Goal: Transaction & Acquisition: Download file/media

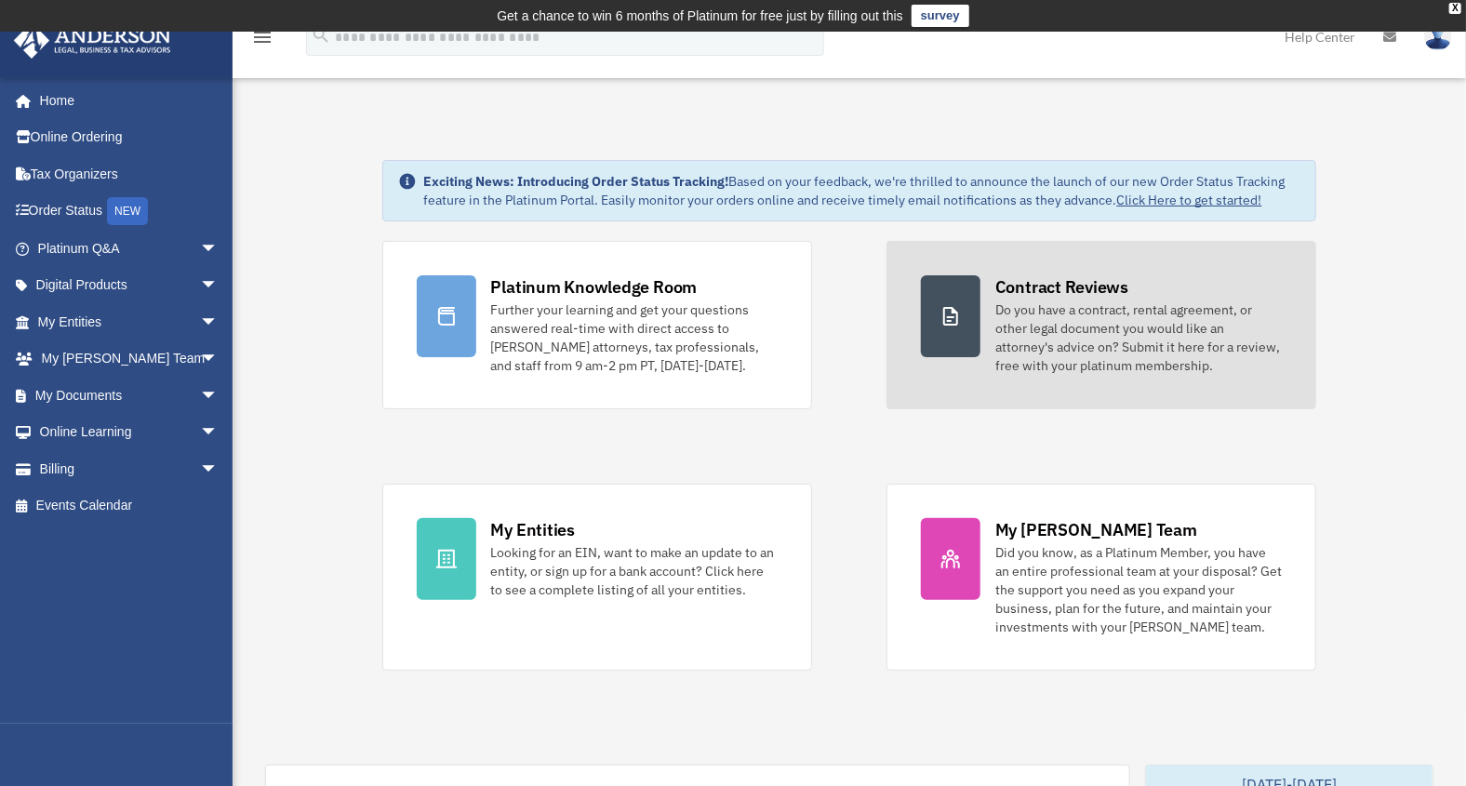
click at [1127, 300] on div "Do you have a contract, rental agreement, or other legal document you would lik…" at bounding box center [1138, 337] width 286 height 74
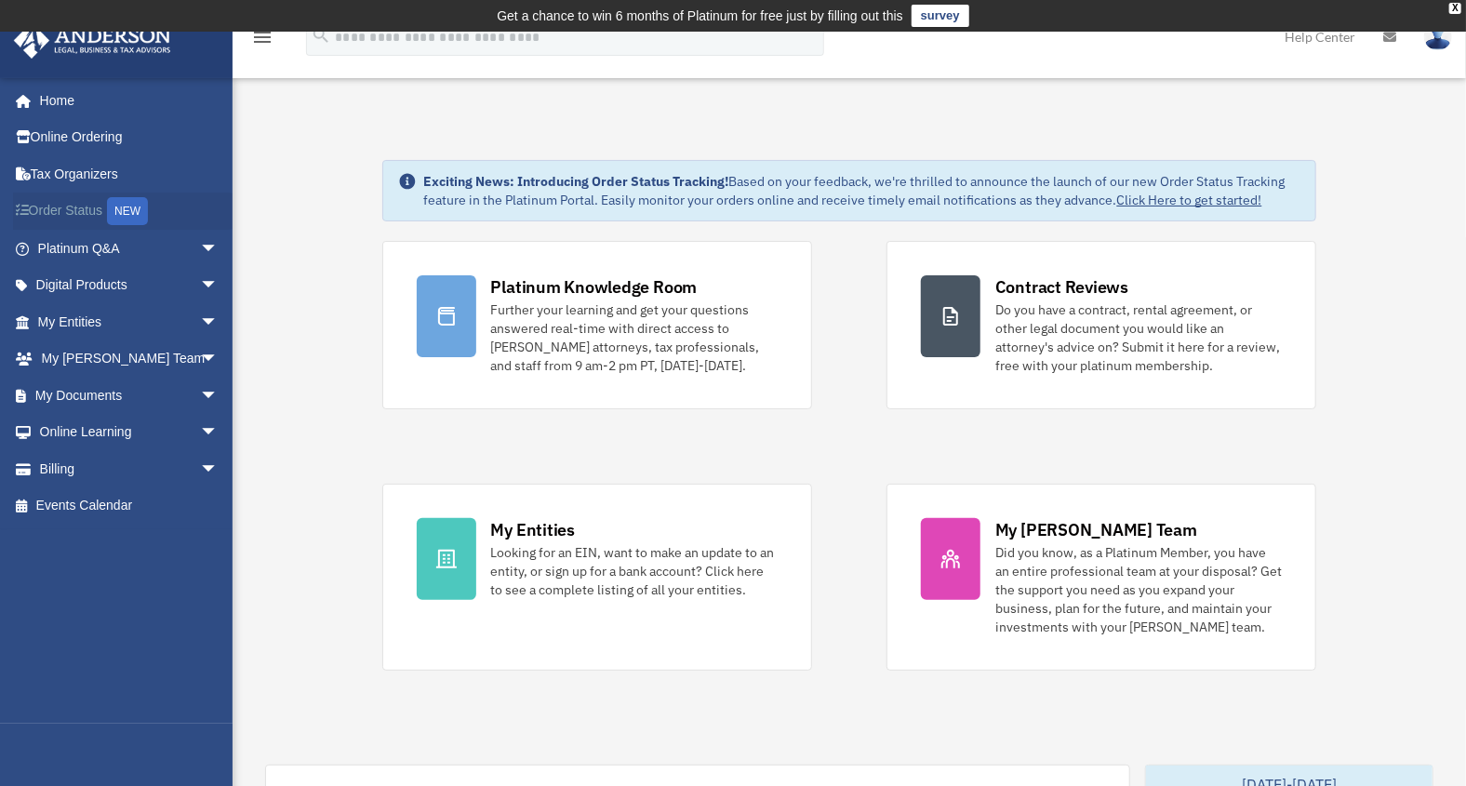
click at [94, 206] on link "Order Status NEW" at bounding box center [129, 212] width 233 height 38
click at [93, 206] on link "Order Status NEW" at bounding box center [129, 212] width 233 height 38
click at [87, 205] on link "Order Status NEW" at bounding box center [129, 212] width 233 height 38
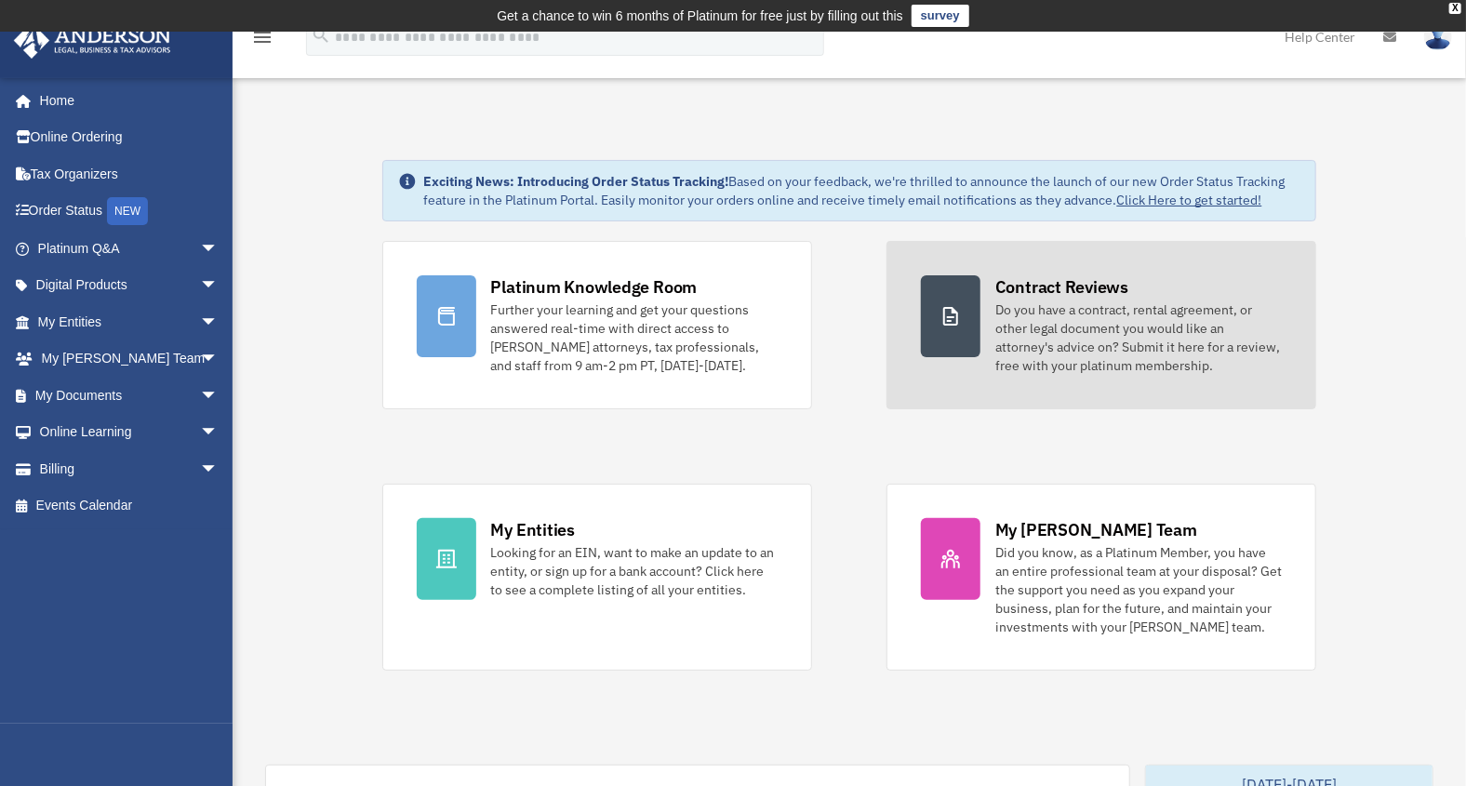
click at [1108, 339] on div "Do you have a contract, rental agreement, or other legal document you would lik…" at bounding box center [1138, 337] width 286 height 74
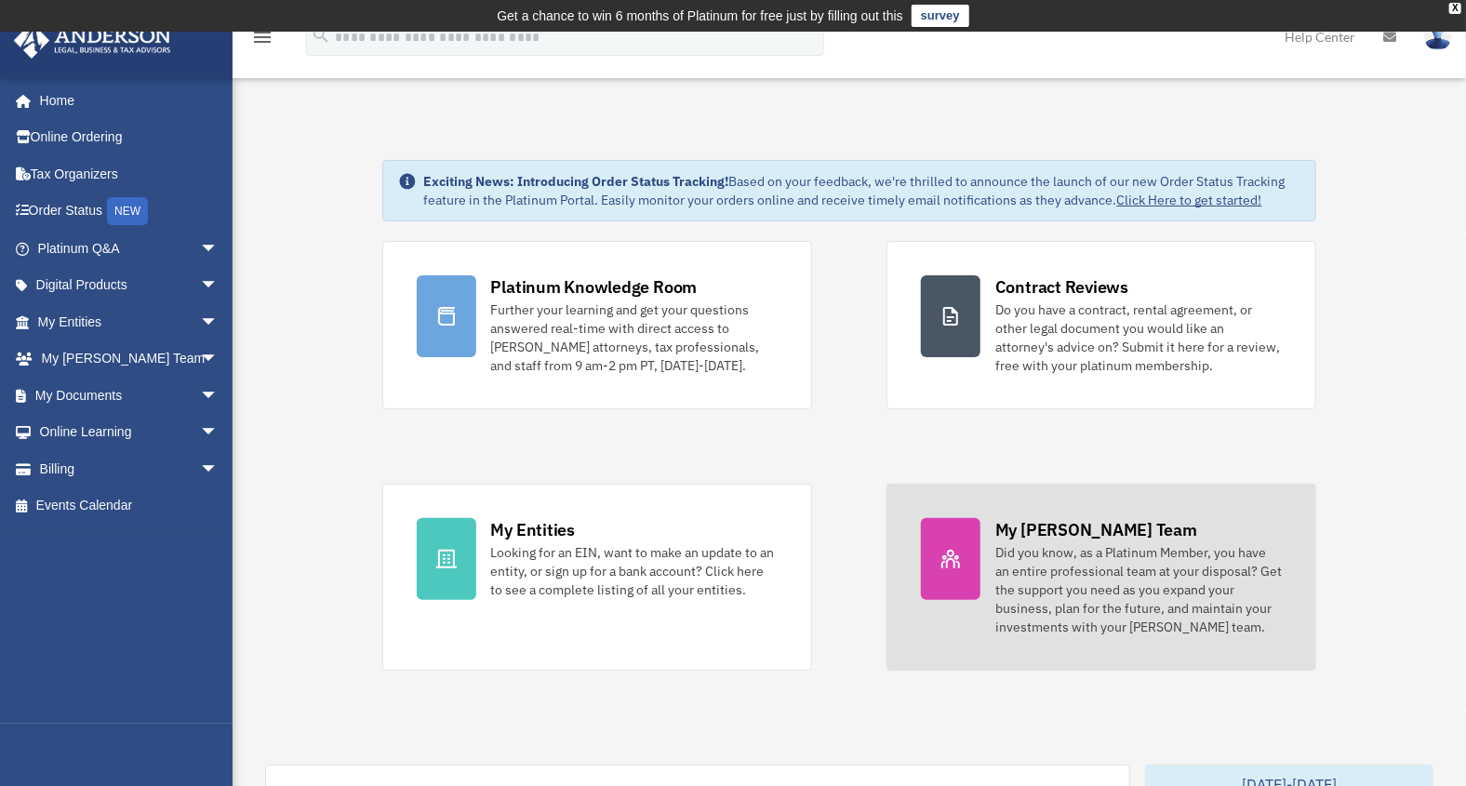
scroll to position [482, 0]
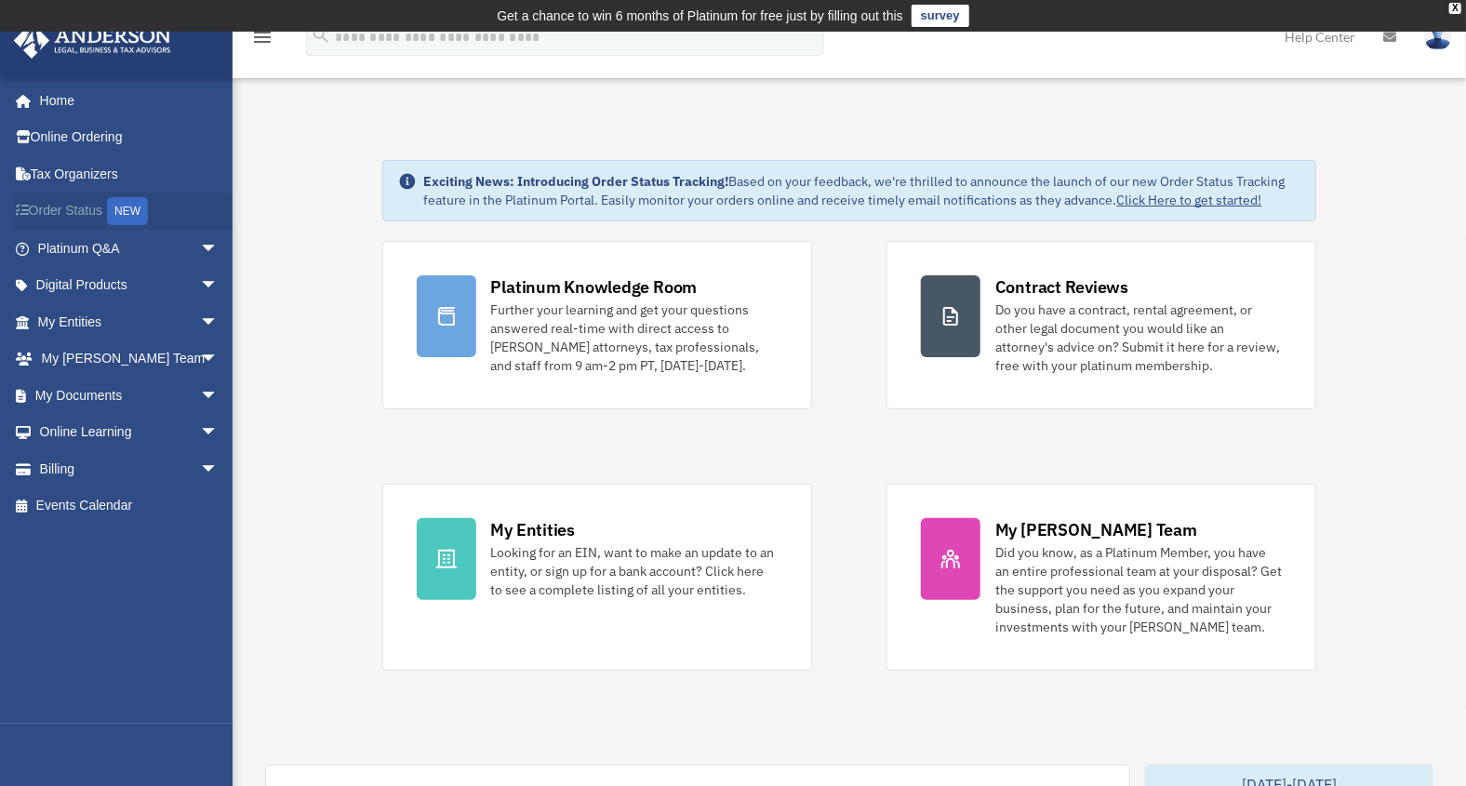
click at [64, 211] on link "Order Status NEW" at bounding box center [129, 212] width 233 height 38
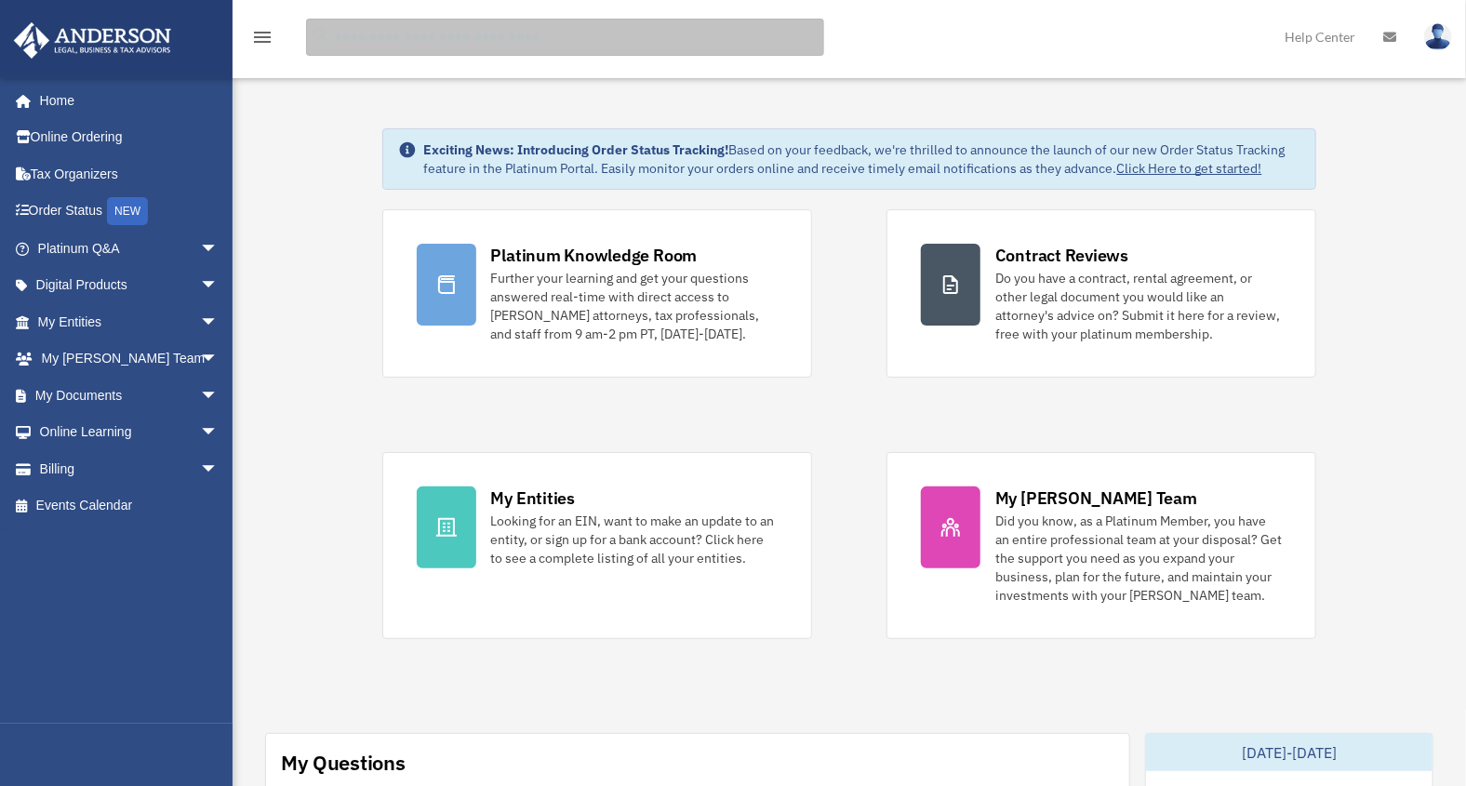
click at [347, 34] on input "search" at bounding box center [565, 37] width 518 height 37
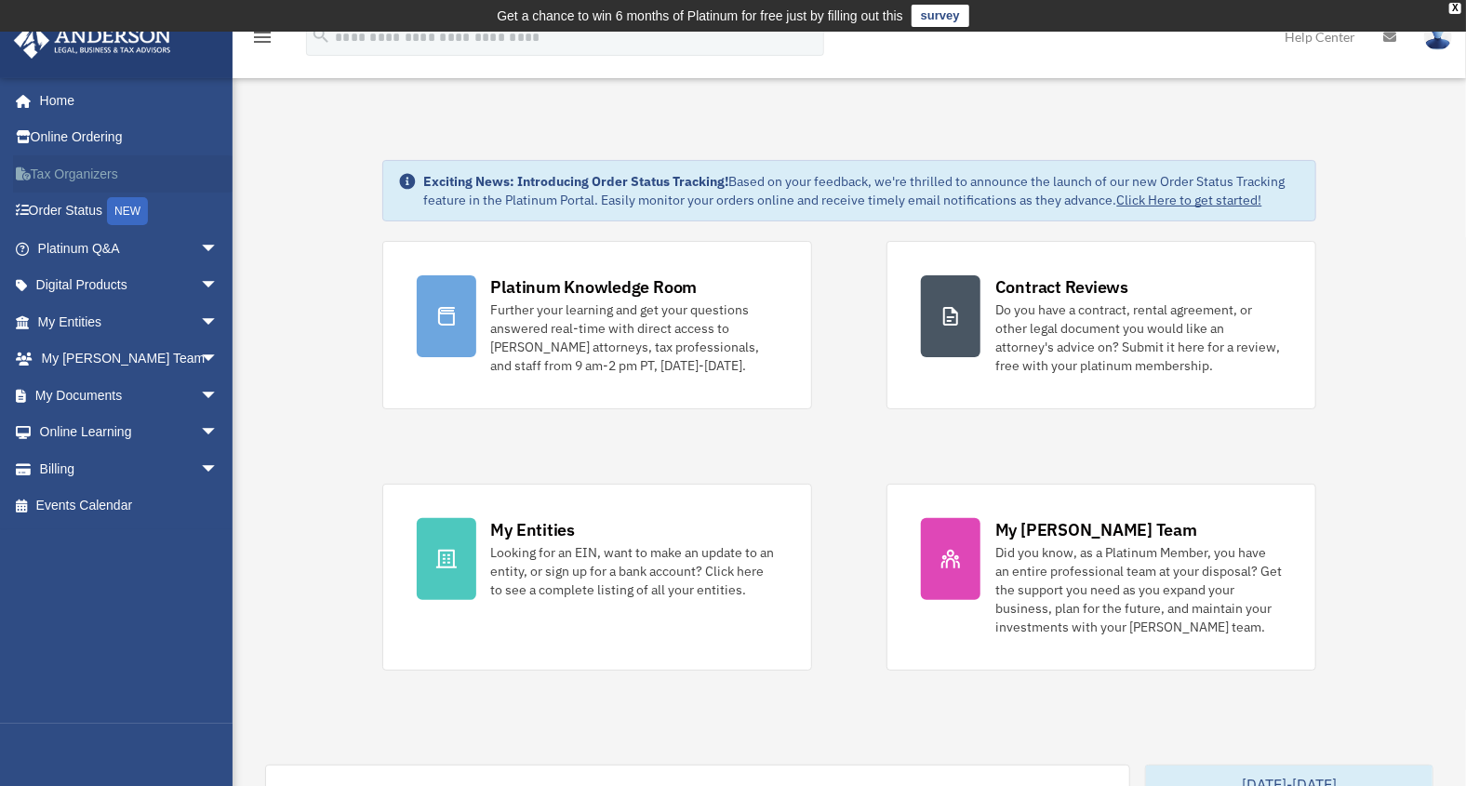
click at [117, 170] on link "Tax Organizers" at bounding box center [129, 173] width 233 height 37
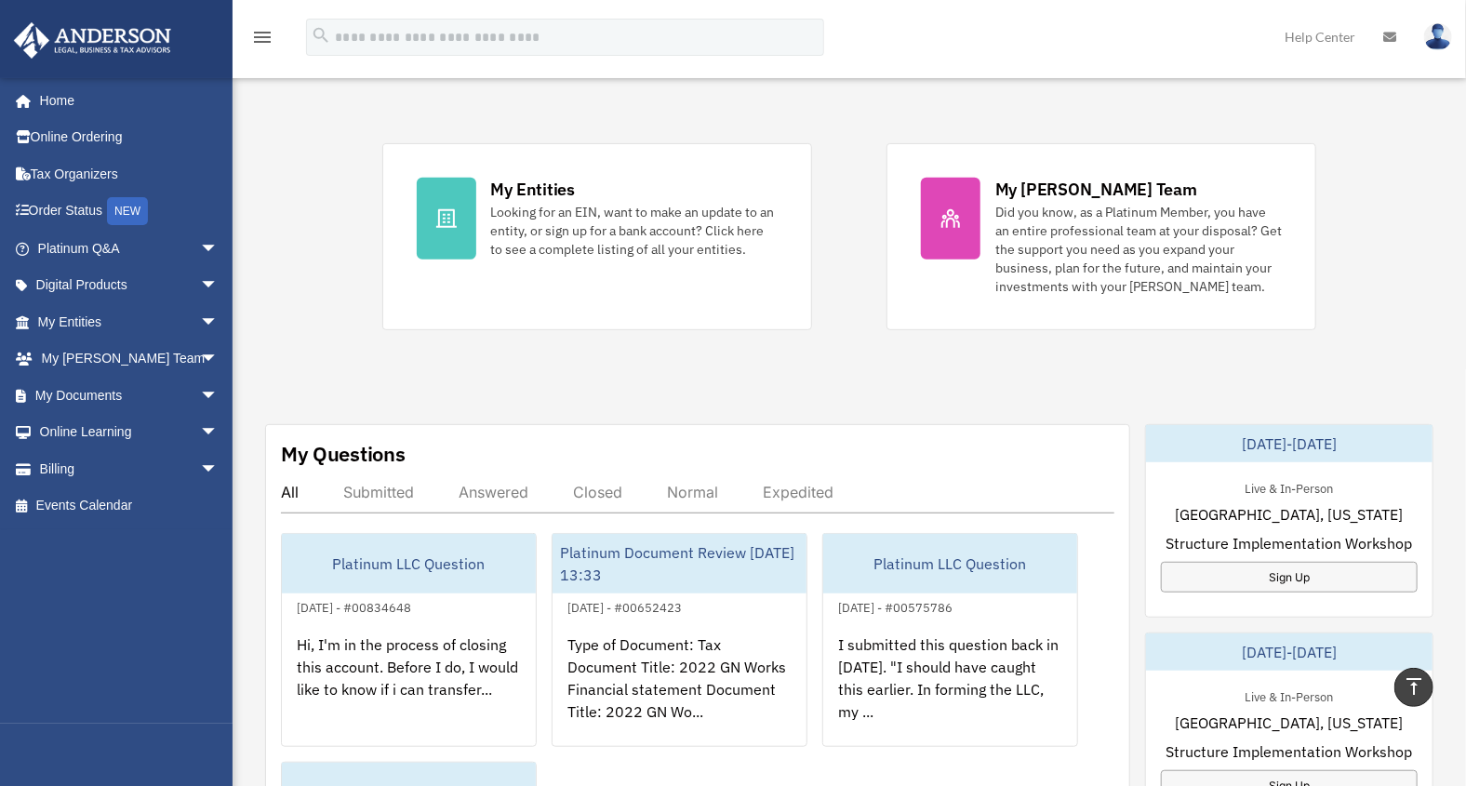
click at [1103, 369] on div "Exciting News: Introducing Order Status Tracking! Based on your feedback, we're…" at bounding box center [849, 646] width 1261 height 1747
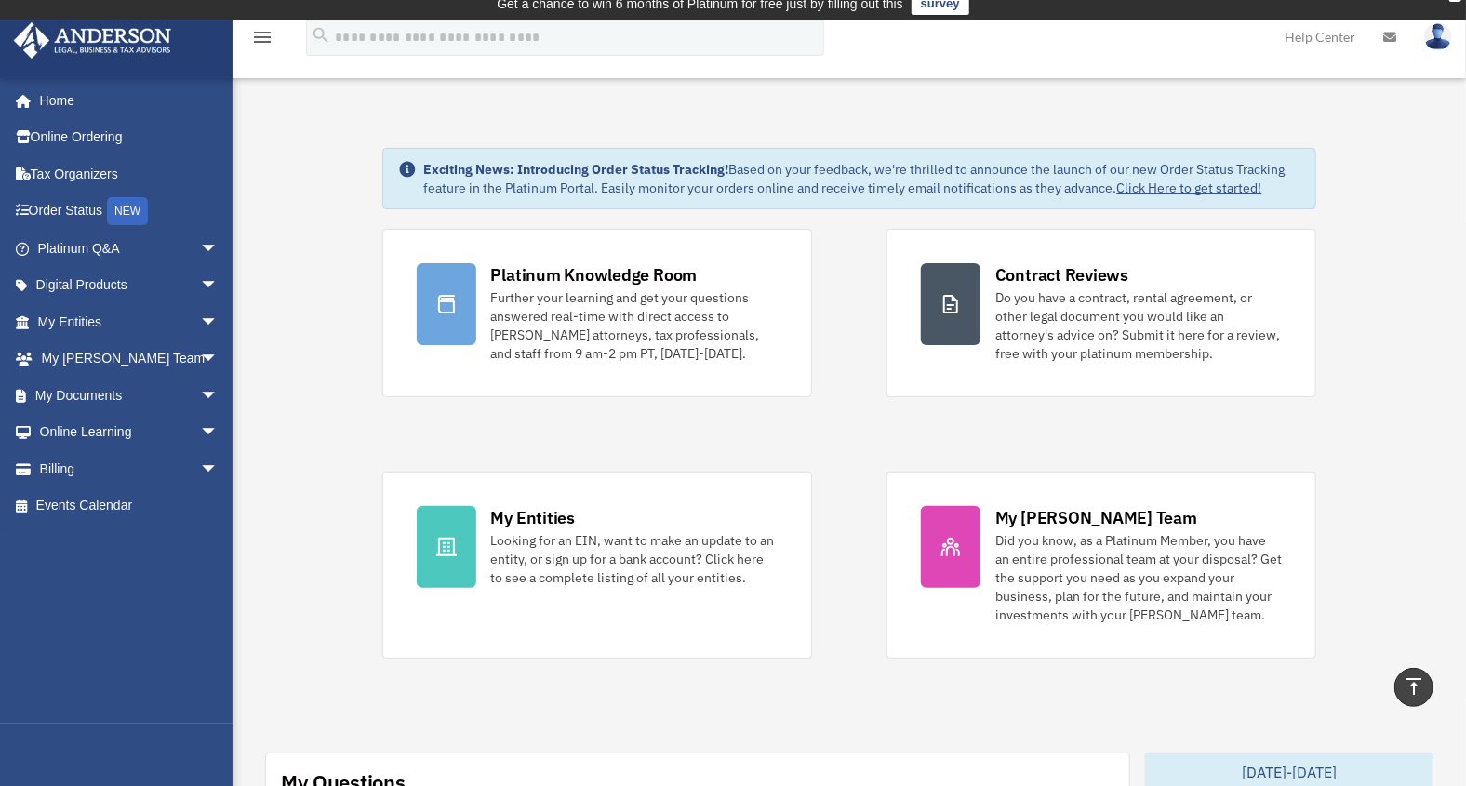
scroll to position [0, 0]
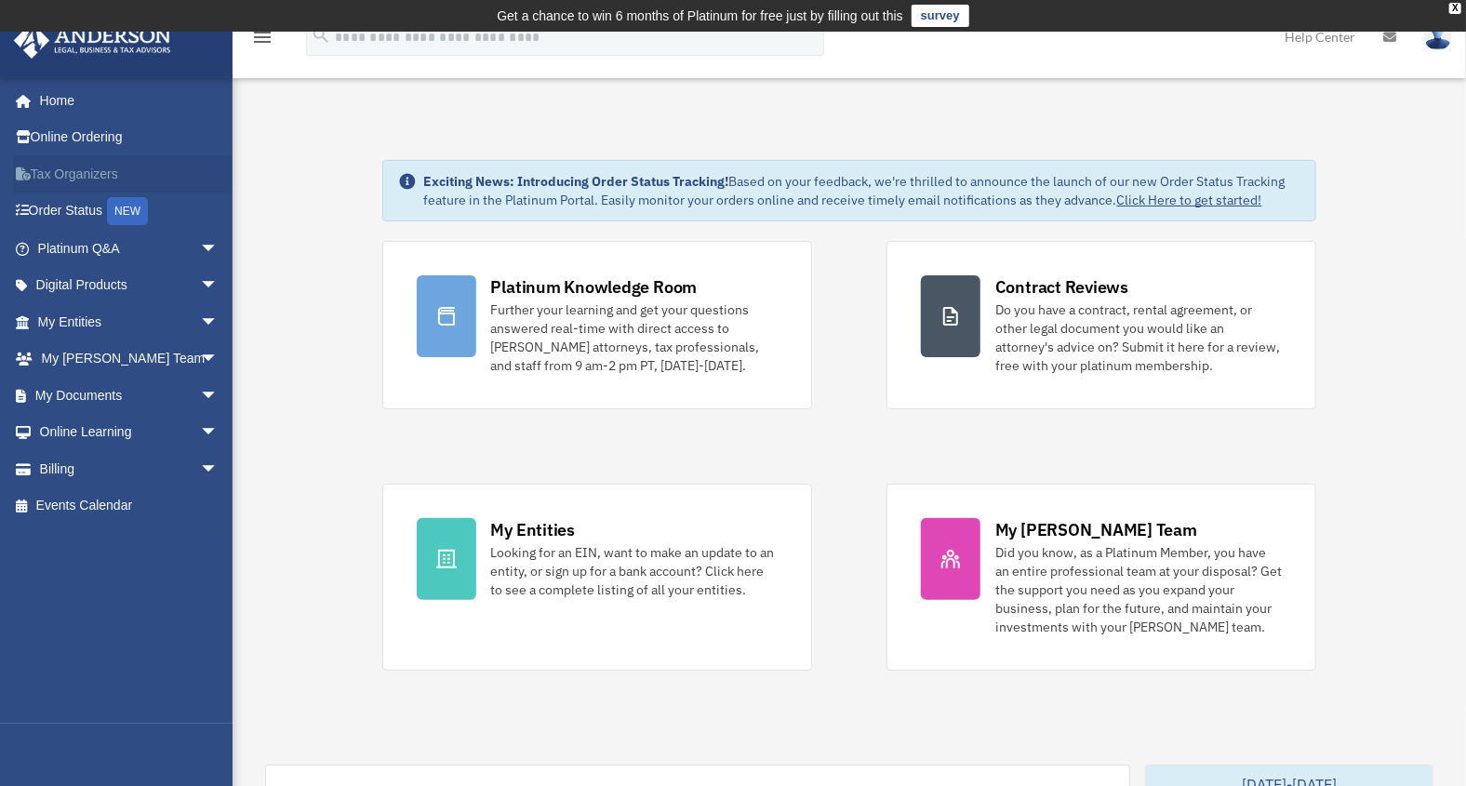
click at [114, 167] on link "Tax Organizers" at bounding box center [129, 173] width 233 height 37
click at [83, 96] on link "Home" at bounding box center [129, 100] width 233 height 37
click at [74, 94] on link "Home" at bounding box center [129, 100] width 233 height 37
click at [147, 384] on link "My Documents arrow_drop_down" at bounding box center [129, 395] width 233 height 37
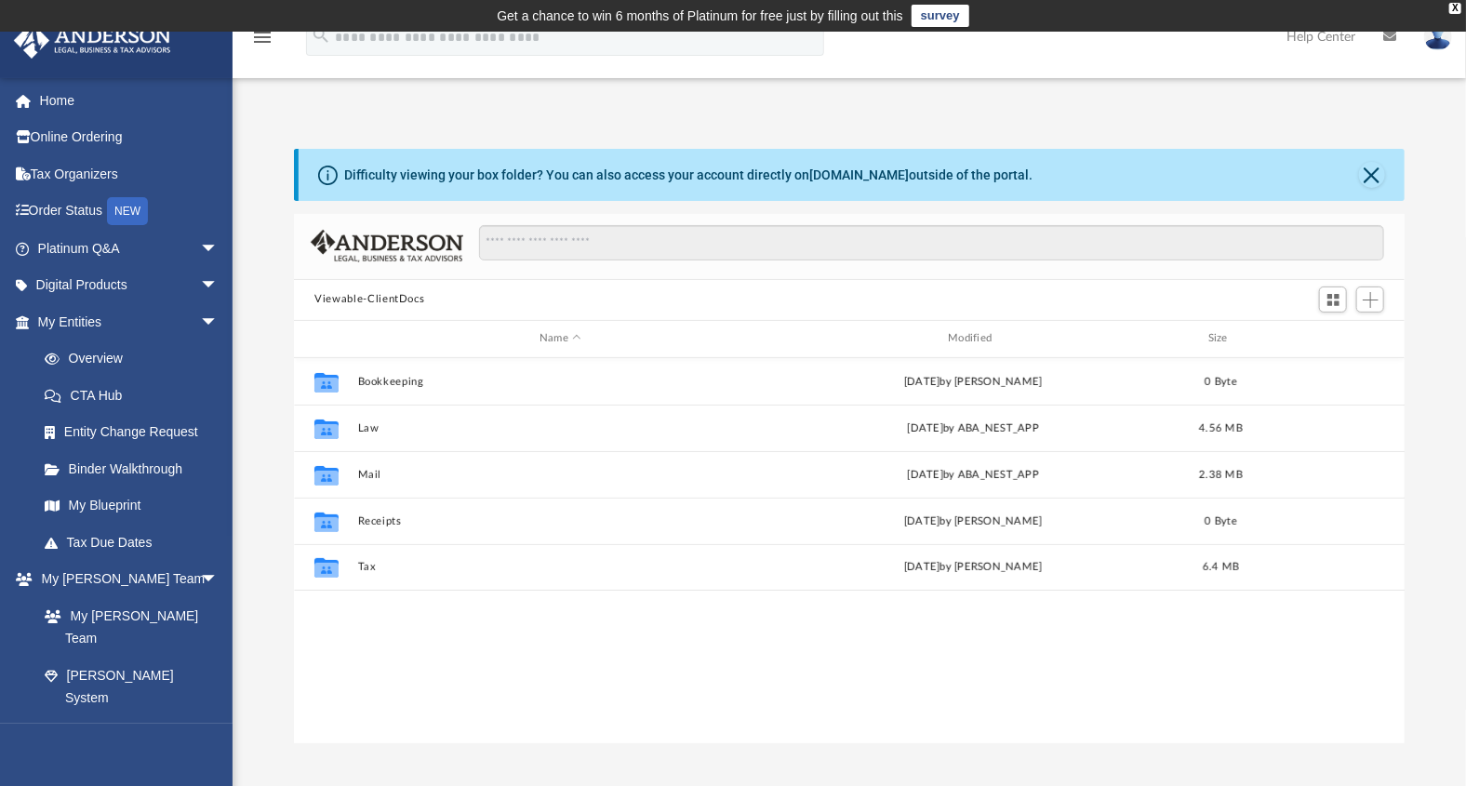
scroll to position [407, 1096]
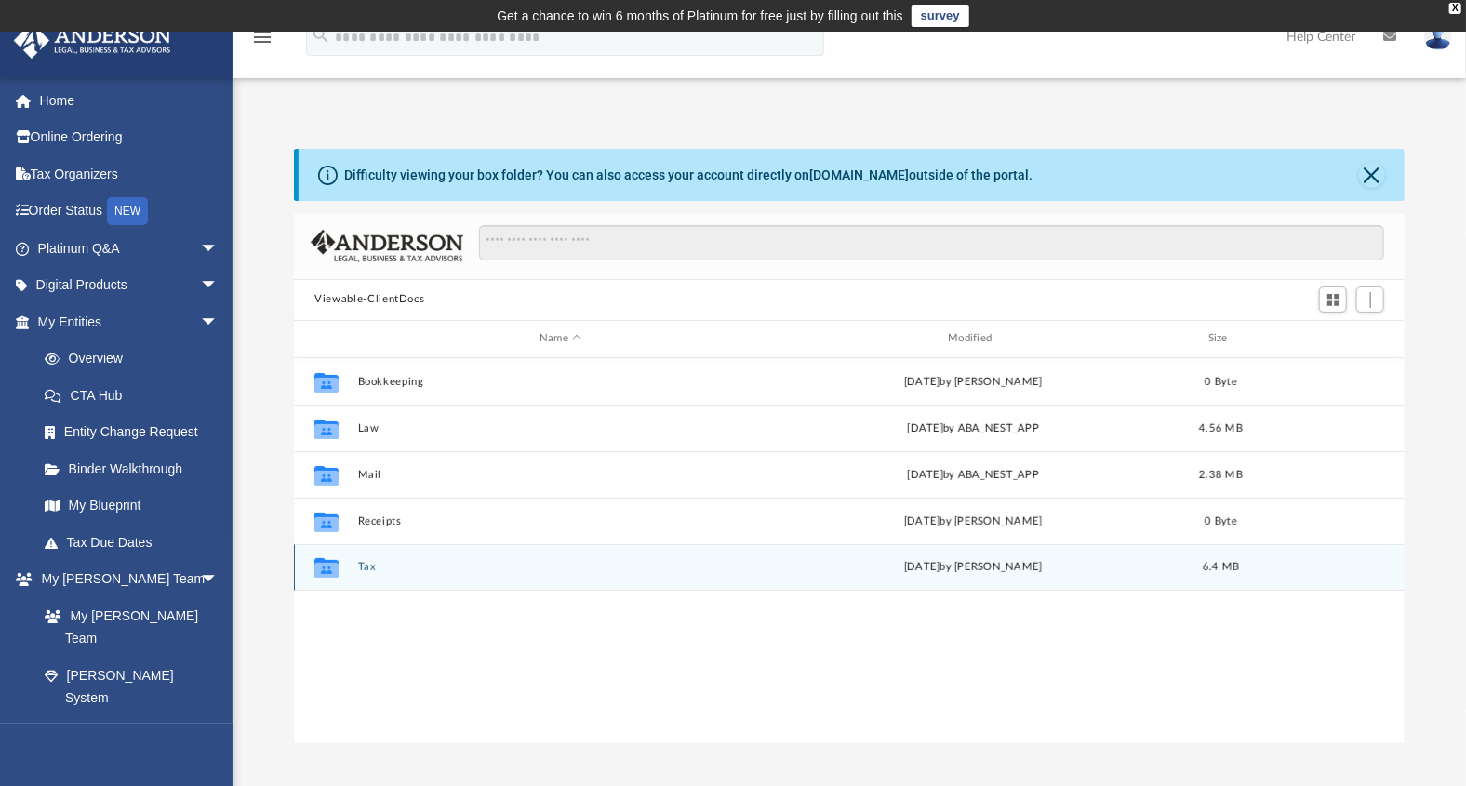
click at [443, 557] on div "Collaborated Folder Tax [DATE] by [PERSON_NAME] 6.4 MB" at bounding box center [849, 567] width 1110 height 47
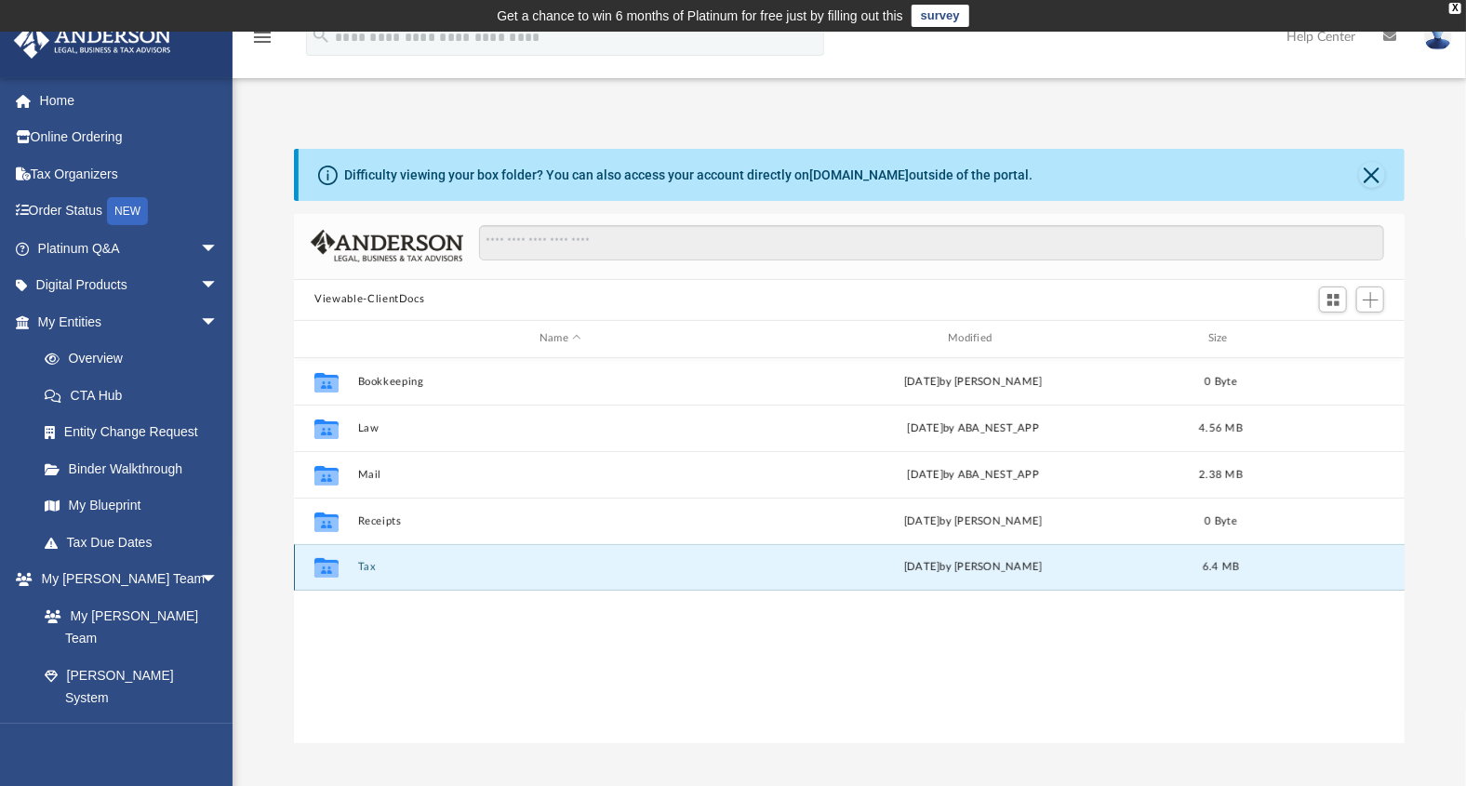
click at [342, 568] on div "Collaborated Folder" at bounding box center [326, 567] width 47 height 30
click at [354, 563] on div "Collaborated Folder Tax [DATE] by [PERSON_NAME] 6.4 MB" at bounding box center [849, 567] width 1110 height 47
click at [363, 562] on button "Tax" at bounding box center [560, 567] width 405 height 12
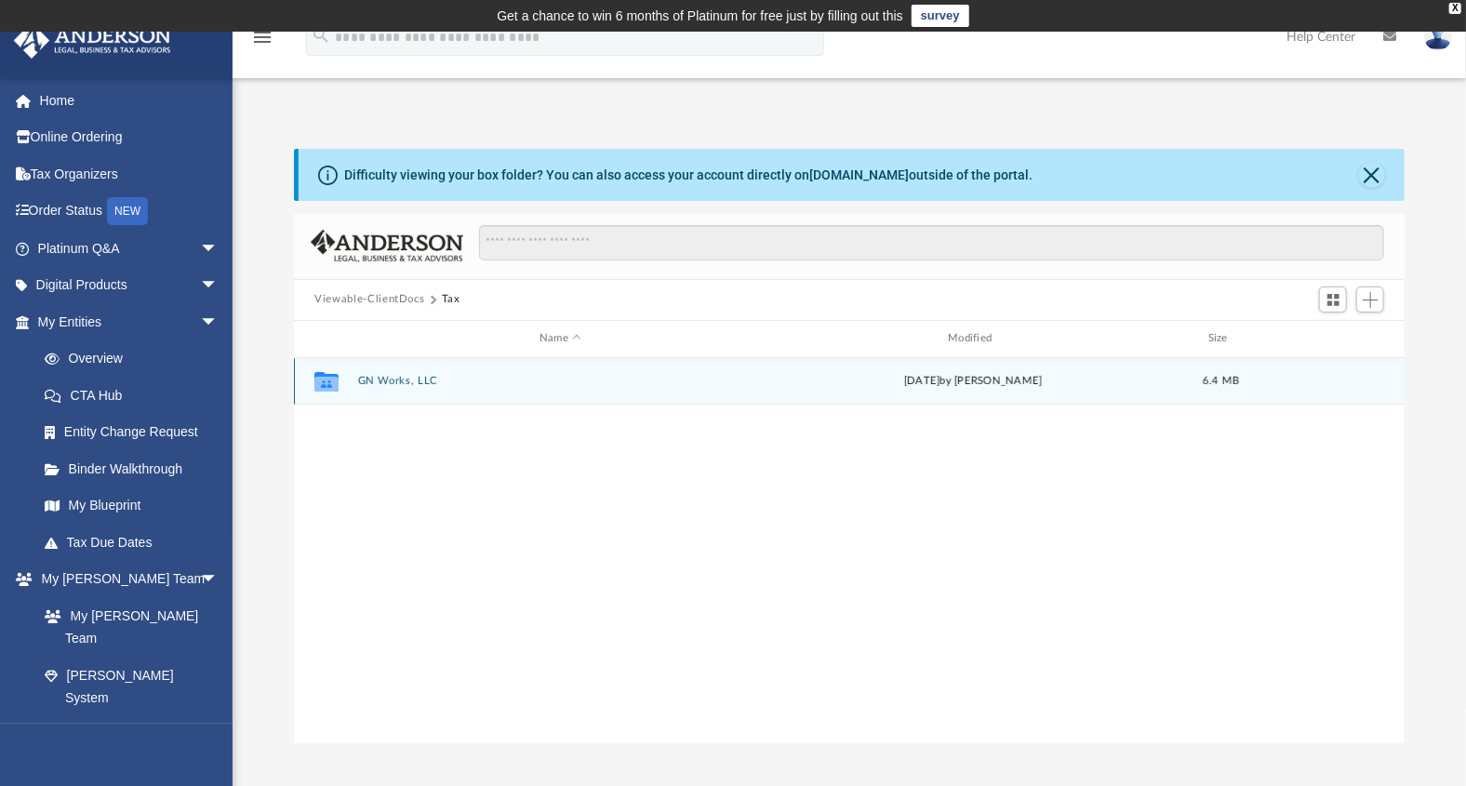
click at [513, 373] on div "Collaborated Folder GN Works, LLC [DATE] by [PERSON_NAME] 6.4 MB" at bounding box center [849, 381] width 1110 height 47
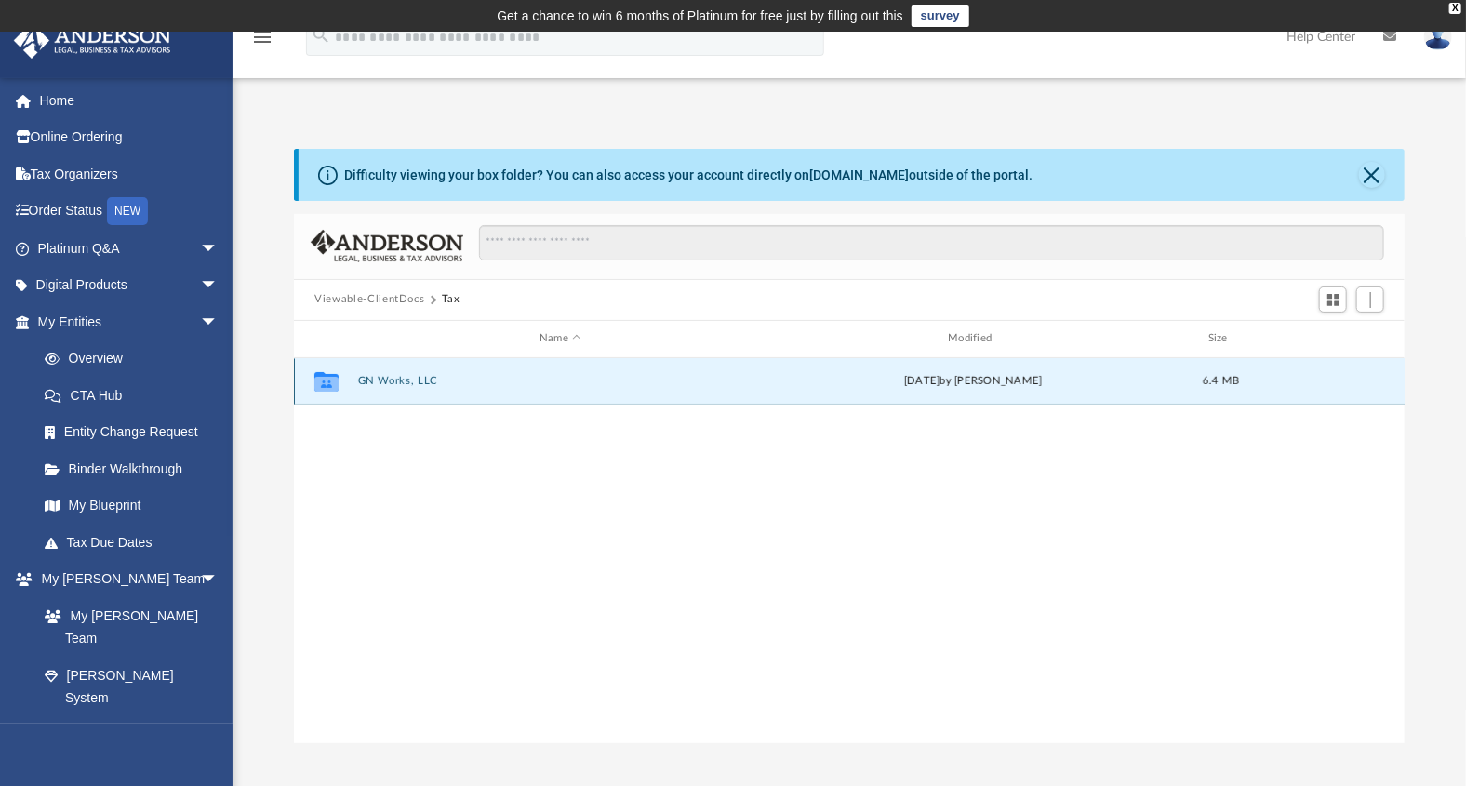
click at [486, 376] on button "GN Works, LLC" at bounding box center [560, 381] width 405 height 12
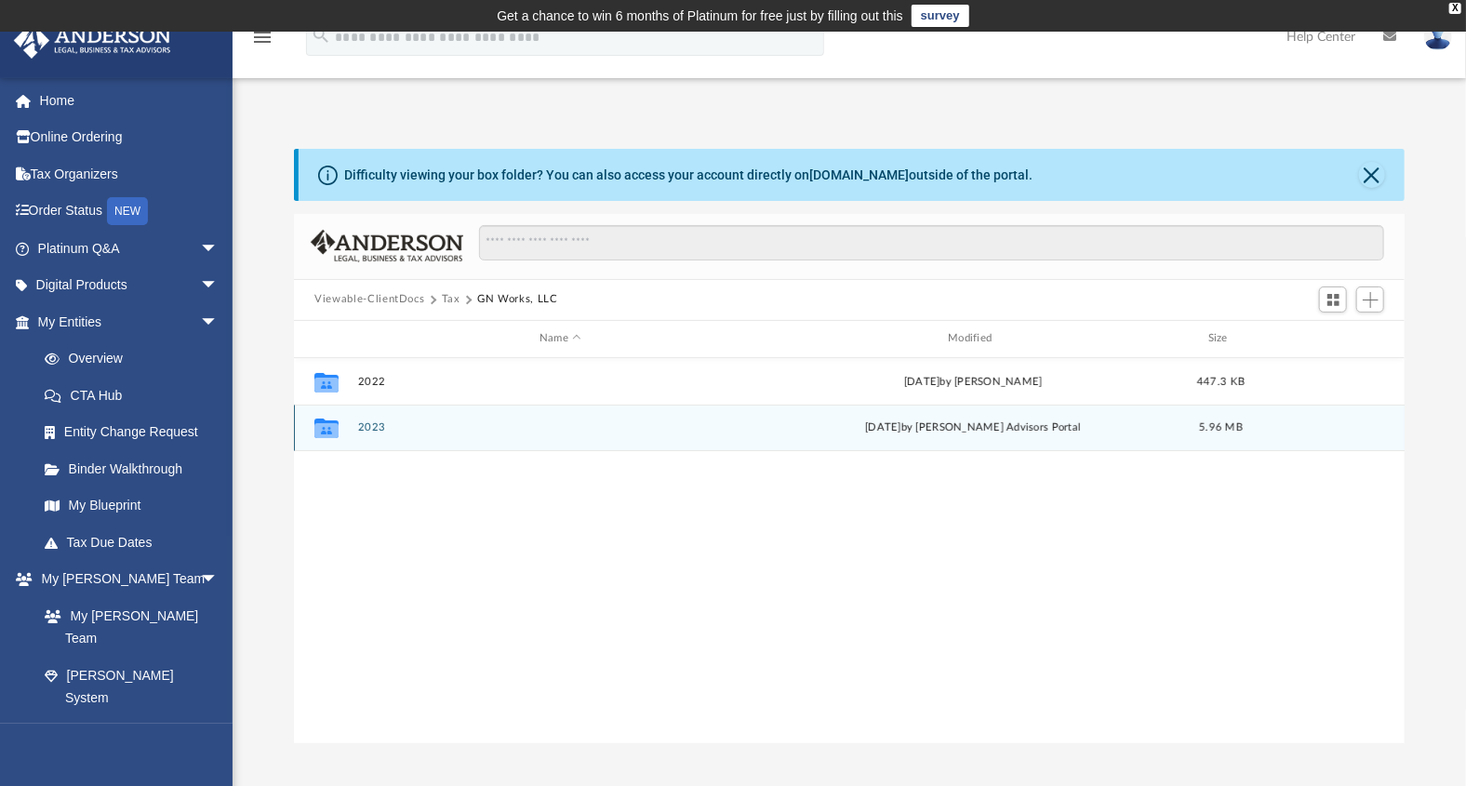
click at [1253, 426] on div "5.96 MB" at bounding box center [1221, 427] width 74 height 17
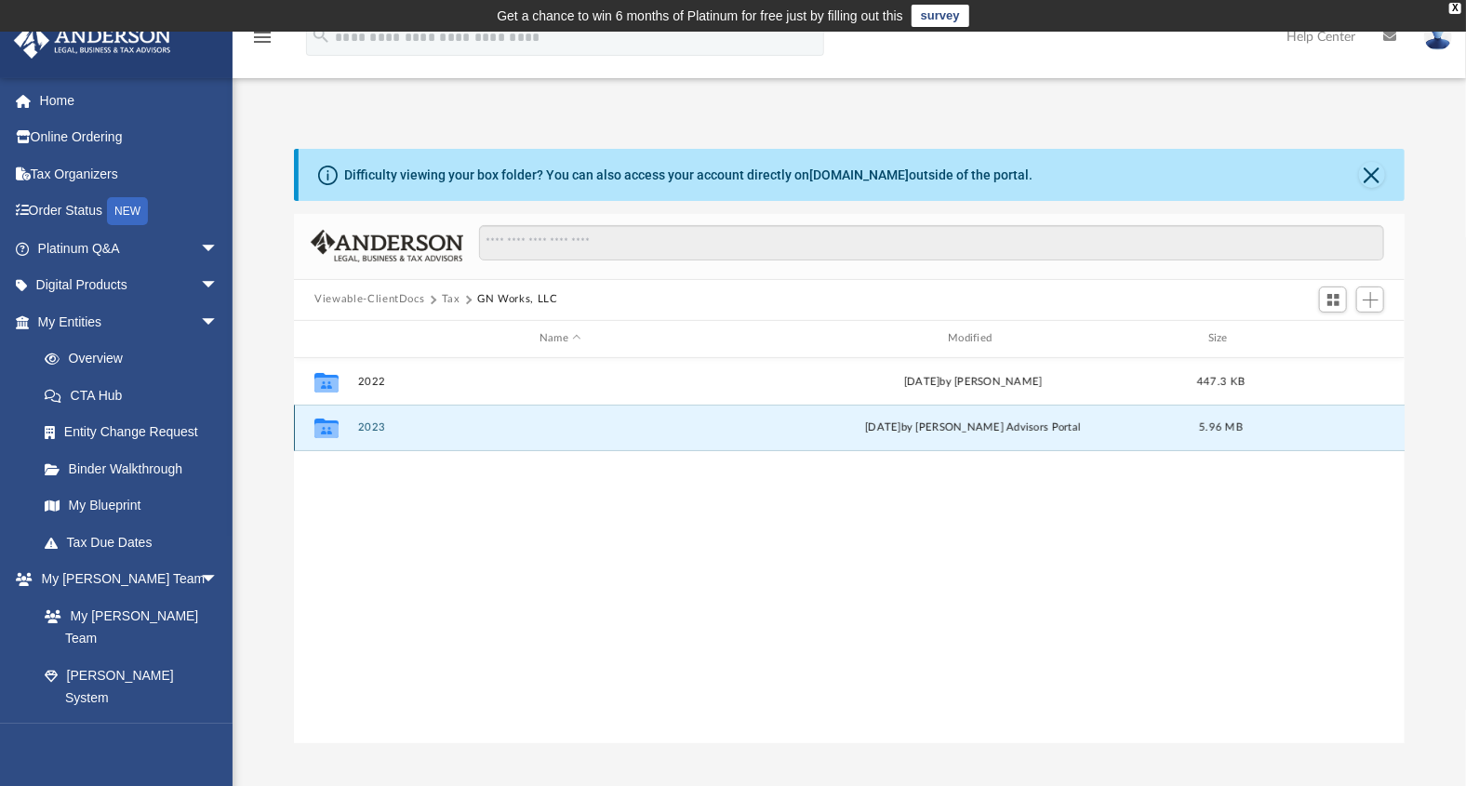
click at [1253, 426] on div "5.96 MB" at bounding box center [1221, 427] width 74 height 17
click at [1072, 424] on div "[DATE] by [PERSON_NAME] Advisors Portal" at bounding box center [973, 427] width 405 height 17
click at [1070, 424] on div "[DATE] by [PERSON_NAME] Advisors Portal" at bounding box center [973, 427] width 405 height 17
click at [1226, 422] on span "5.96 MB" at bounding box center [1221, 427] width 44 height 10
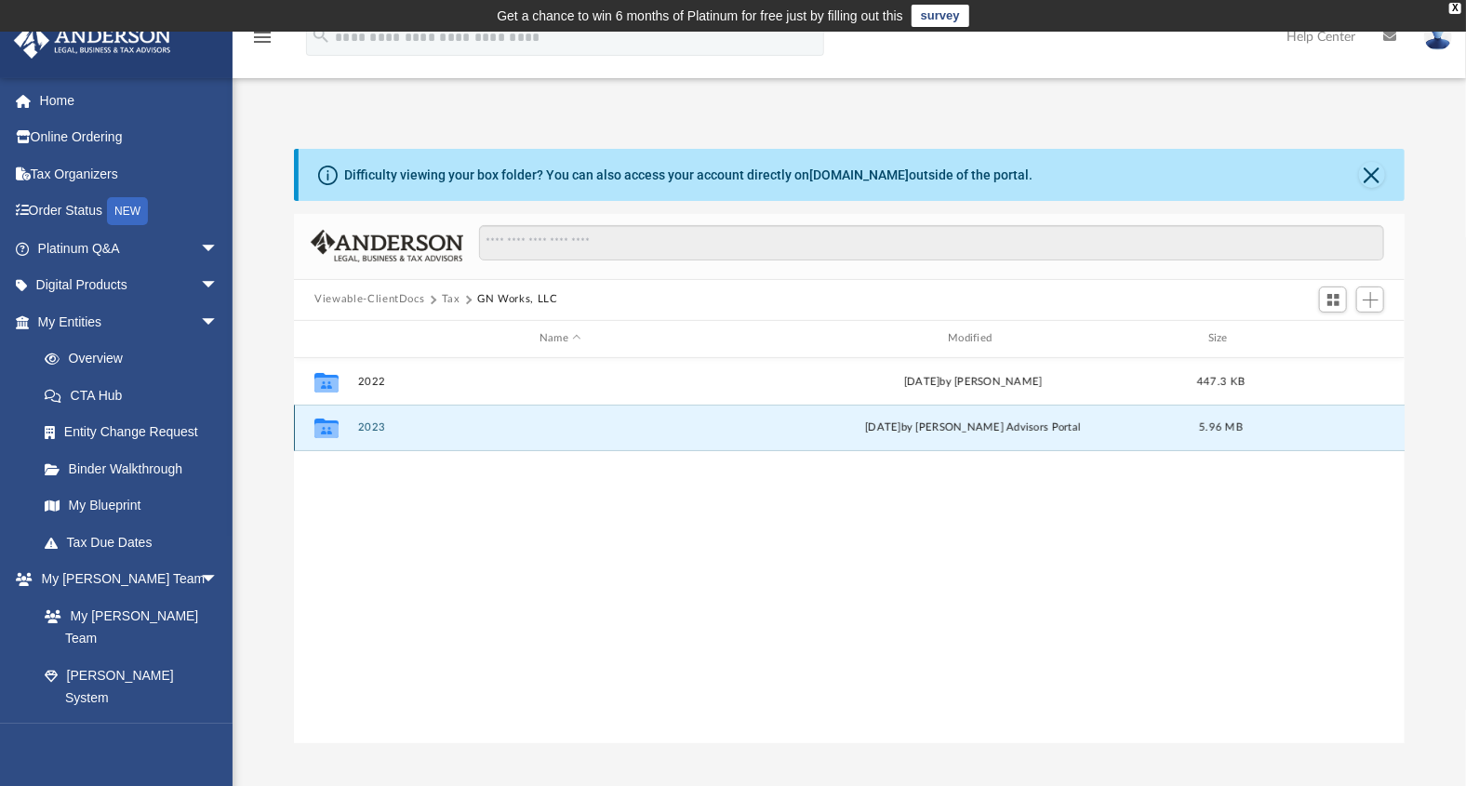
click at [324, 428] on icon "grid" at bounding box center [326, 429] width 24 height 20
click at [323, 428] on icon "grid" at bounding box center [326, 429] width 24 height 20
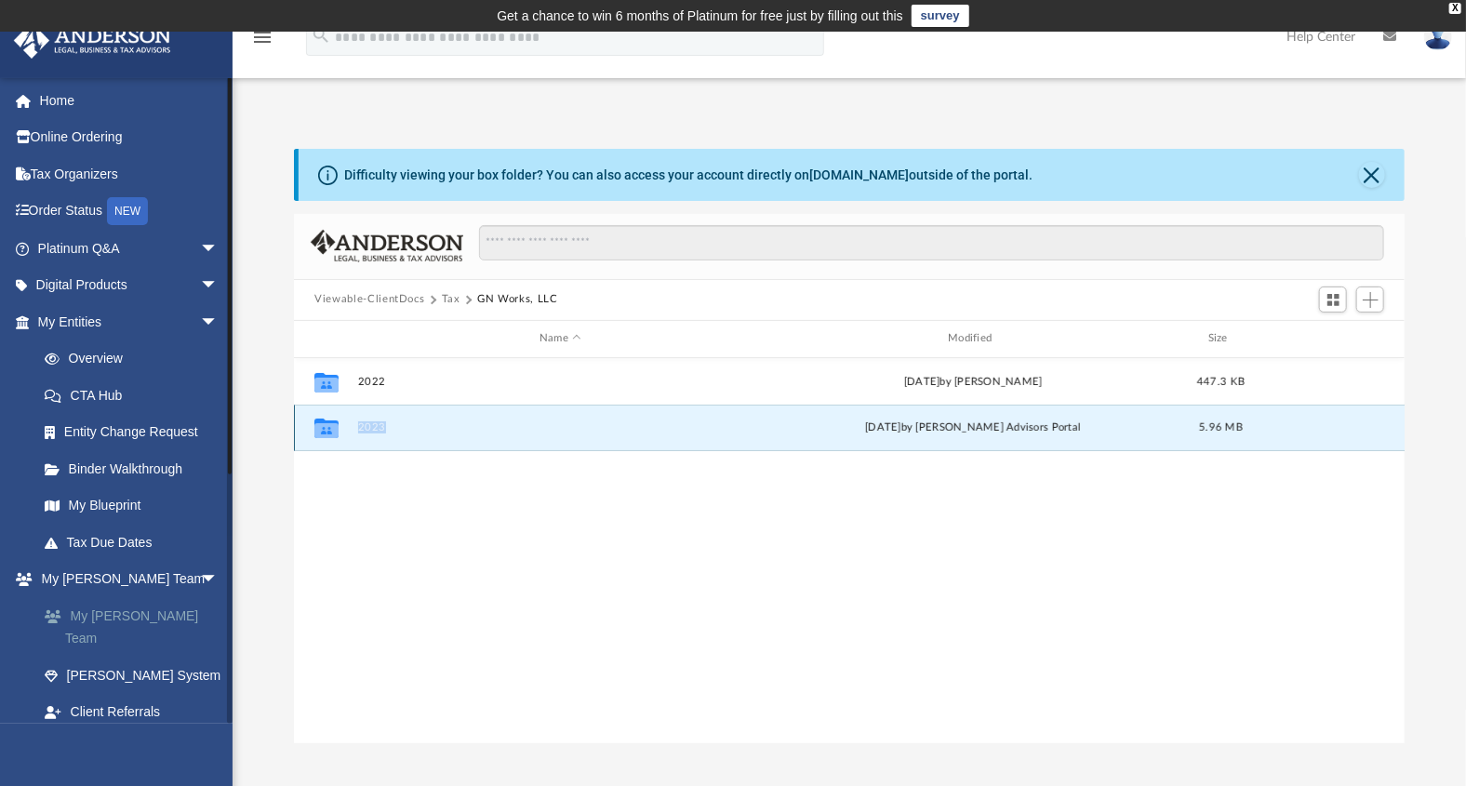
scroll to position [340, 0]
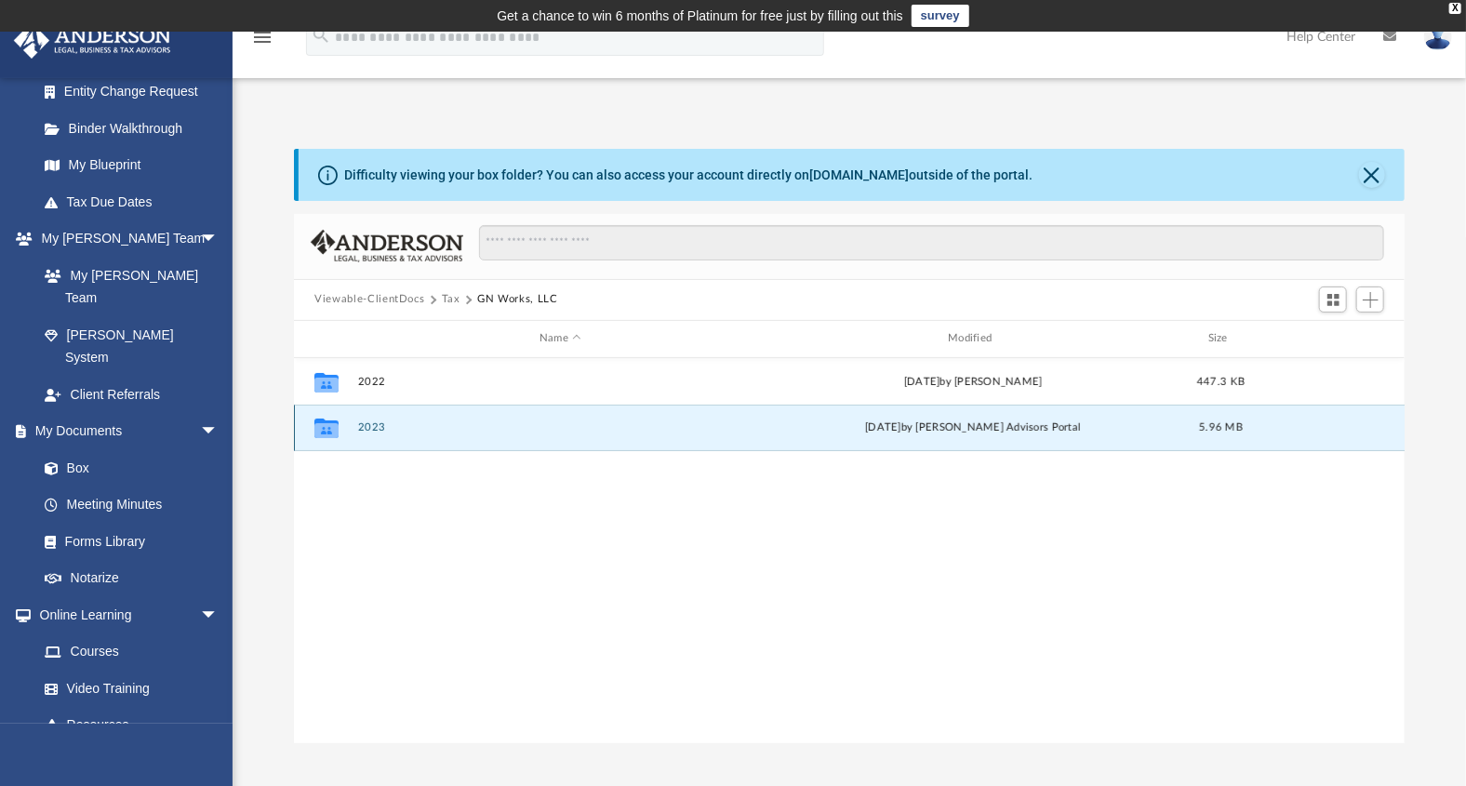
click at [333, 428] on icon "grid" at bounding box center [326, 430] width 24 height 15
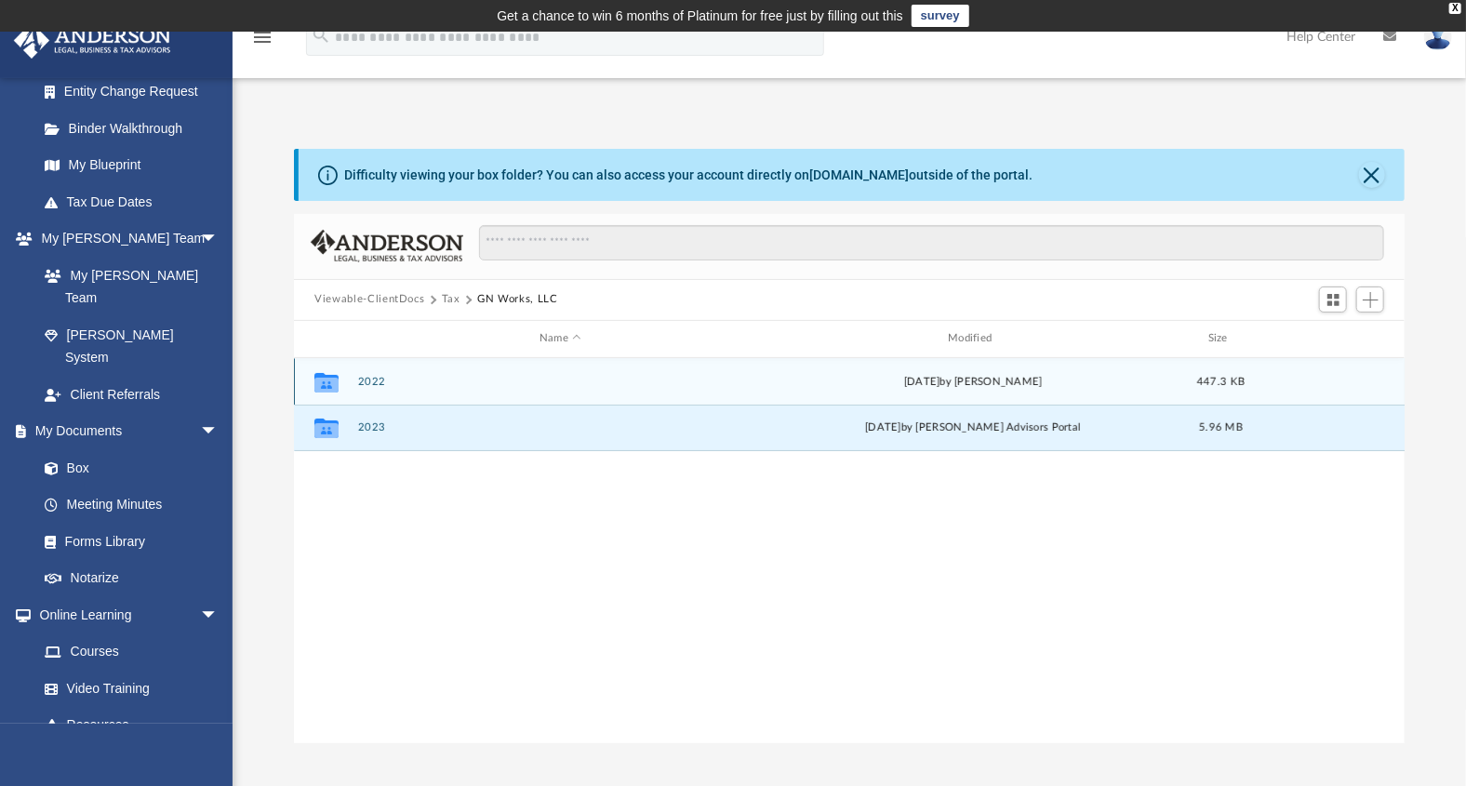
click at [328, 379] on g "grid" at bounding box center [326, 382] width 24 height 20
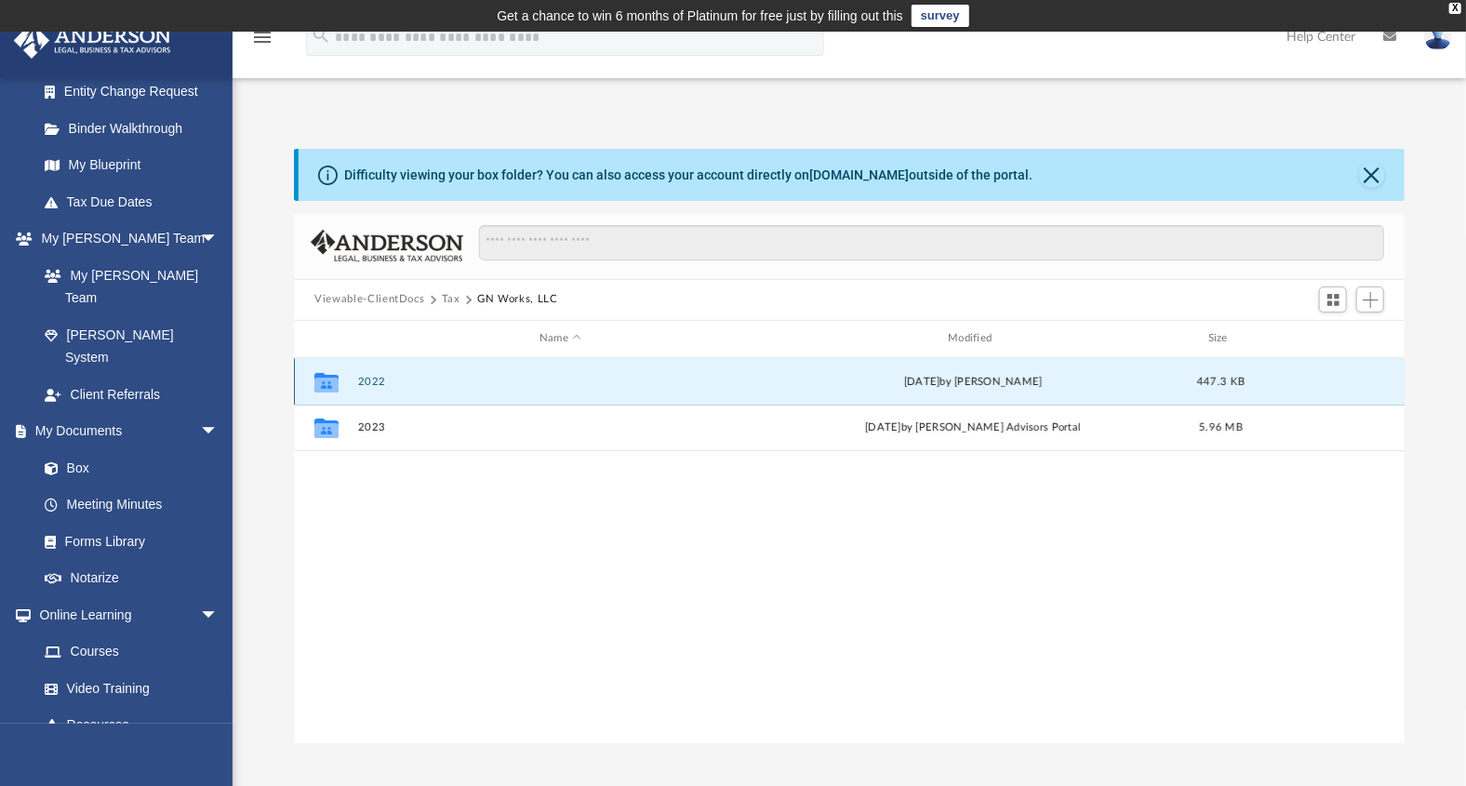
click at [993, 376] on div "[DATE] by [PERSON_NAME]" at bounding box center [973, 381] width 405 height 17
click at [326, 374] on icon "grid" at bounding box center [326, 382] width 24 height 20
click at [83, 449] on link "Box" at bounding box center [136, 467] width 220 height 37
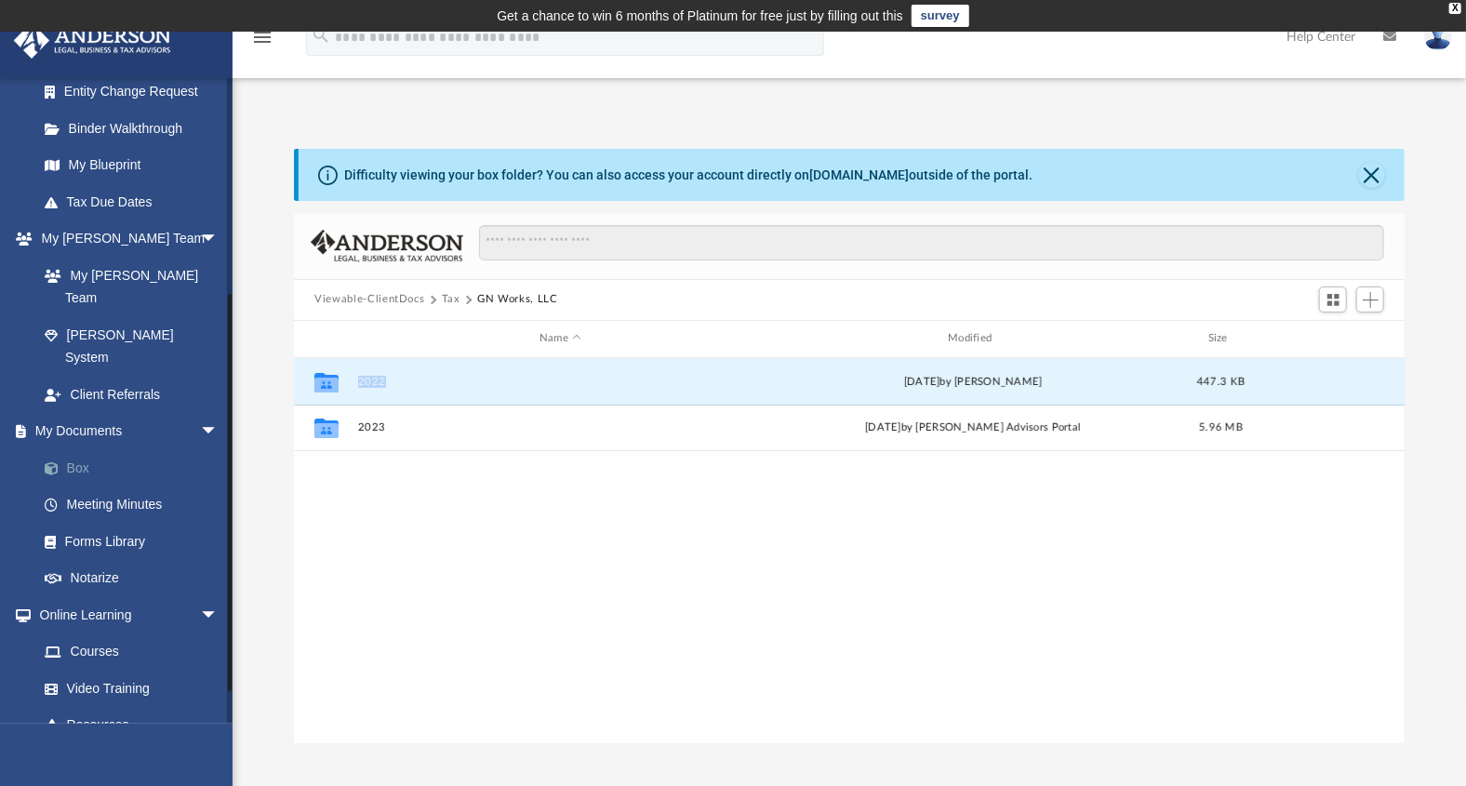
click at [72, 449] on link "Box" at bounding box center [136, 467] width 220 height 37
click at [59, 462] on span at bounding box center [61, 468] width 12 height 13
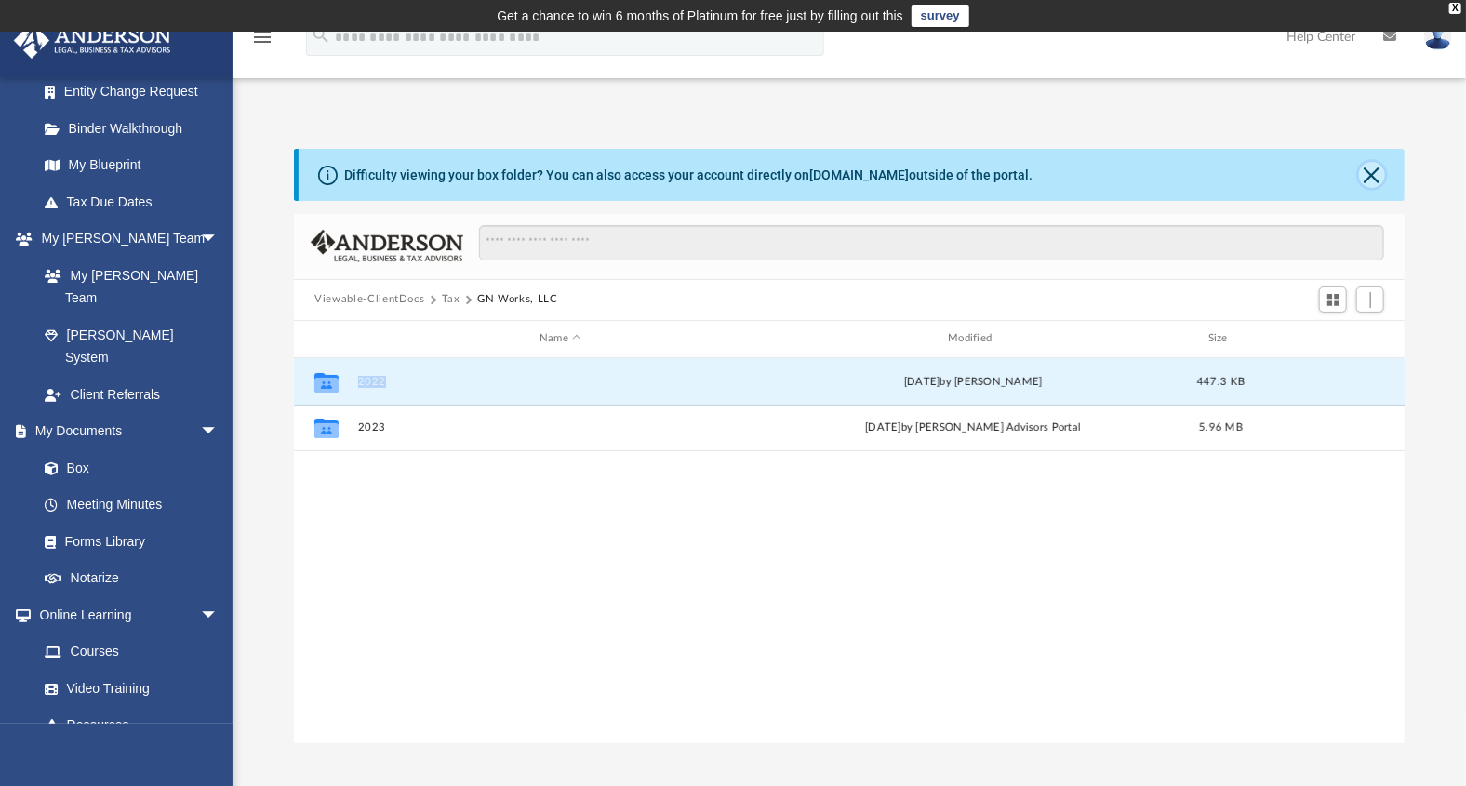
click at [1375, 173] on button "Close" at bounding box center [1372, 175] width 26 height 26
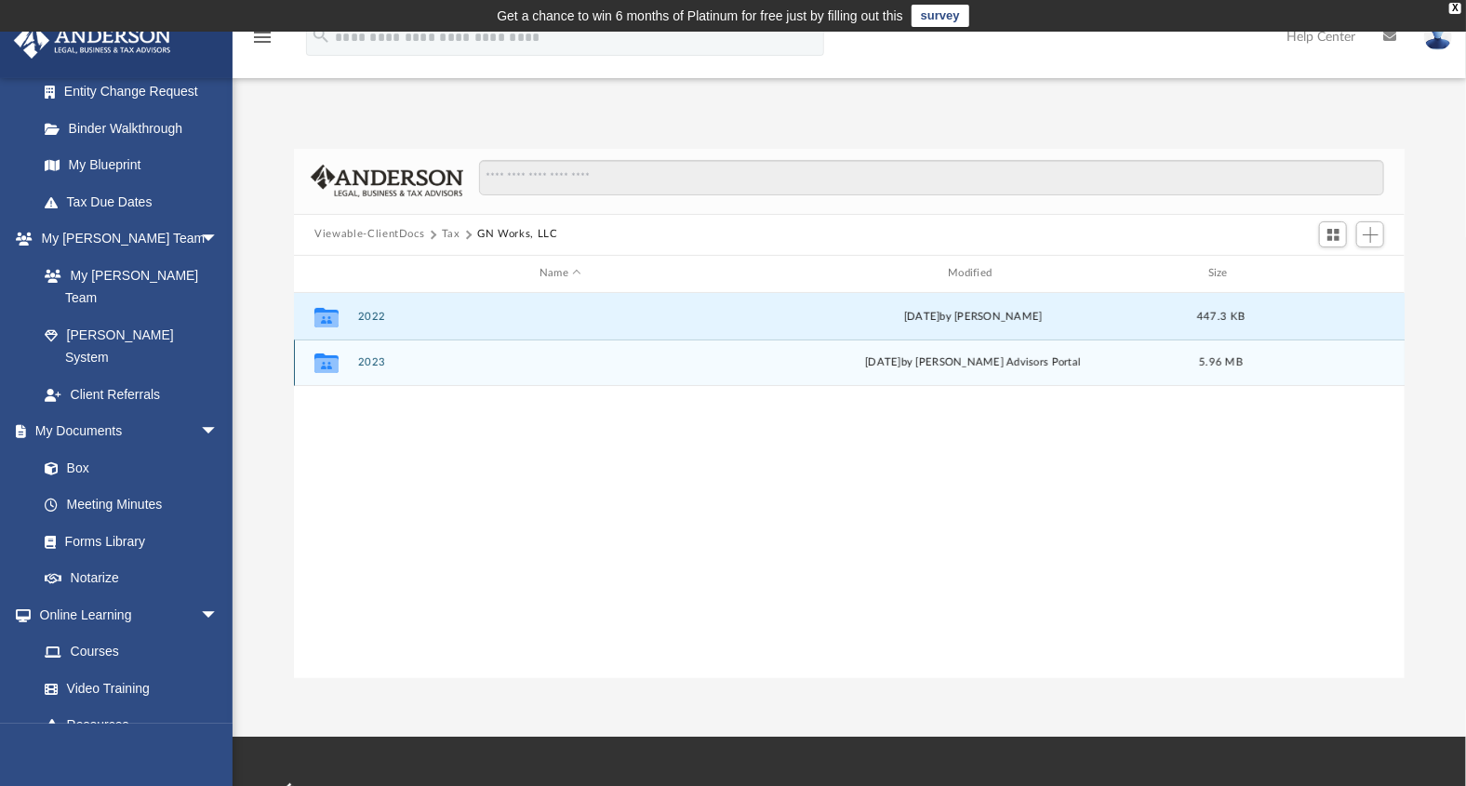
click at [323, 358] on icon "grid" at bounding box center [326, 365] width 24 height 15
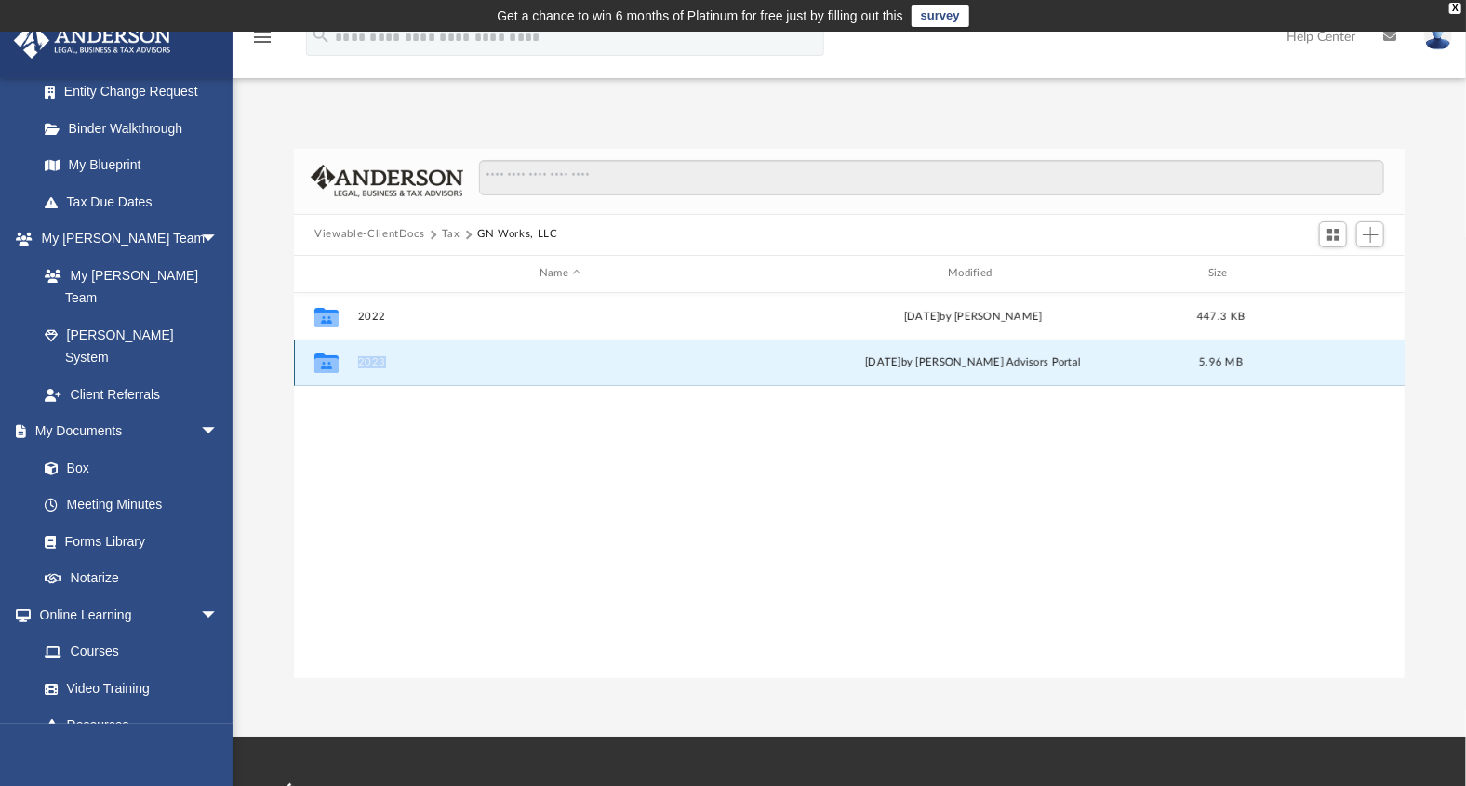
click at [323, 358] on icon "grid" at bounding box center [326, 365] width 24 height 15
click at [1338, 225] on button "Switch to Grid View" at bounding box center [1333, 234] width 28 height 26
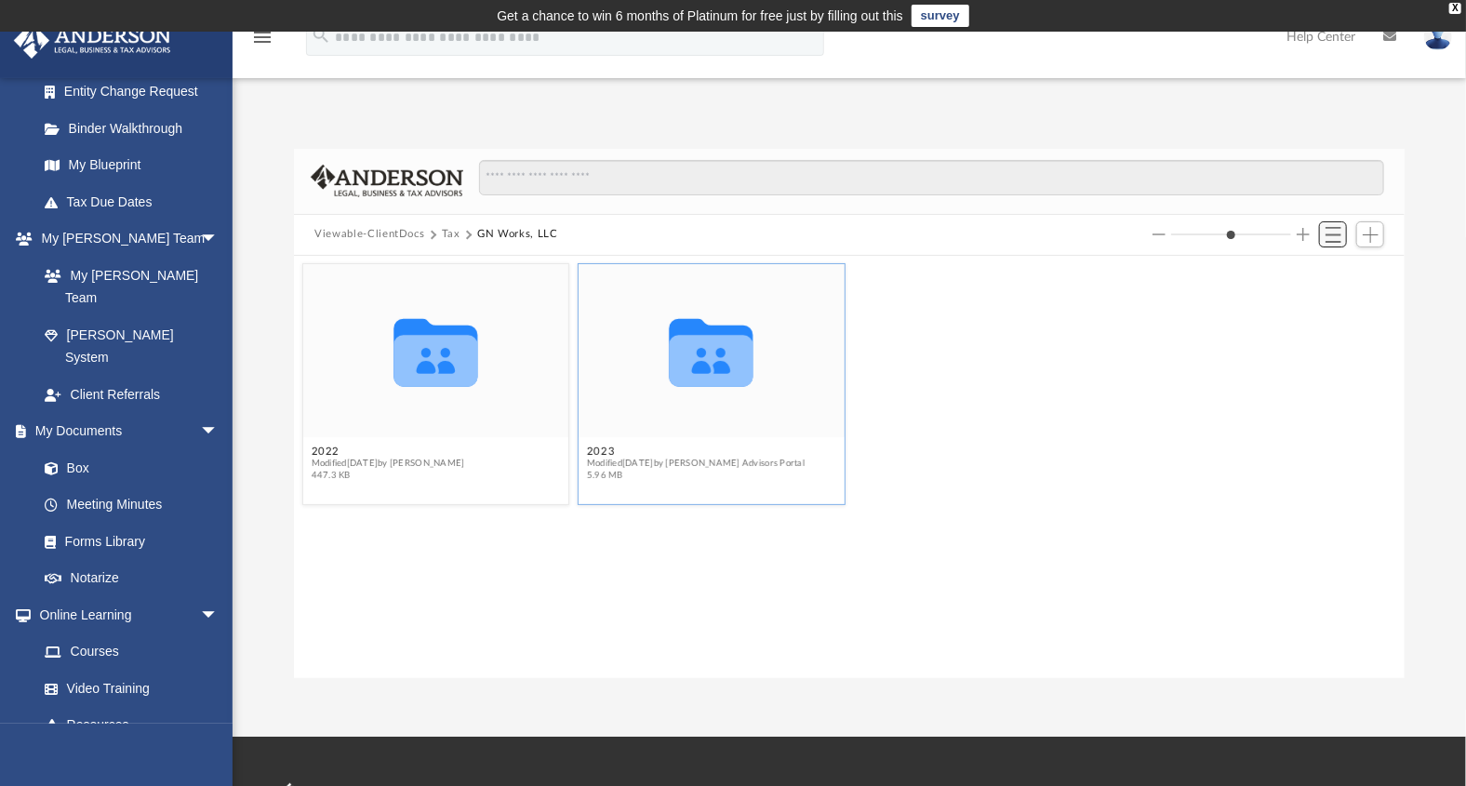
scroll to position [407, 1096]
click at [711, 357] on icon "grid" at bounding box center [712, 360] width 84 height 52
click at [711, 356] on icon "grid" at bounding box center [712, 360] width 84 height 52
click at [630, 474] on span "5.96 MB" at bounding box center [696, 476] width 218 height 12
click at [630, 472] on span "5.96 MB" at bounding box center [696, 476] width 218 height 12
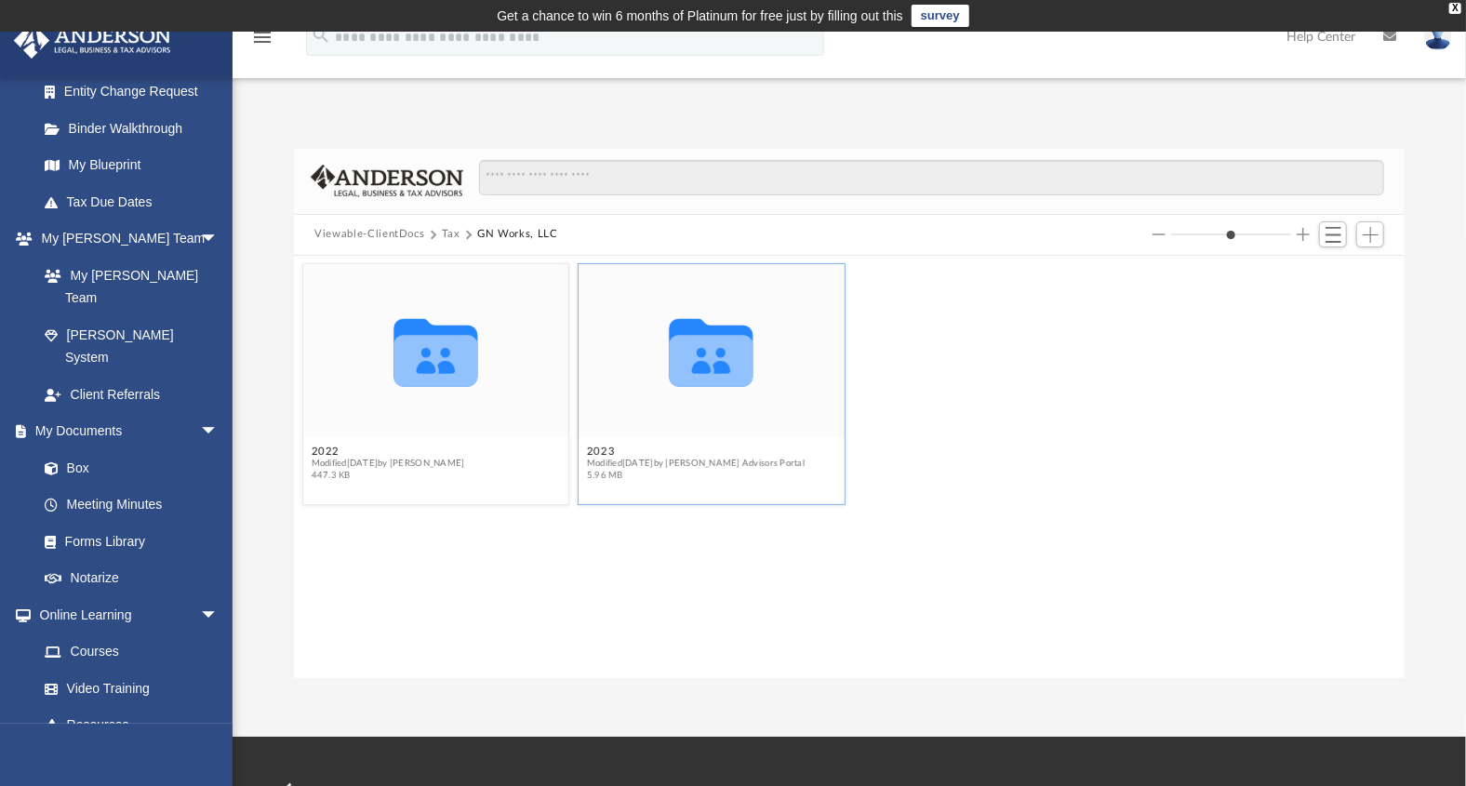
click at [630, 472] on span "5.96 MB" at bounding box center [696, 476] width 218 height 12
click at [374, 454] on button "2022" at bounding box center [388, 451] width 153 height 12
click at [323, 459] on span "Modified [DATE] by [PERSON_NAME]" at bounding box center [388, 464] width 153 height 12
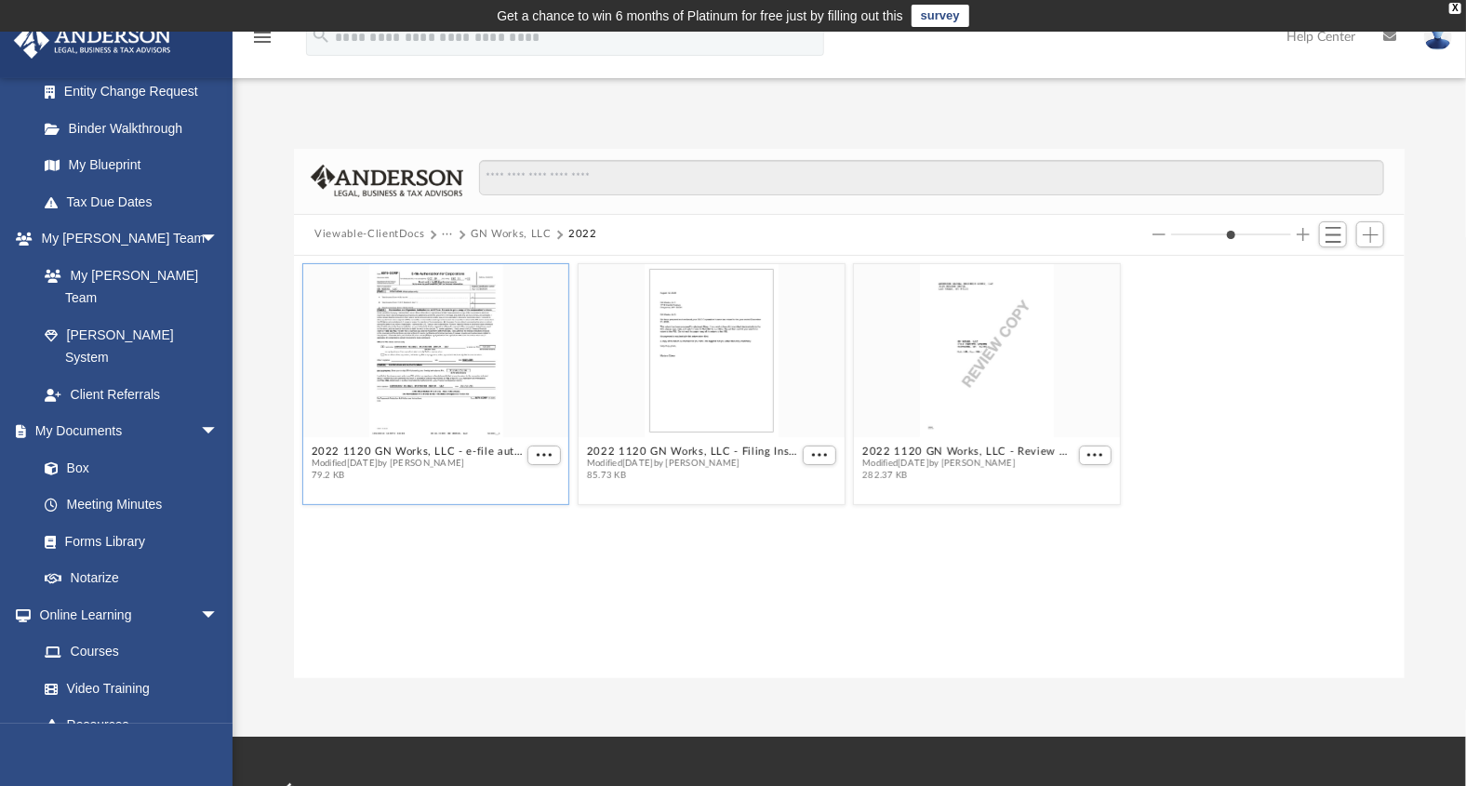
click at [485, 367] on div "grid" at bounding box center [436, 350] width 266 height 173
click at [459, 367] on div "grid" at bounding box center [436, 350] width 266 height 173
click at [543, 448] on button "More options" at bounding box center [543, 455] width 33 height 20
click at [511, 479] on li "Preview" at bounding box center [523, 488] width 54 height 20
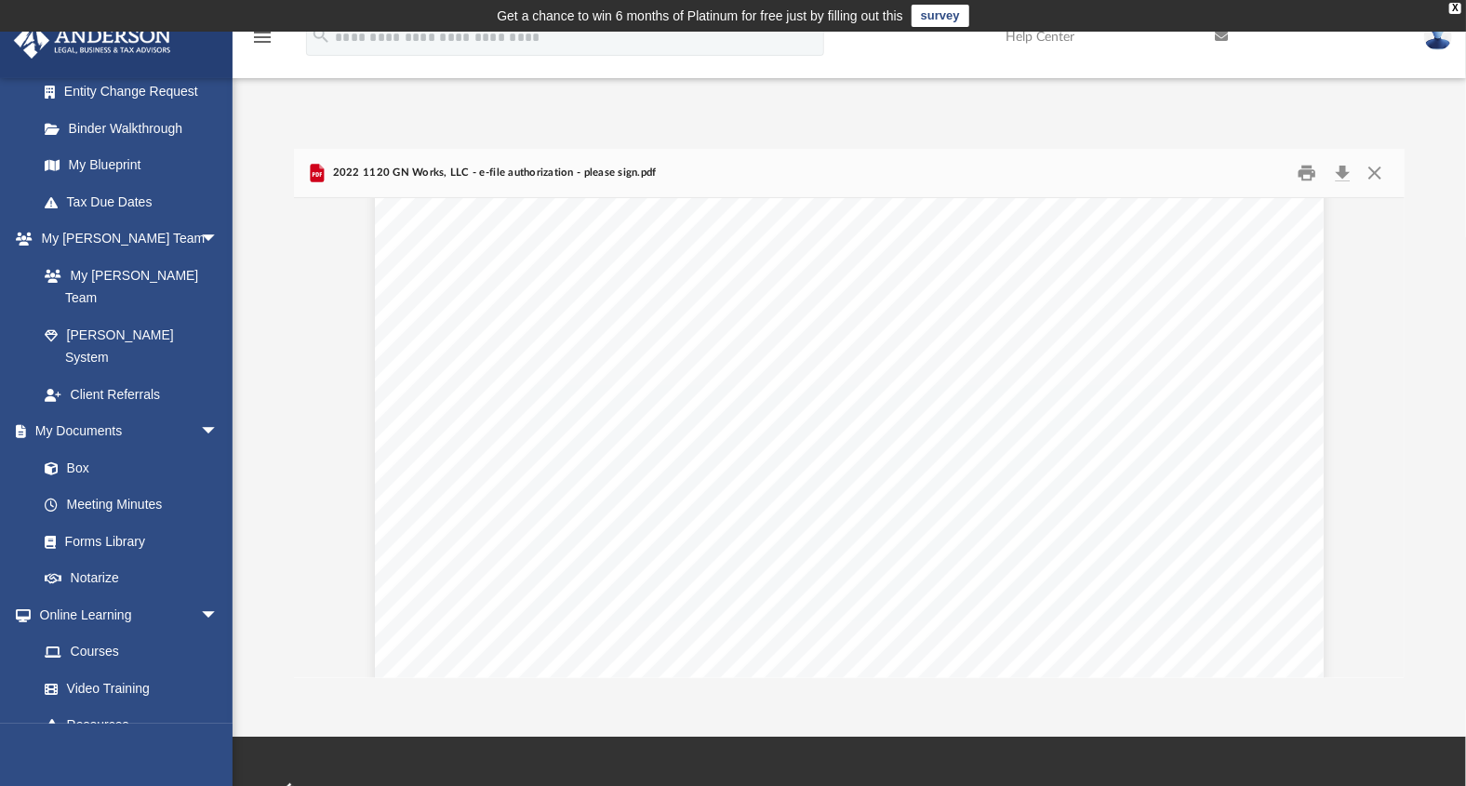
scroll to position [0, 0]
click at [1376, 174] on button "Close" at bounding box center [1374, 172] width 33 height 29
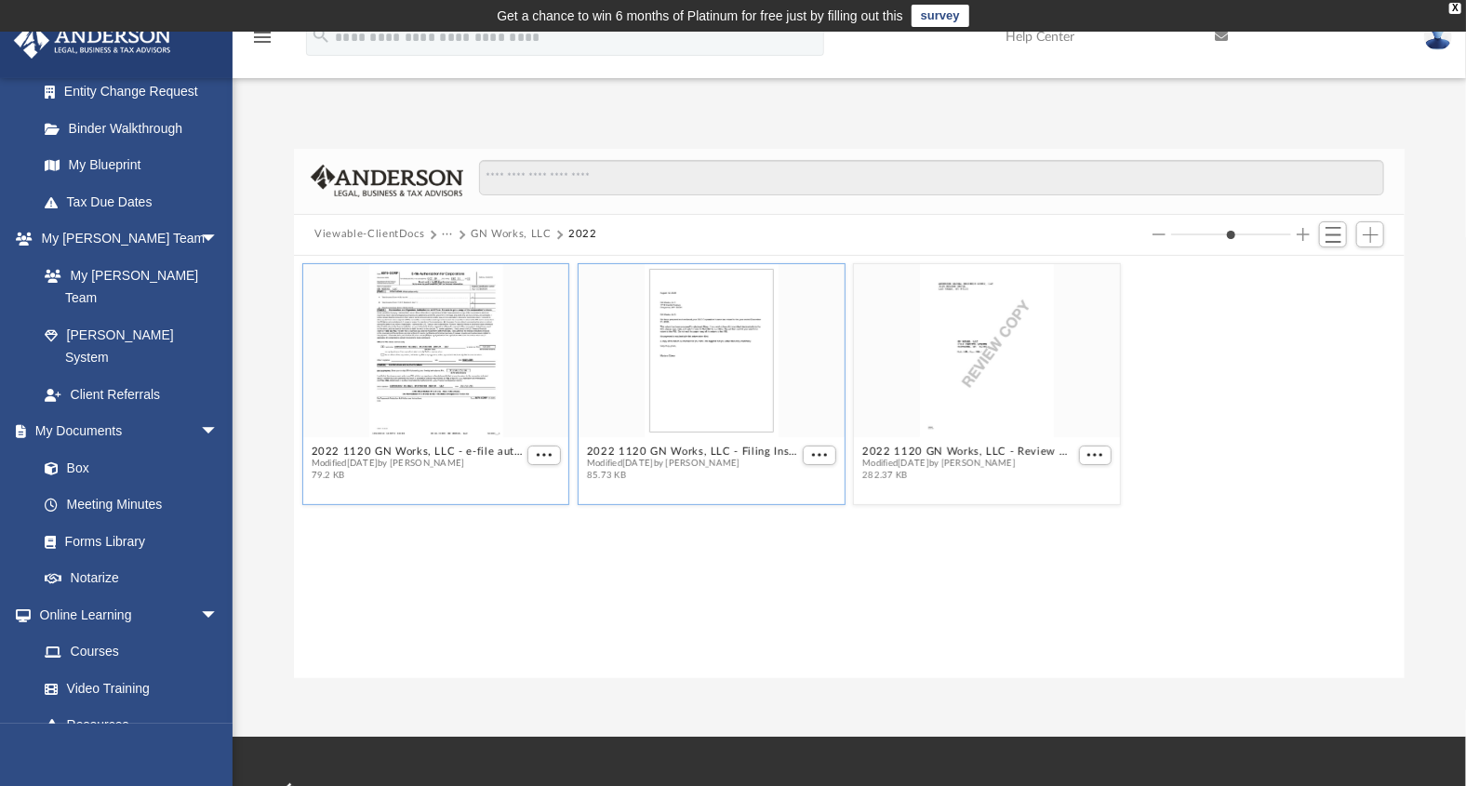
click at [735, 354] on div "grid" at bounding box center [711, 350] width 266 height 173
click at [741, 466] on span "Modified [DATE] by [PERSON_NAME]" at bounding box center [693, 464] width 212 height 12
click at [736, 446] on button "2022 1120 GN Works, LLC - Filing Instructions.pdf" at bounding box center [693, 451] width 212 height 12
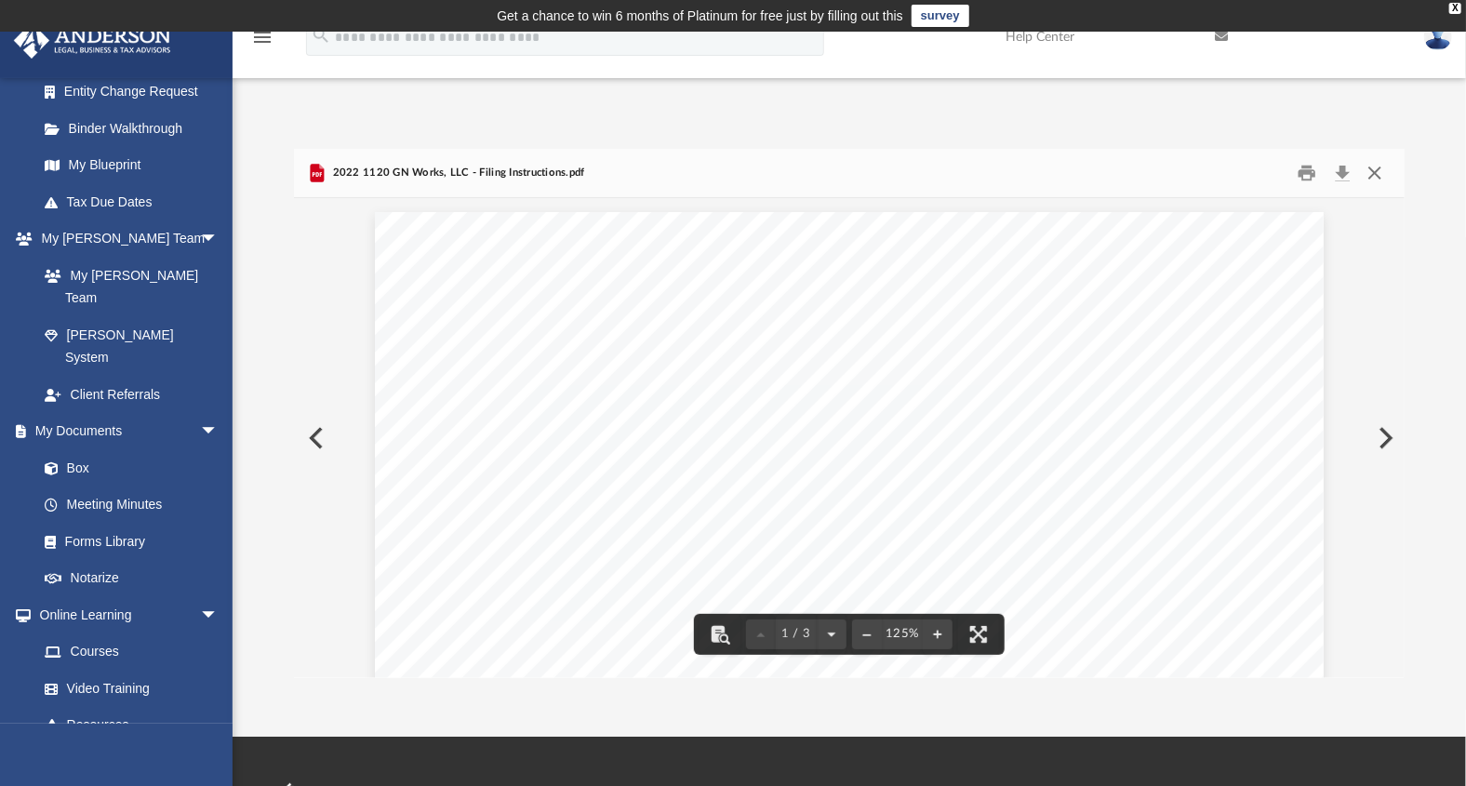
click at [1386, 167] on button "Close" at bounding box center [1374, 172] width 33 height 29
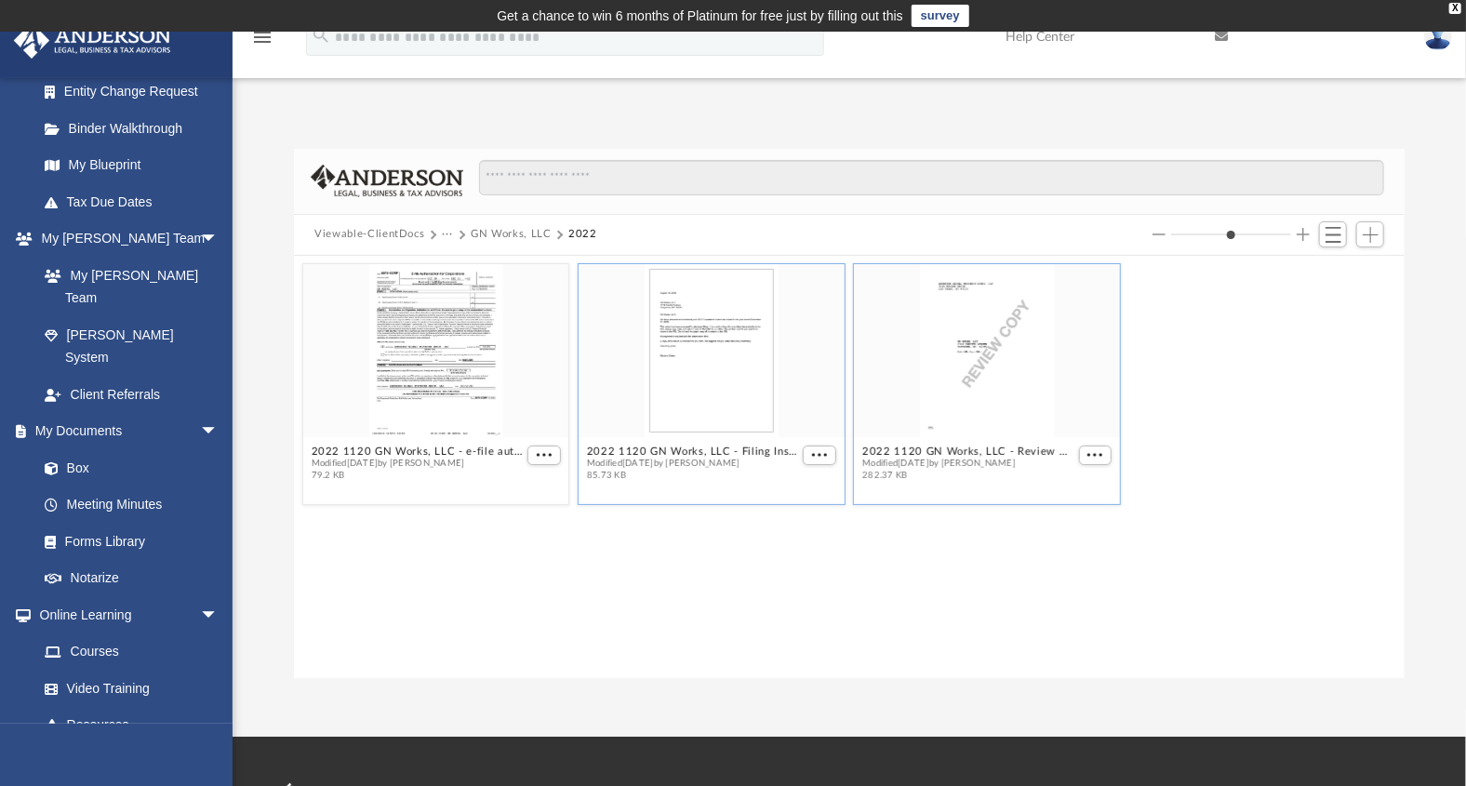
click at [1016, 363] on div "grid" at bounding box center [988, 350] width 266 height 173
click at [1002, 365] on div "grid" at bounding box center [988, 350] width 266 height 173
click at [966, 360] on div "grid" at bounding box center [988, 350] width 266 height 173
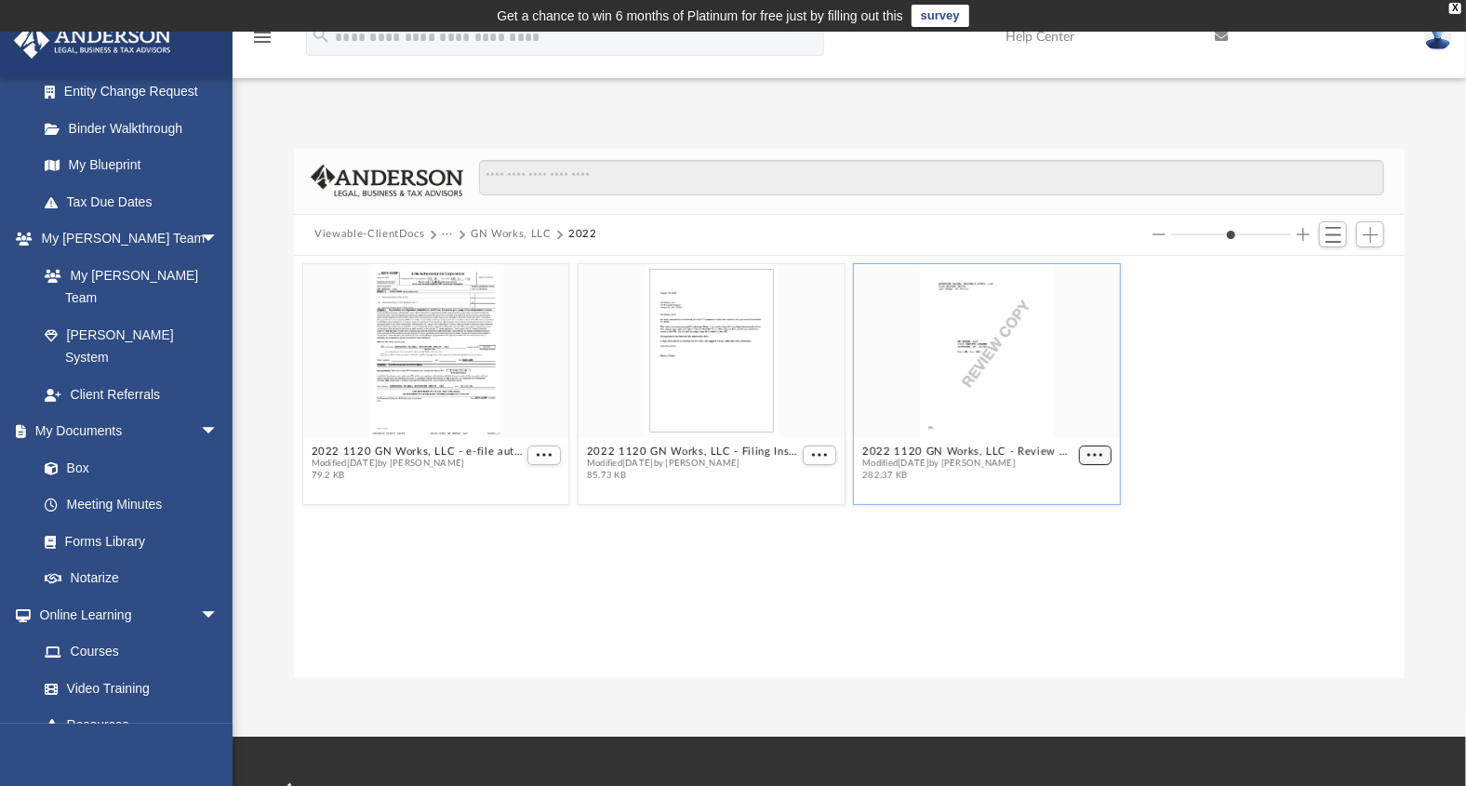
click at [1086, 455] on button "More options" at bounding box center [1095, 455] width 33 height 20
click at [1072, 492] on li "Preview" at bounding box center [1073, 488] width 54 height 20
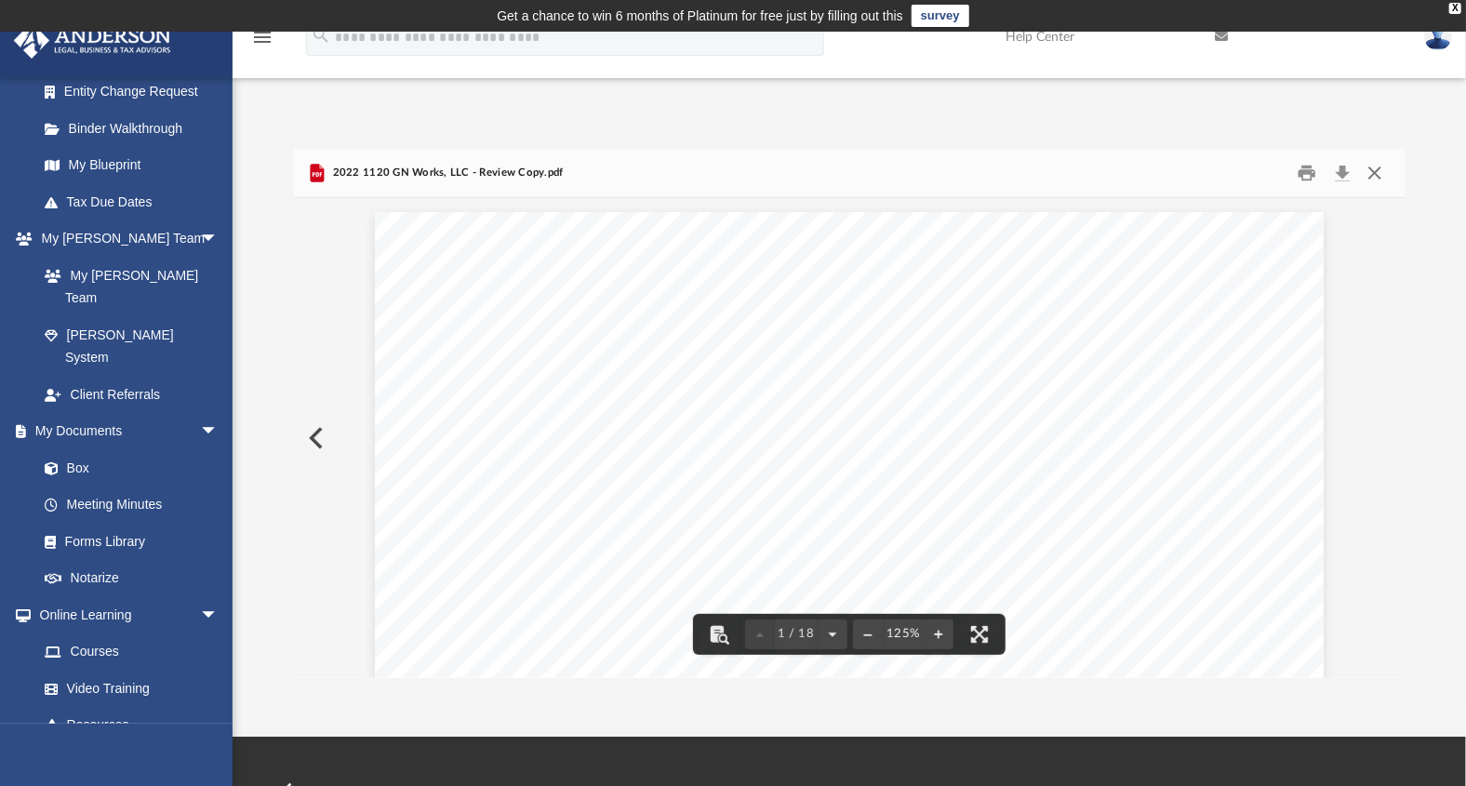
click at [1380, 174] on button "Close" at bounding box center [1374, 172] width 33 height 29
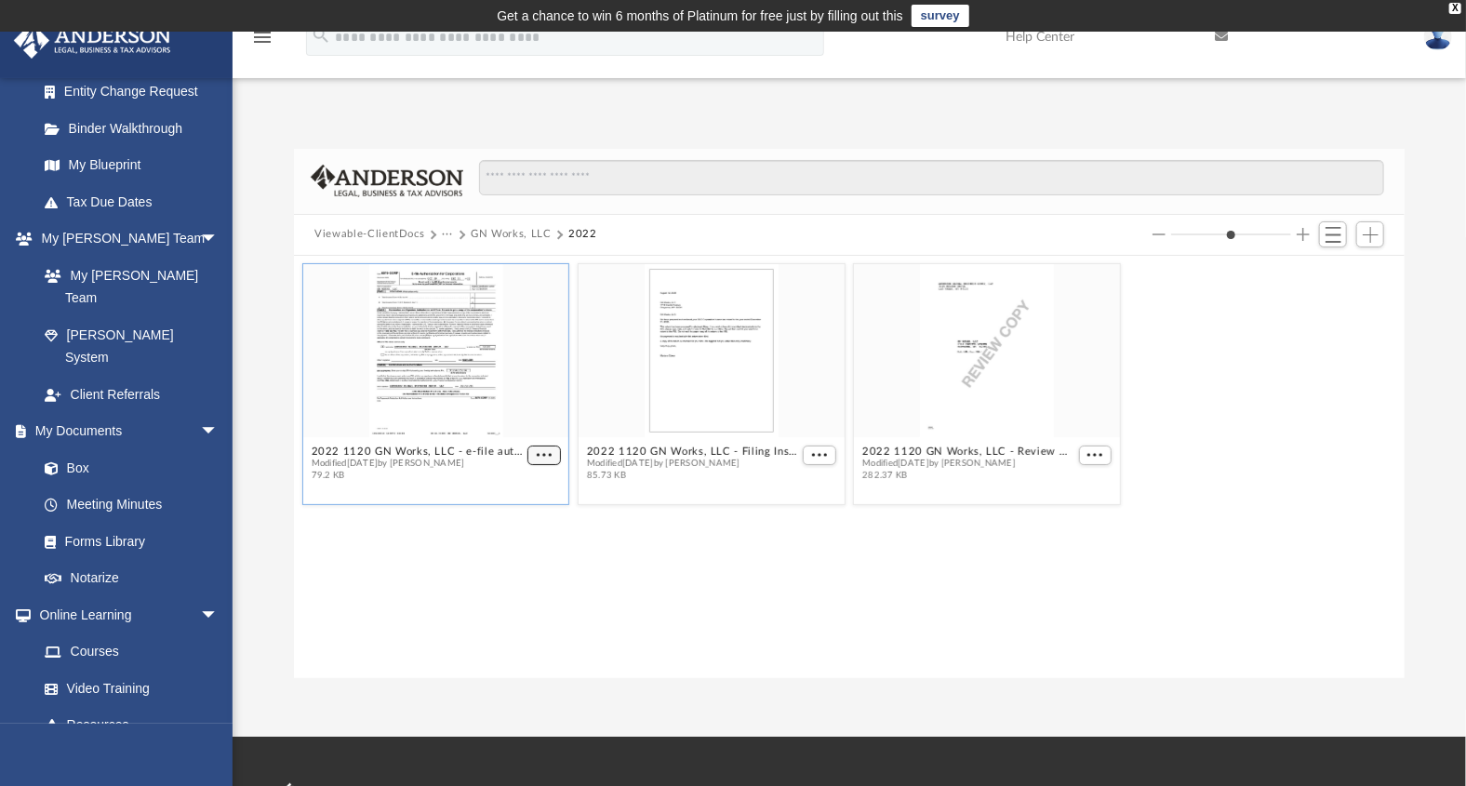
click at [547, 450] on span "More options" at bounding box center [544, 454] width 15 height 9
click at [529, 524] on li "Download" at bounding box center [523, 518] width 54 height 20
click at [540, 452] on span "More options" at bounding box center [544, 454] width 15 height 9
click at [816, 456] on span "More options" at bounding box center [819, 454] width 15 height 9
click at [804, 524] on li "Download" at bounding box center [798, 518] width 54 height 20
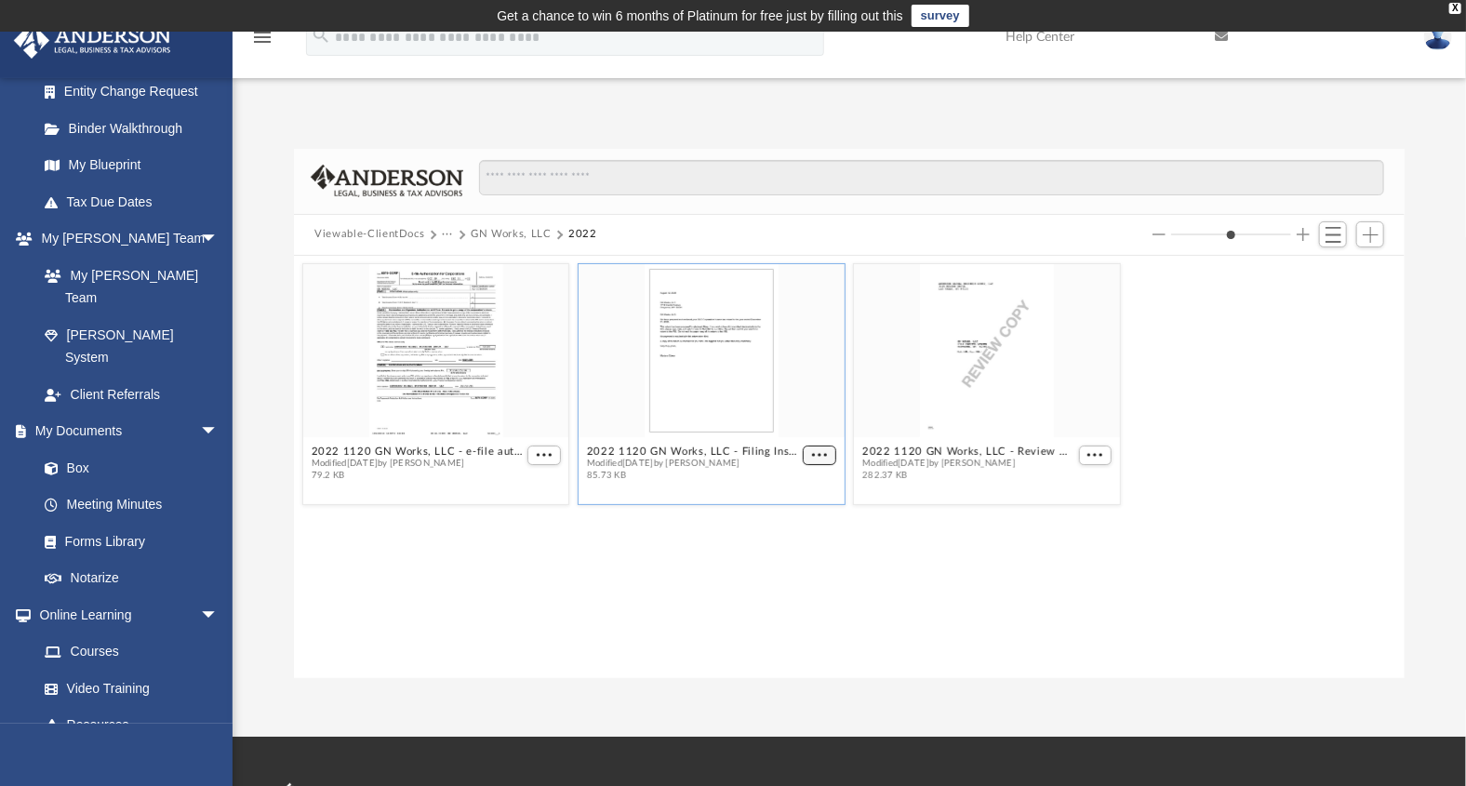
click at [811, 457] on button "More options" at bounding box center [820, 455] width 33 height 20
click at [1113, 448] on figcaption "2022 1120 GN Works, LLC - Review Copy.pdf Modified [DATE] by [PERSON_NAME] 282.…" at bounding box center [988, 462] width 266 height 49
click at [1099, 451] on span "More options" at bounding box center [1095, 454] width 15 height 9
click at [1088, 519] on li "Download" at bounding box center [1073, 518] width 54 height 20
click at [259, 39] on icon "menu" at bounding box center [262, 37] width 22 height 22
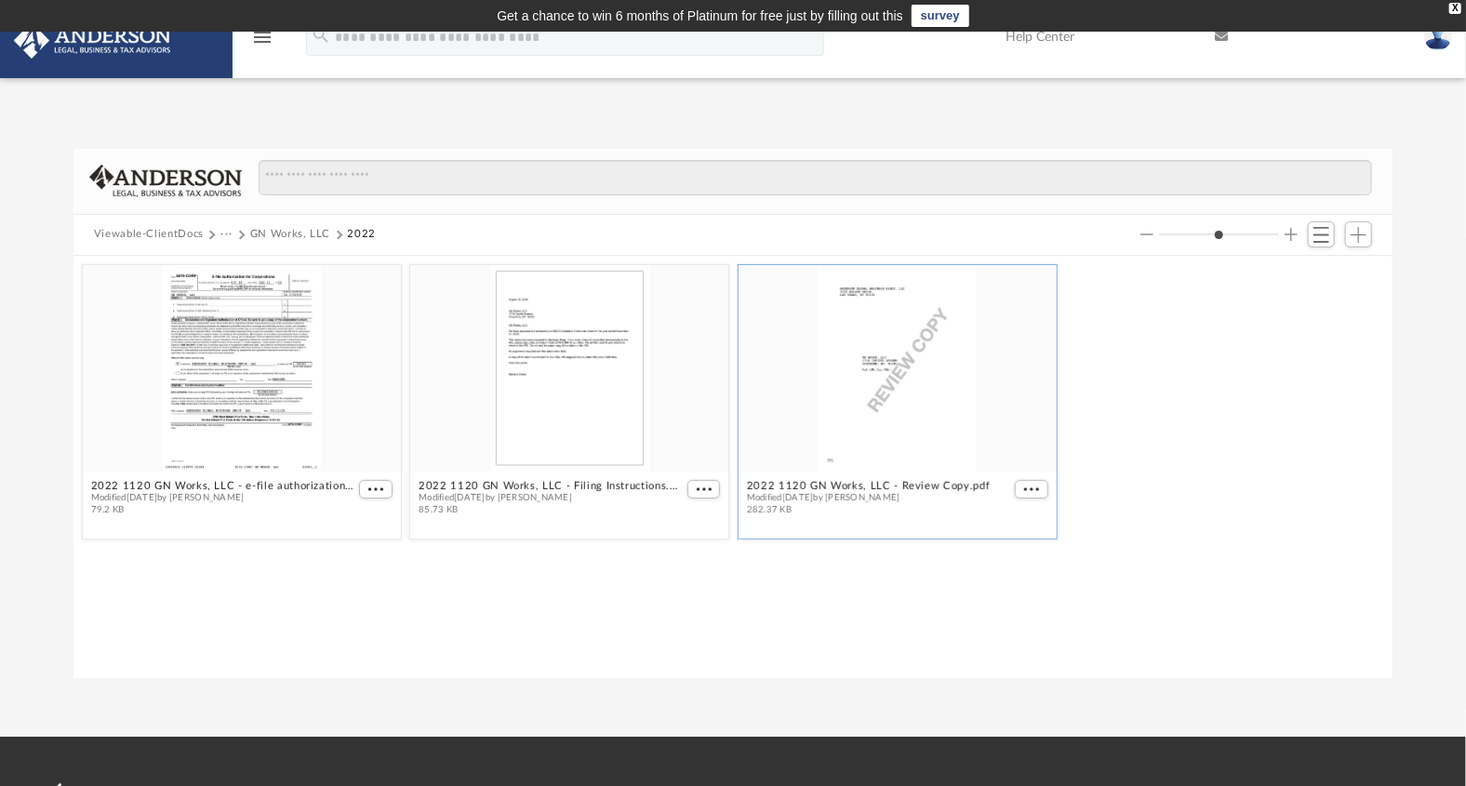
scroll to position [407, 1305]
click at [259, 39] on icon "menu" at bounding box center [262, 37] width 22 height 22
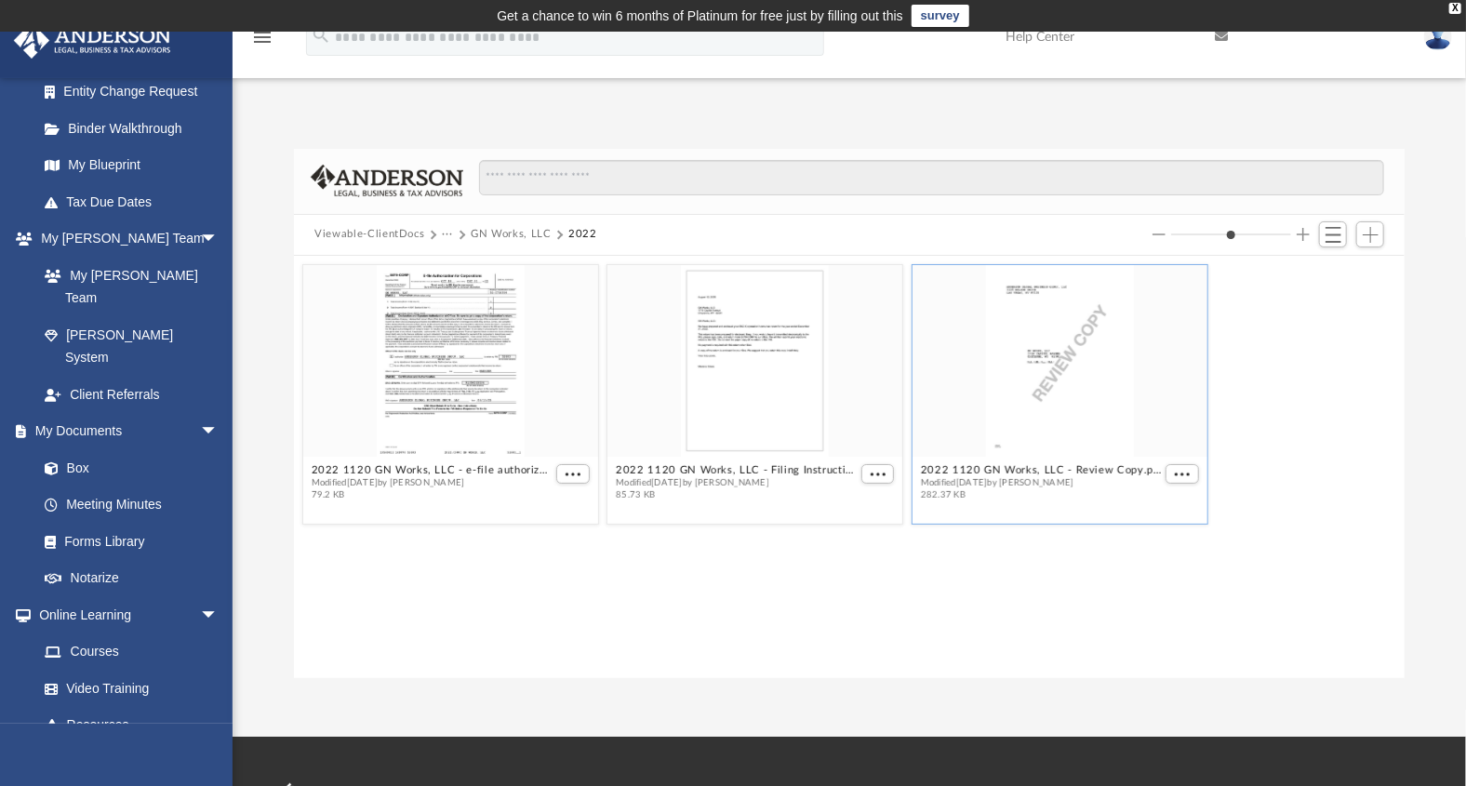
scroll to position [15, 15]
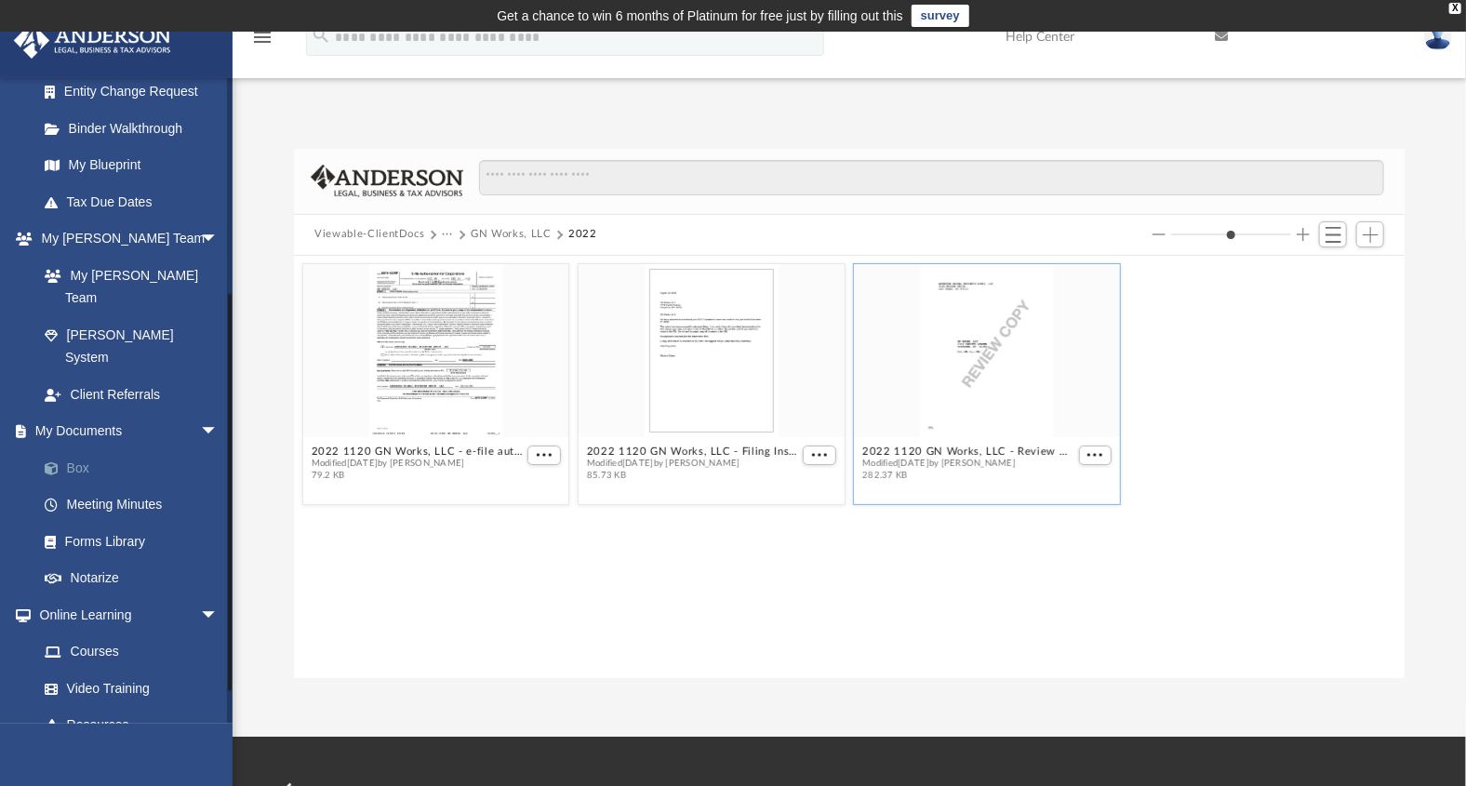
click at [121, 449] on link "Box" at bounding box center [136, 467] width 220 height 37
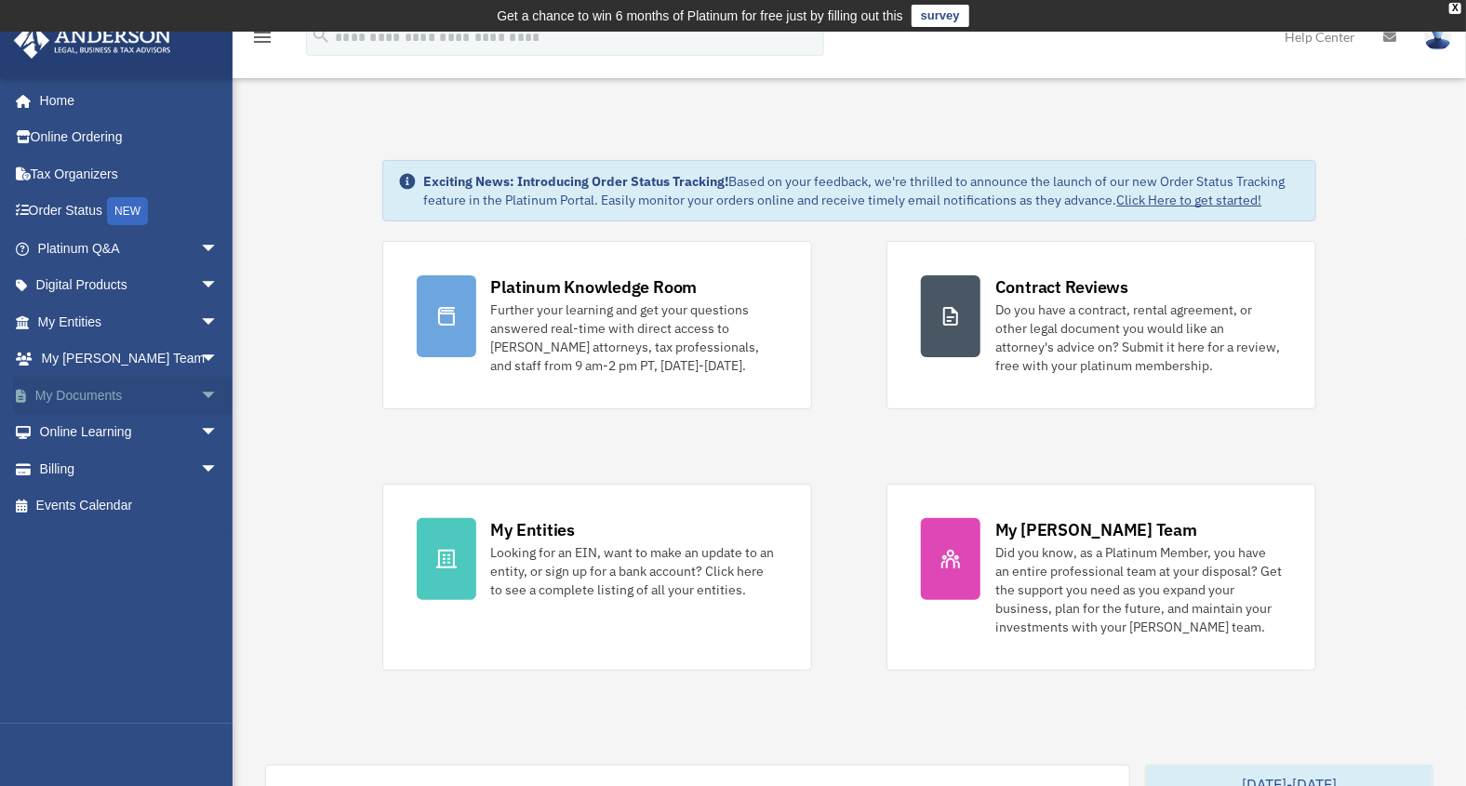
click at [200, 388] on span "arrow_drop_down" at bounding box center [218, 396] width 37 height 38
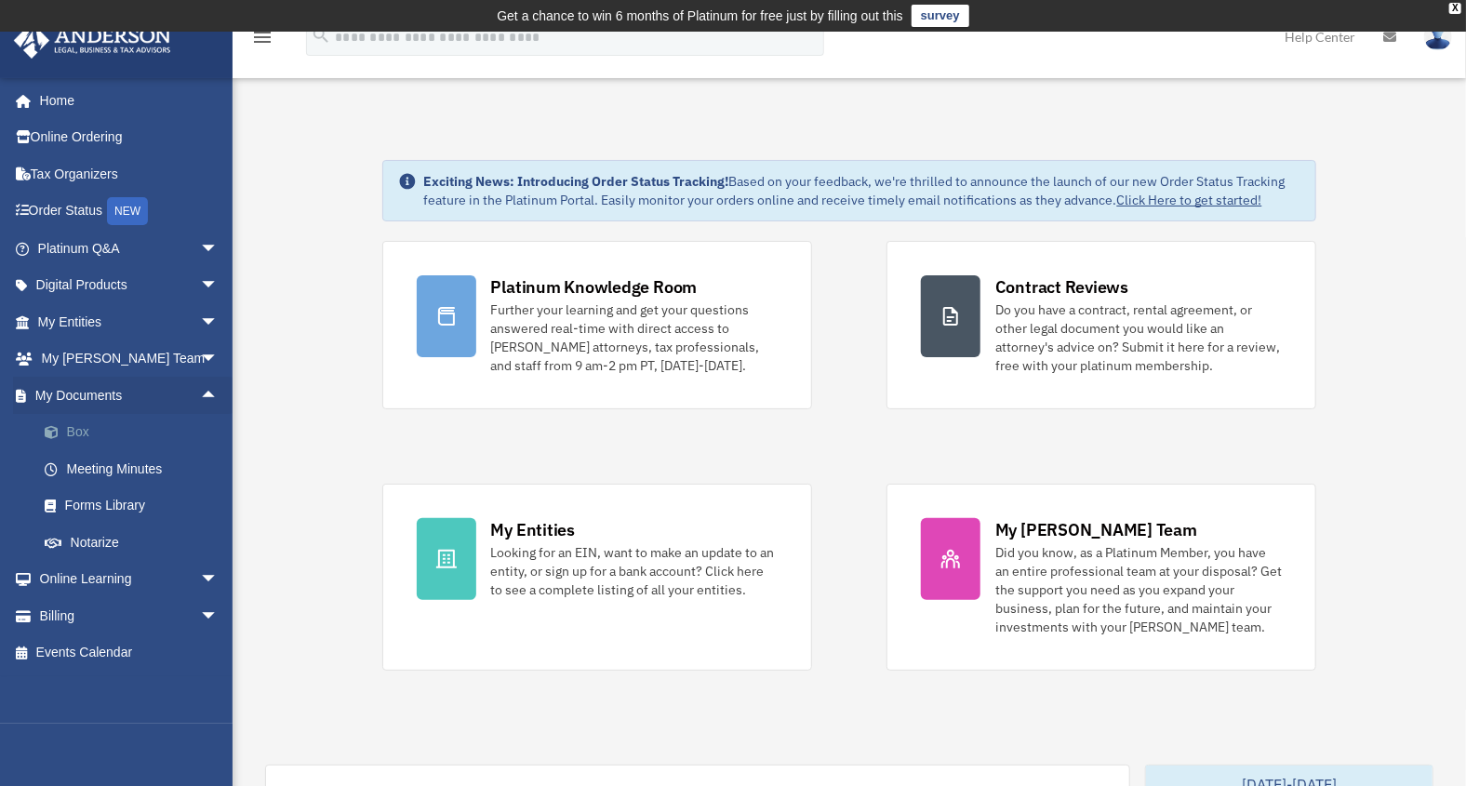
click at [79, 427] on link "Box" at bounding box center [136, 432] width 220 height 37
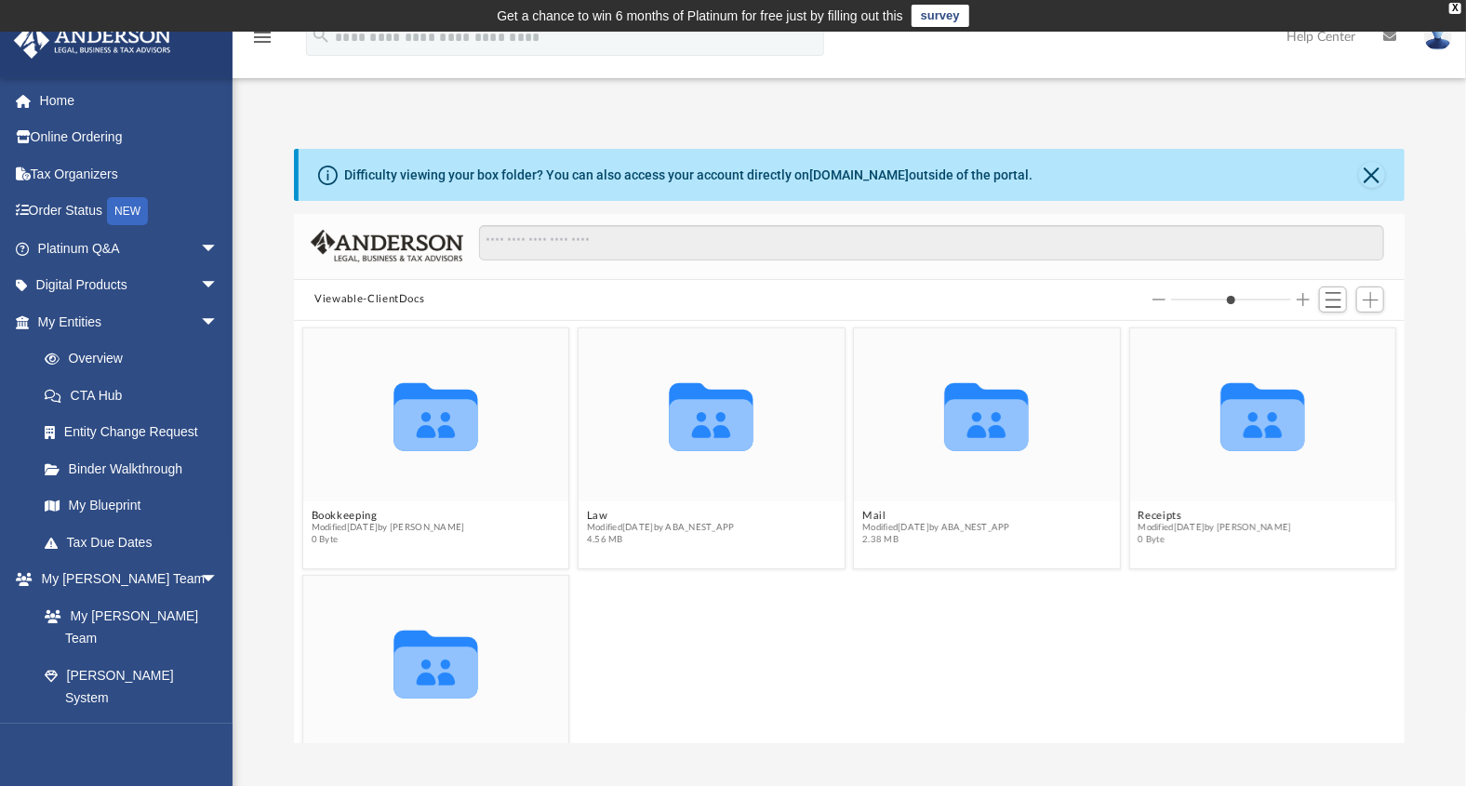
scroll to position [80, 0]
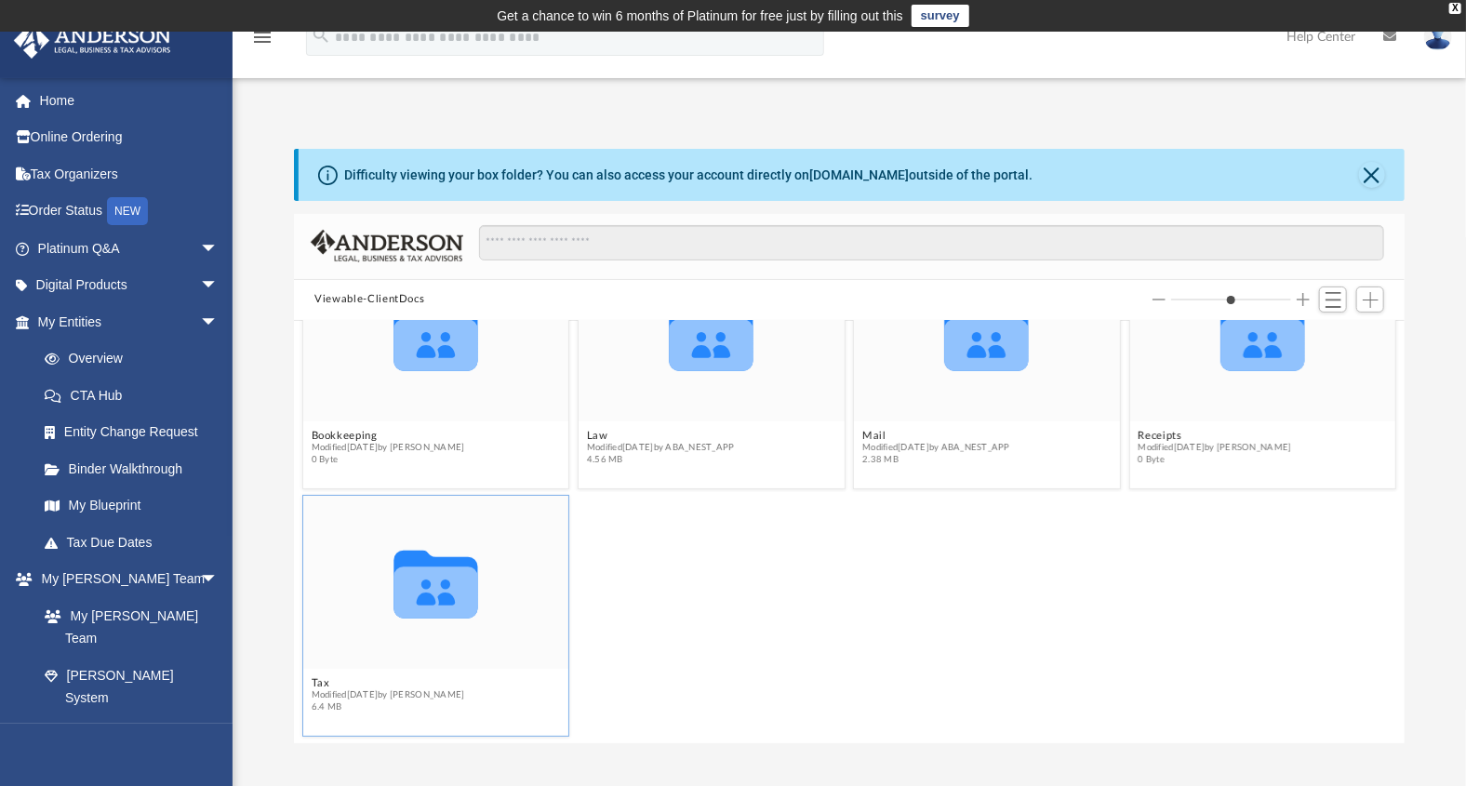
click at [447, 587] on icon "grid" at bounding box center [436, 591] width 84 height 52
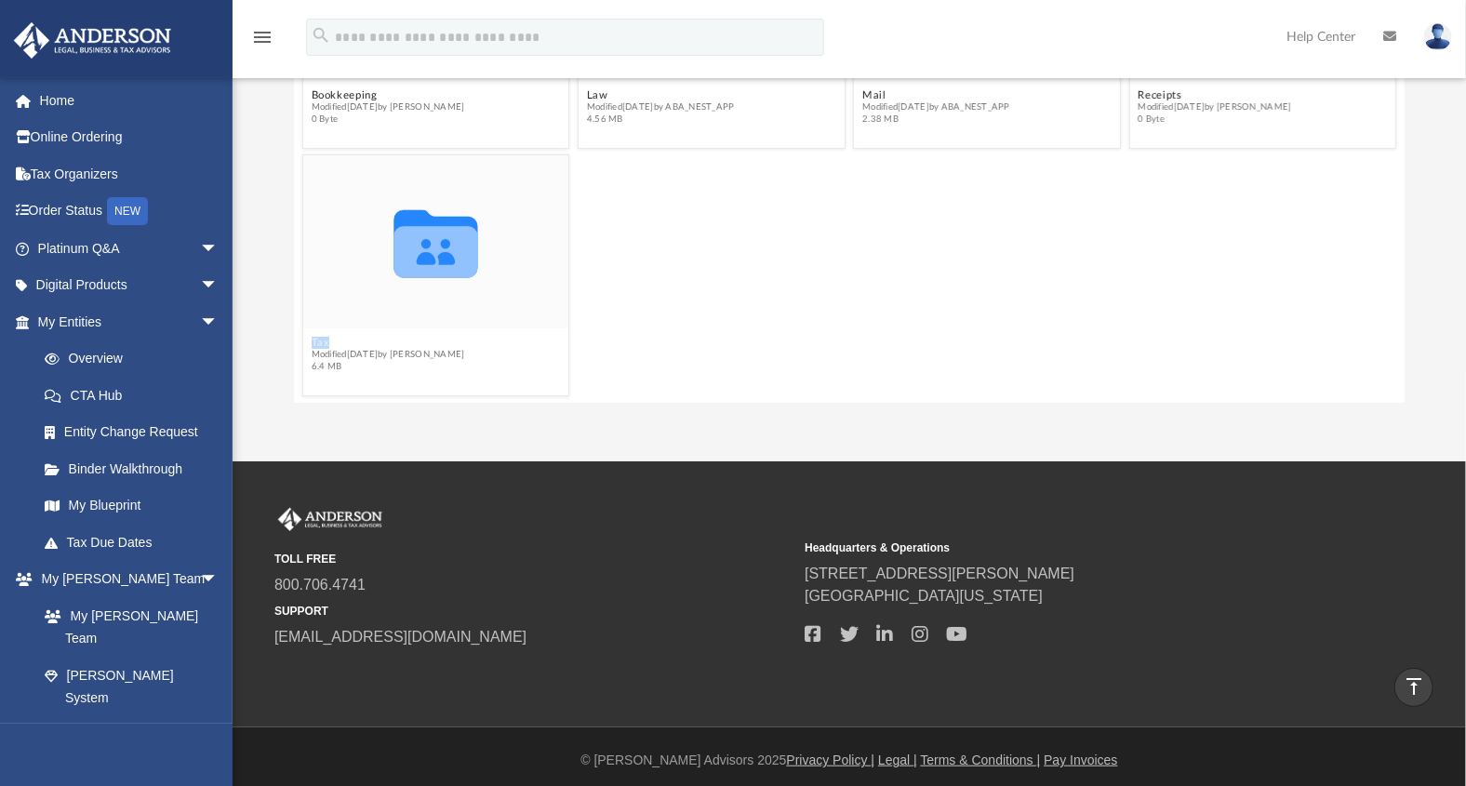
scroll to position [0, 0]
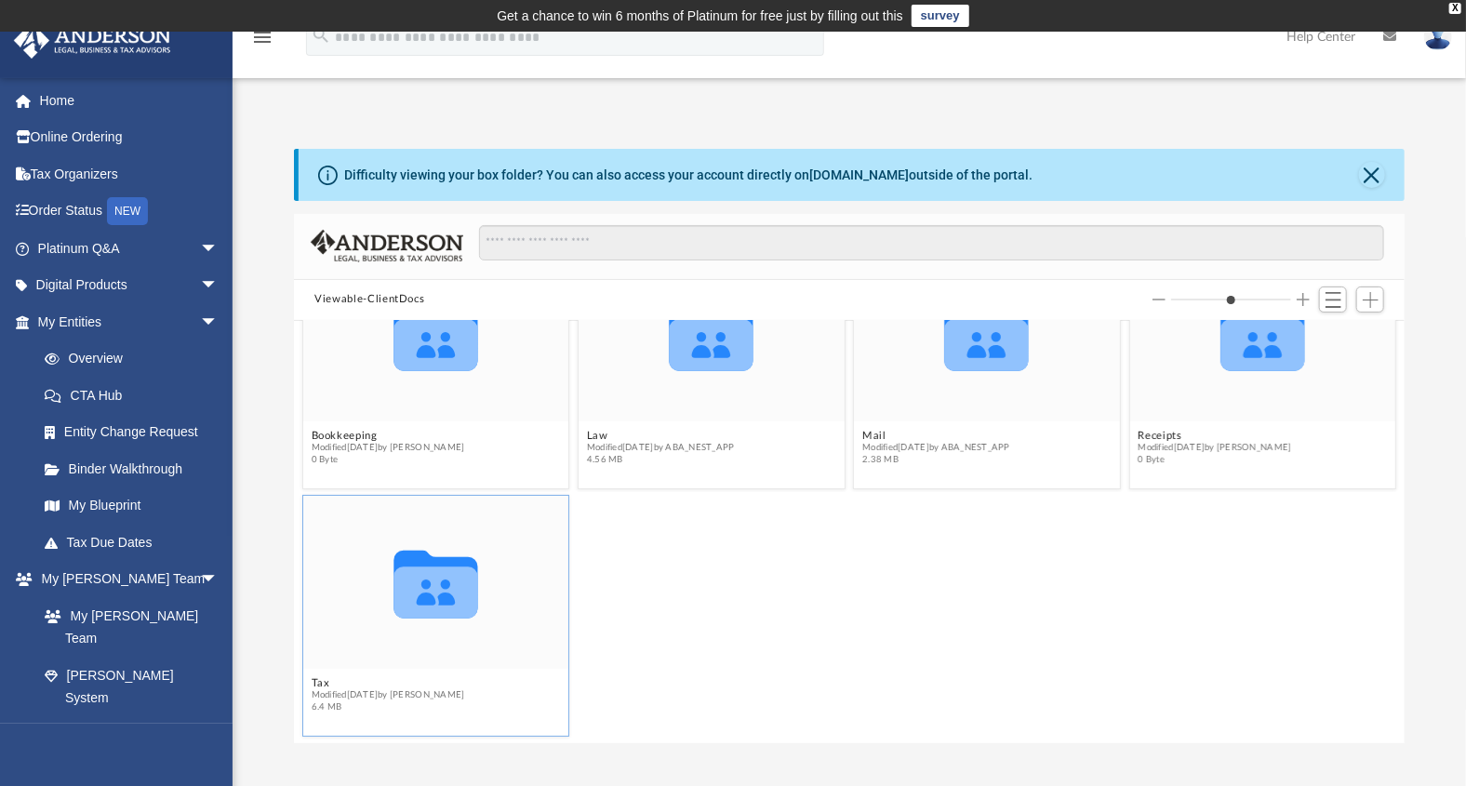
click at [427, 591] on icon "grid" at bounding box center [436, 584] width 84 height 68
click at [1385, 177] on div "Difficulty viewing your box folder? You can also access your account directly o…" at bounding box center [851, 175] width 1105 height 52
click at [1377, 175] on button "Close" at bounding box center [1372, 175] width 26 height 26
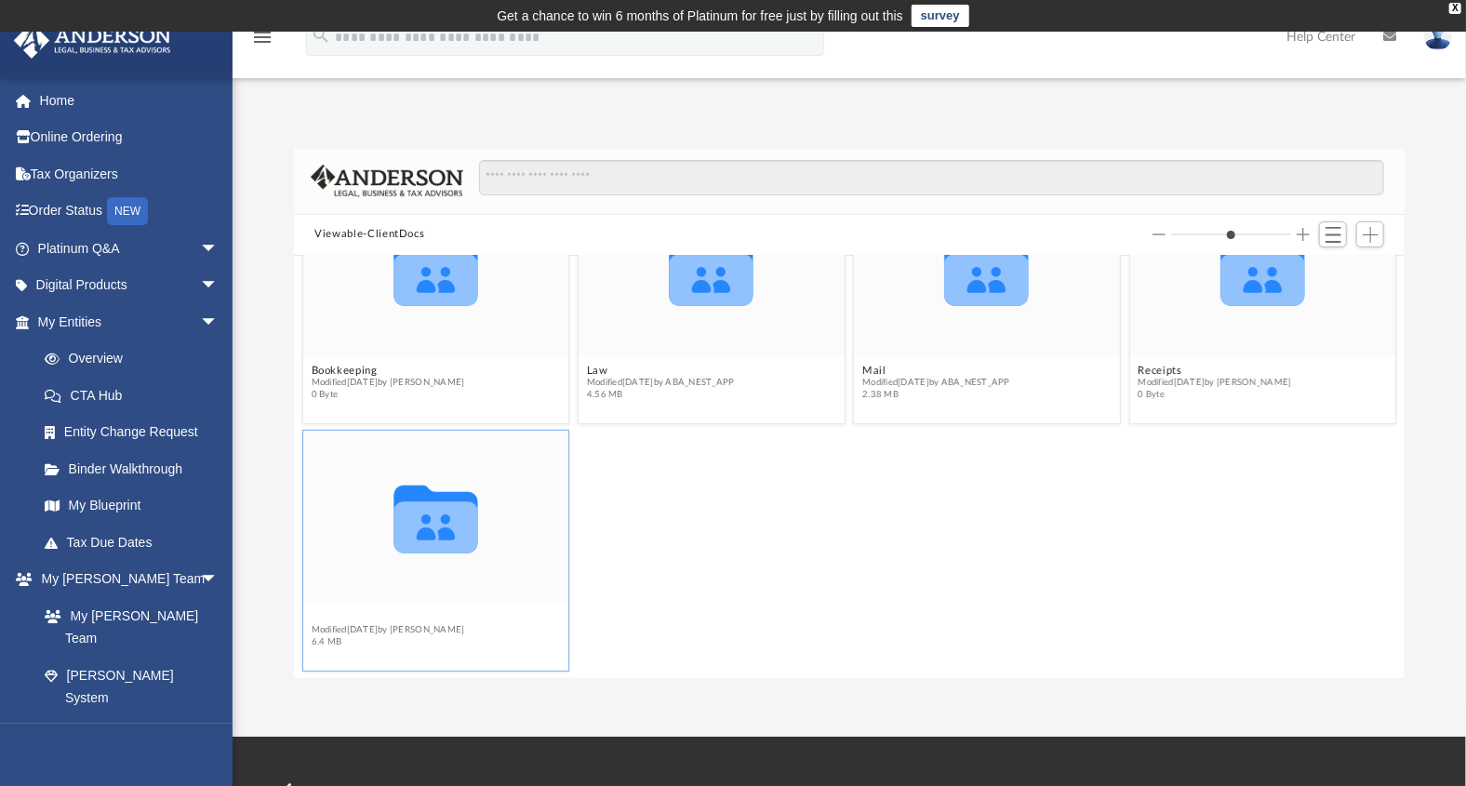
scroll to position [72, 0]
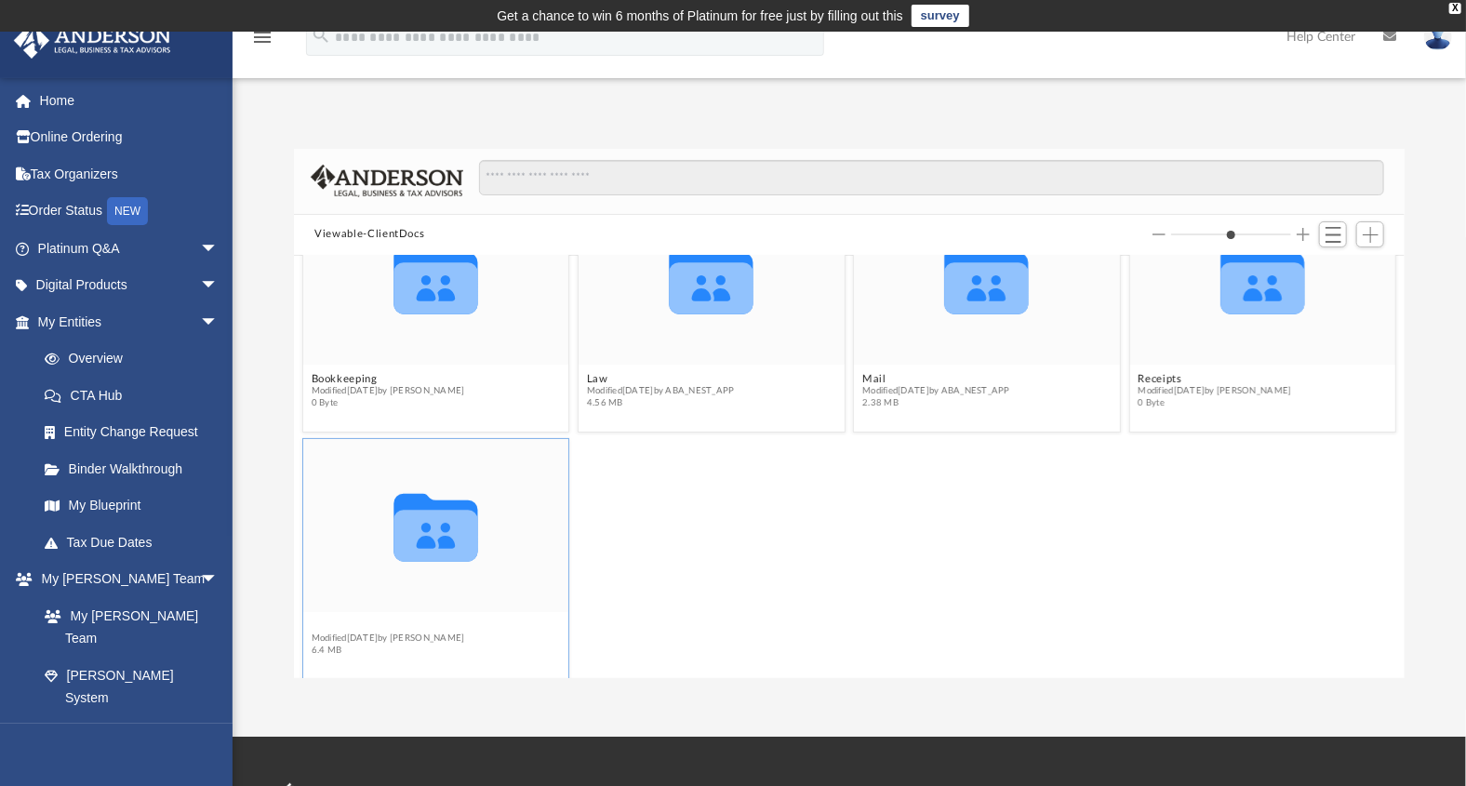
click at [404, 620] on div "Collaborated Folder Bookkeeping Modified Mon Oct 10 2022 by Brianna Van 0 Byte …" at bounding box center [849, 467] width 1110 height 423
click at [434, 624] on button "Tax" at bounding box center [388, 625] width 153 height 12
click at [433, 621] on button "Tax" at bounding box center [388, 625] width 153 height 12
click at [433, 619] on button "Tax" at bounding box center [388, 625] width 153 height 12
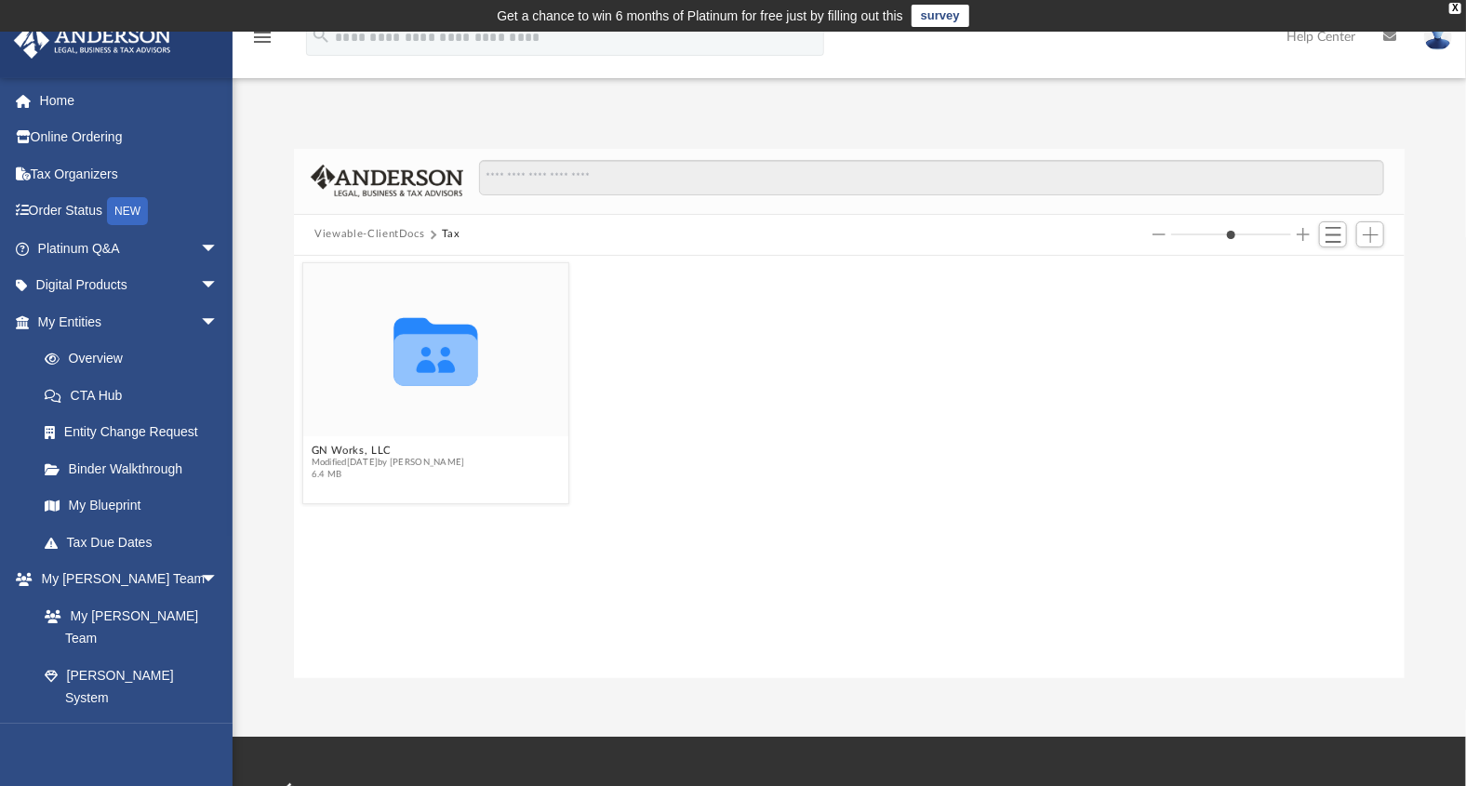
scroll to position [0, 0]
click at [458, 366] on icon "grid" at bounding box center [436, 359] width 84 height 52
click at [418, 455] on button "GN Works, LLC" at bounding box center [388, 450] width 153 height 12
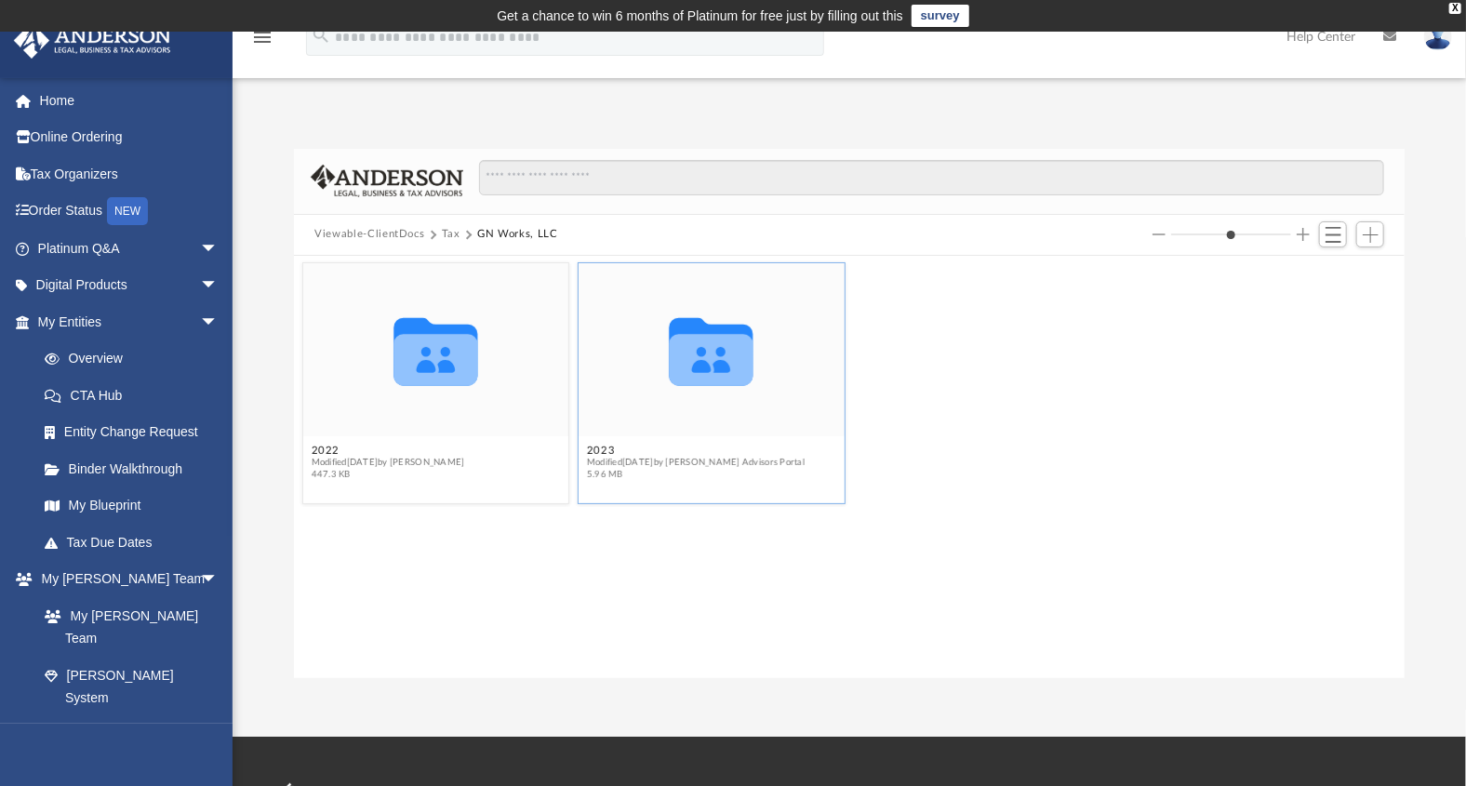
click at [739, 367] on icon "grid" at bounding box center [712, 359] width 84 height 52
click at [698, 461] on span "Modified Thu Apr 10 2025 by Anderson Advisors Portal" at bounding box center [696, 463] width 218 height 12
click at [742, 347] on icon "grid" at bounding box center [712, 359] width 84 height 52
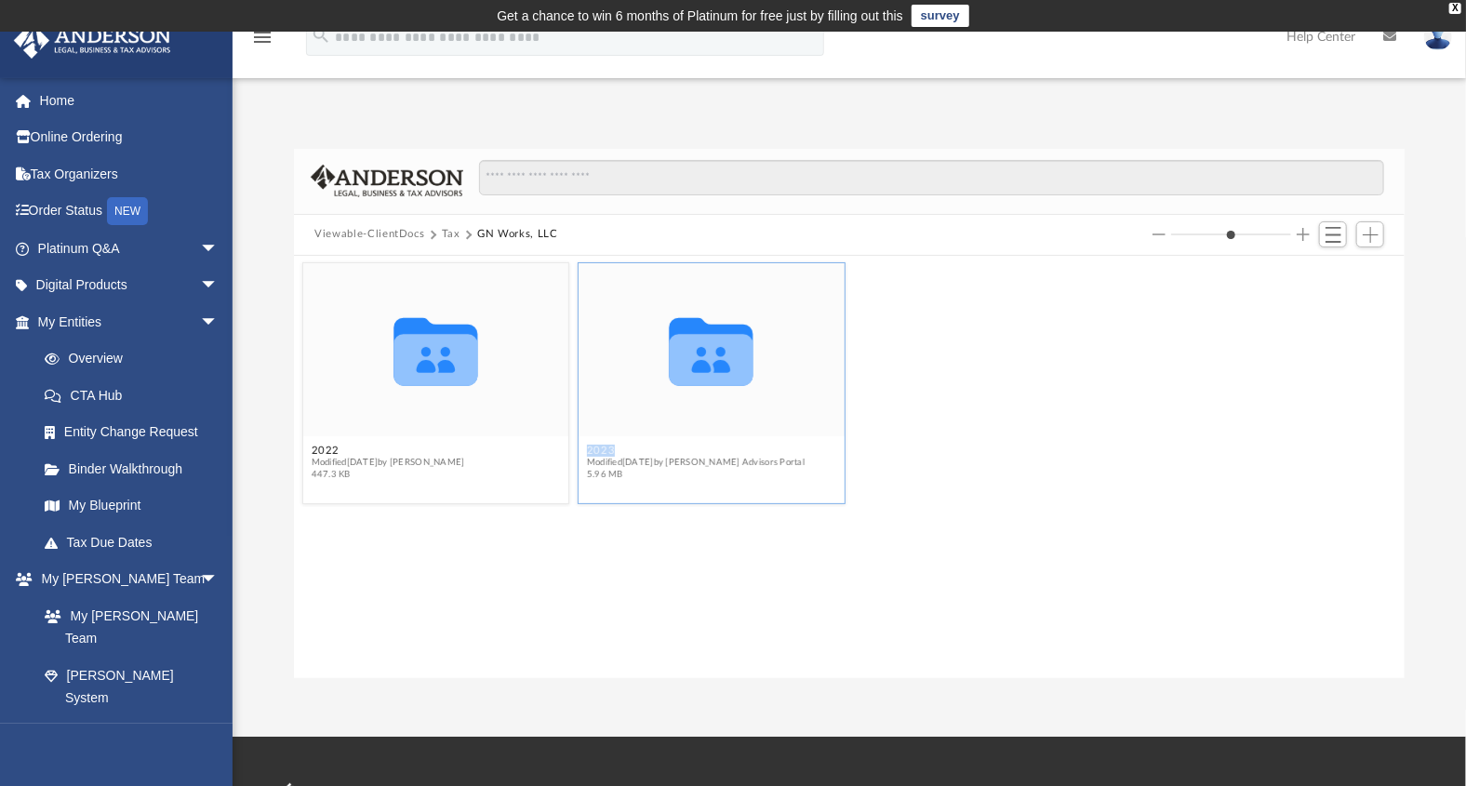
click at [742, 347] on icon "grid" at bounding box center [712, 359] width 84 height 52
click at [734, 364] on icon "grid" at bounding box center [712, 359] width 84 height 52
click at [625, 461] on span "Modified Thu Apr 10 2025 by Anderson Advisors Portal" at bounding box center [696, 463] width 218 height 12
click at [751, 318] on icon "Collaborated Folder" at bounding box center [710, 349] width 159 height 103
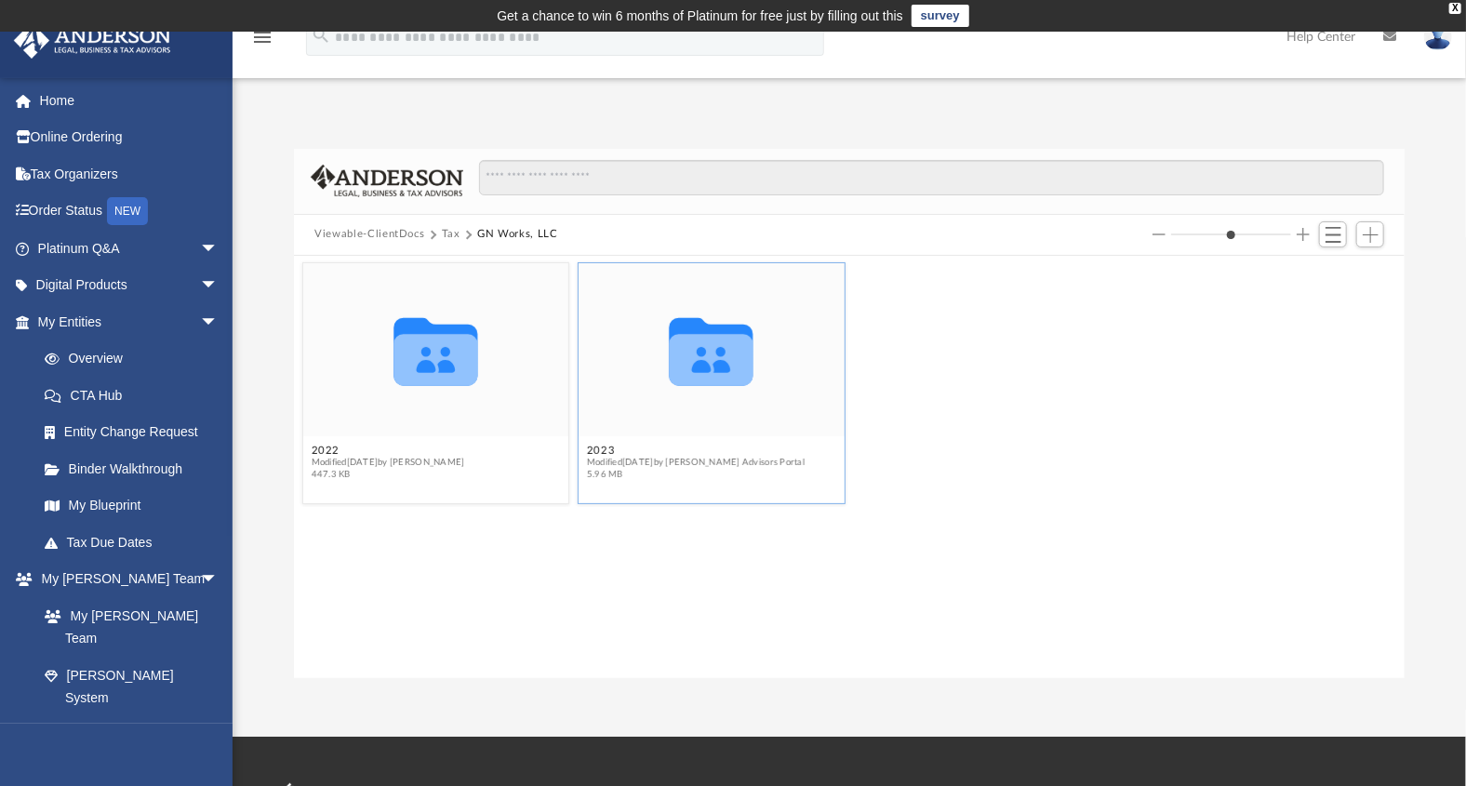
click at [750, 320] on icon "Collaborated Folder" at bounding box center [710, 349] width 159 height 103
drag, startPoint x: 704, startPoint y: 327, endPoint x: 684, endPoint y: 349, distance: 29.6
click at [684, 349] on icon "grid" at bounding box center [712, 359] width 84 height 52
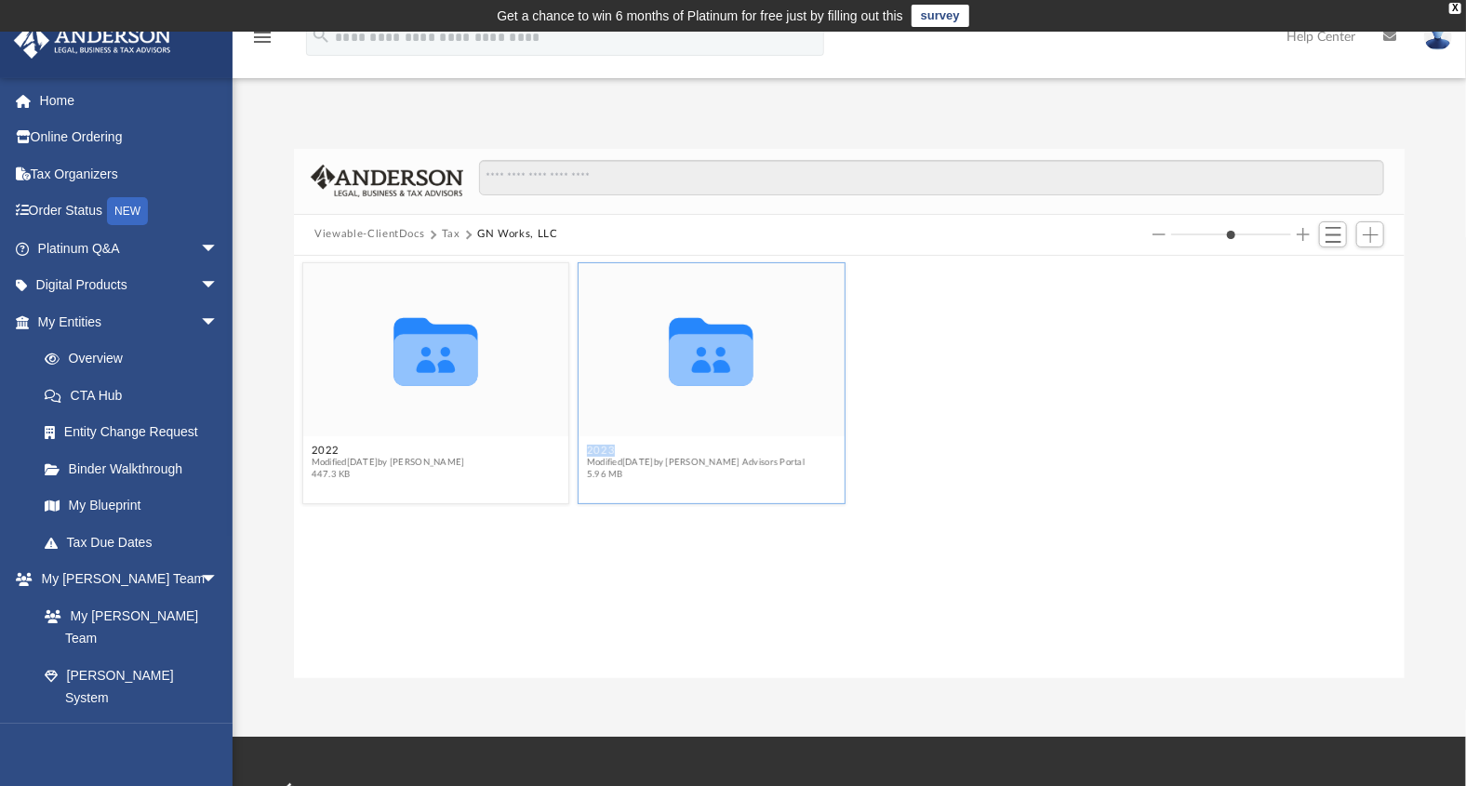
click at [684, 348] on icon "grid" at bounding box center [712, 359] width 84 height 52
click at [1335, 233] on span "Switch to List View" at bounding box center [1333, 235] width 16 height 16
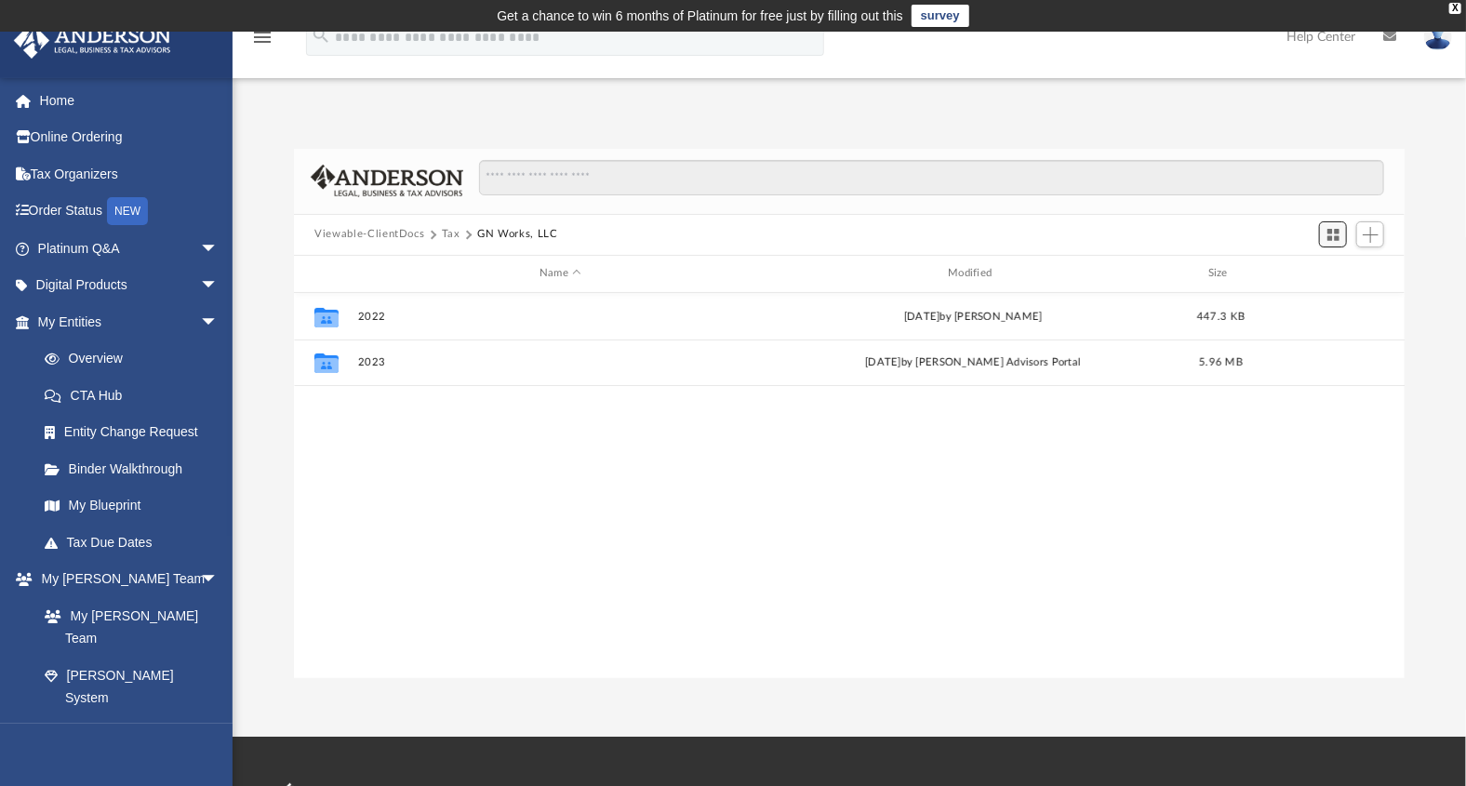
scroll to position [407, 1096]
click at [1337, 243] on button "Switch to Grid View" at bounding box center [1333, 234] width 28 height 26
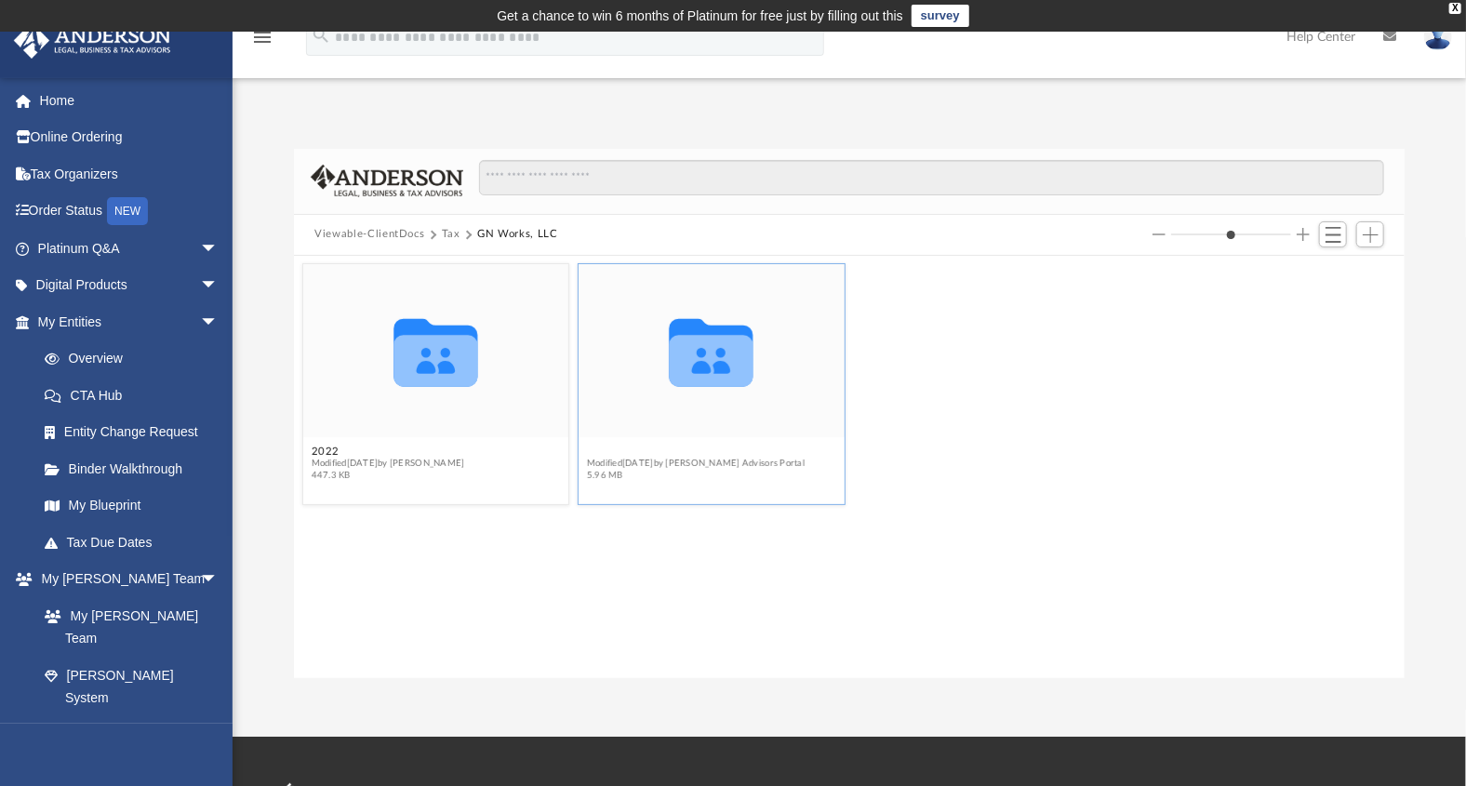
click at [621, 456] on button "2023" at bounding box center [696, 451] width 218 height 12
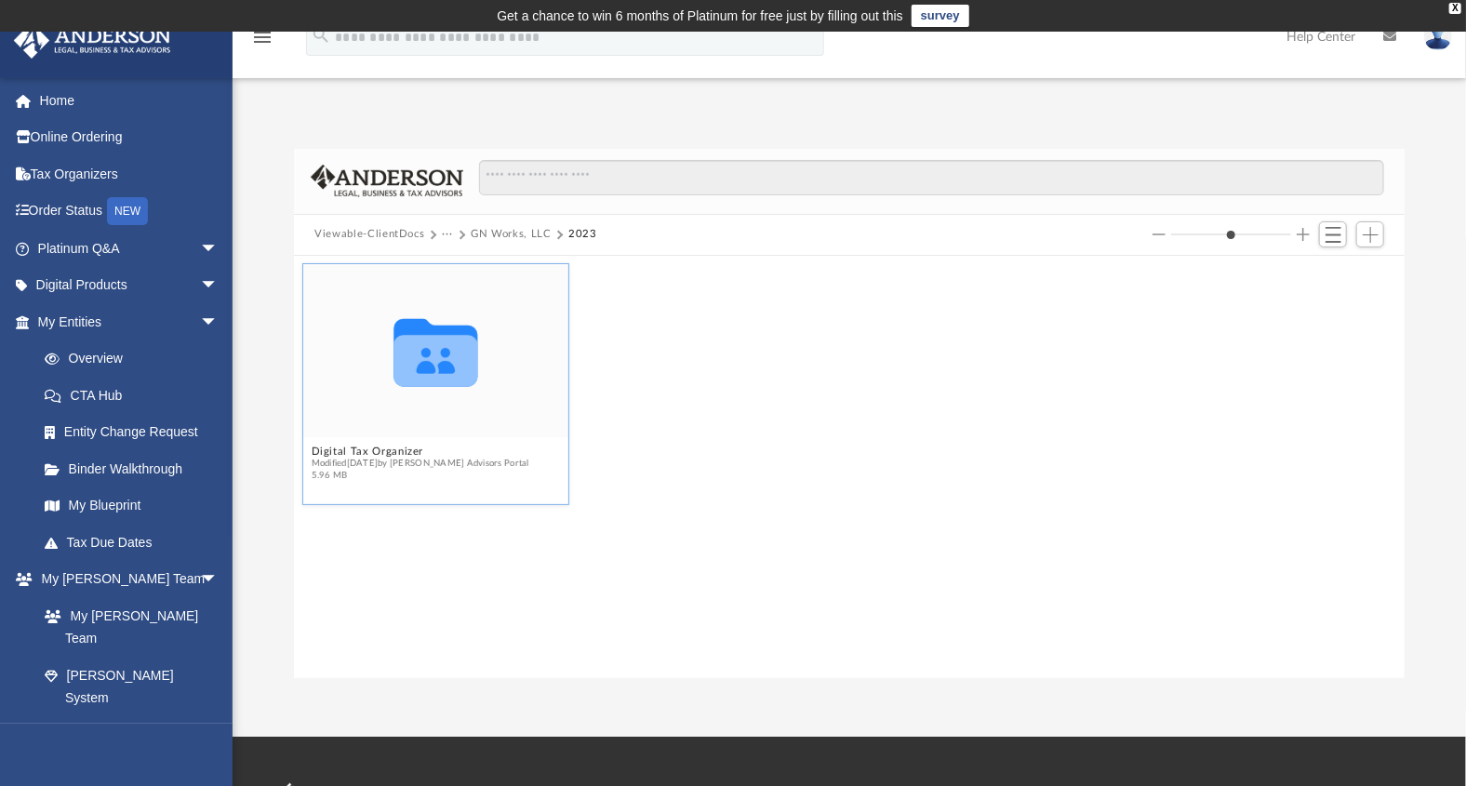
click at [423, 441] on figcaption "Digital Tax Organizer Modified Thu Apr 10 2025 by Anderson Advisors Portal 5.96…" at bounding box center [436, 462] width 266 height 49
click at [422, 441] on figcaption "Digital Tax Organizer Modified Thu Apr 10 2025 by Anderson Advisors Portal 5.96…" at bounding box center [436, 462] width 266 height 49
click at [407, 449] on button "Digital Tax Organizer" at bounding box center [421, 451] width 218 height 12
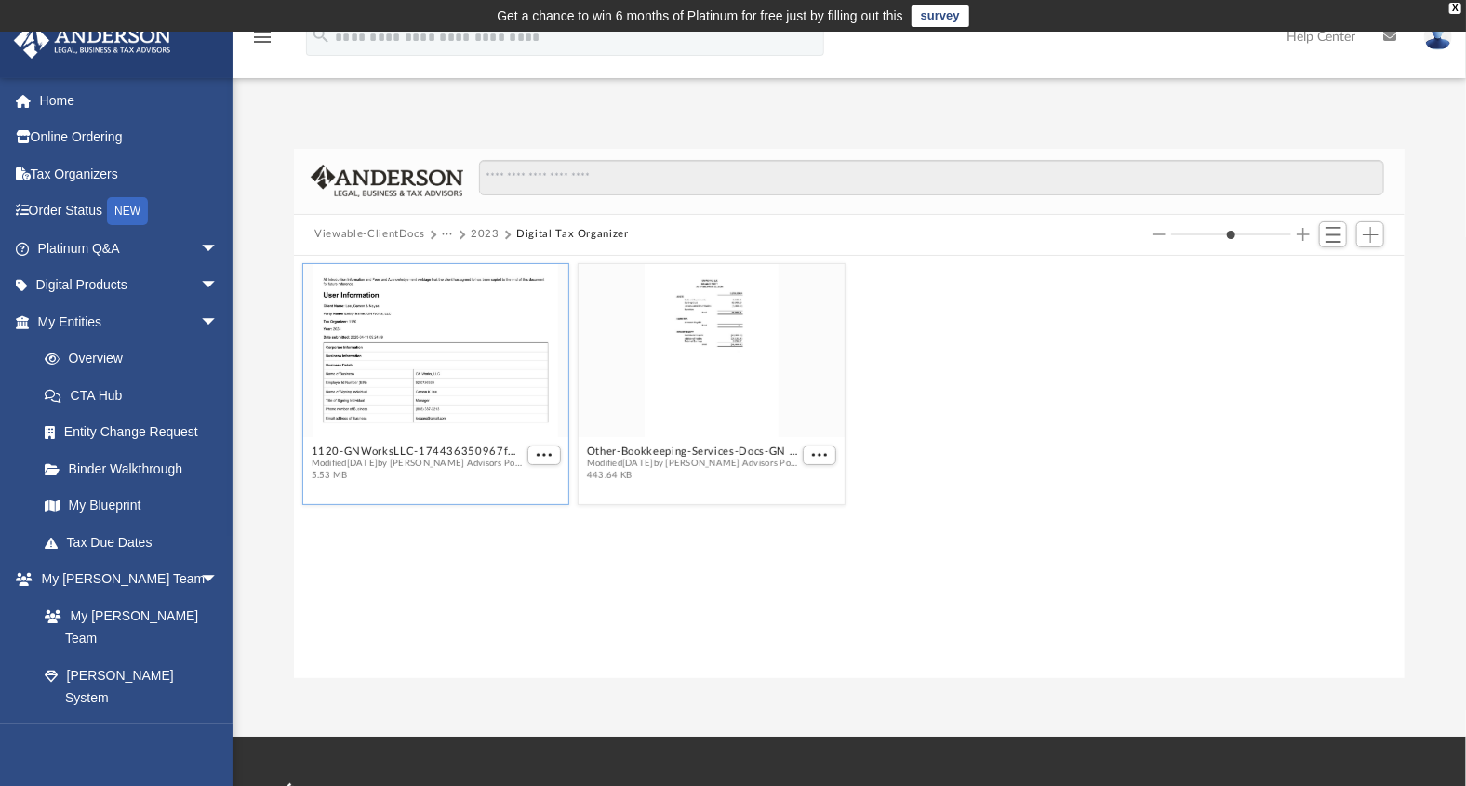
click at [435, 354] on div "grid" at bounding box center [436, 350] width 266 height 173
click at [546, 451] on span "More options" at bounding box center [544, 454] width 15 height 9
click at [526, 517] on li "Download" at bounding box center [523, 518] width 54 height 20
click at [807, 451] on button "More options" at bounding box center [820, 455] width 33 height 20
click at [794, 517] on li "Download" at bounding box center [798, 518] width 54 height 20
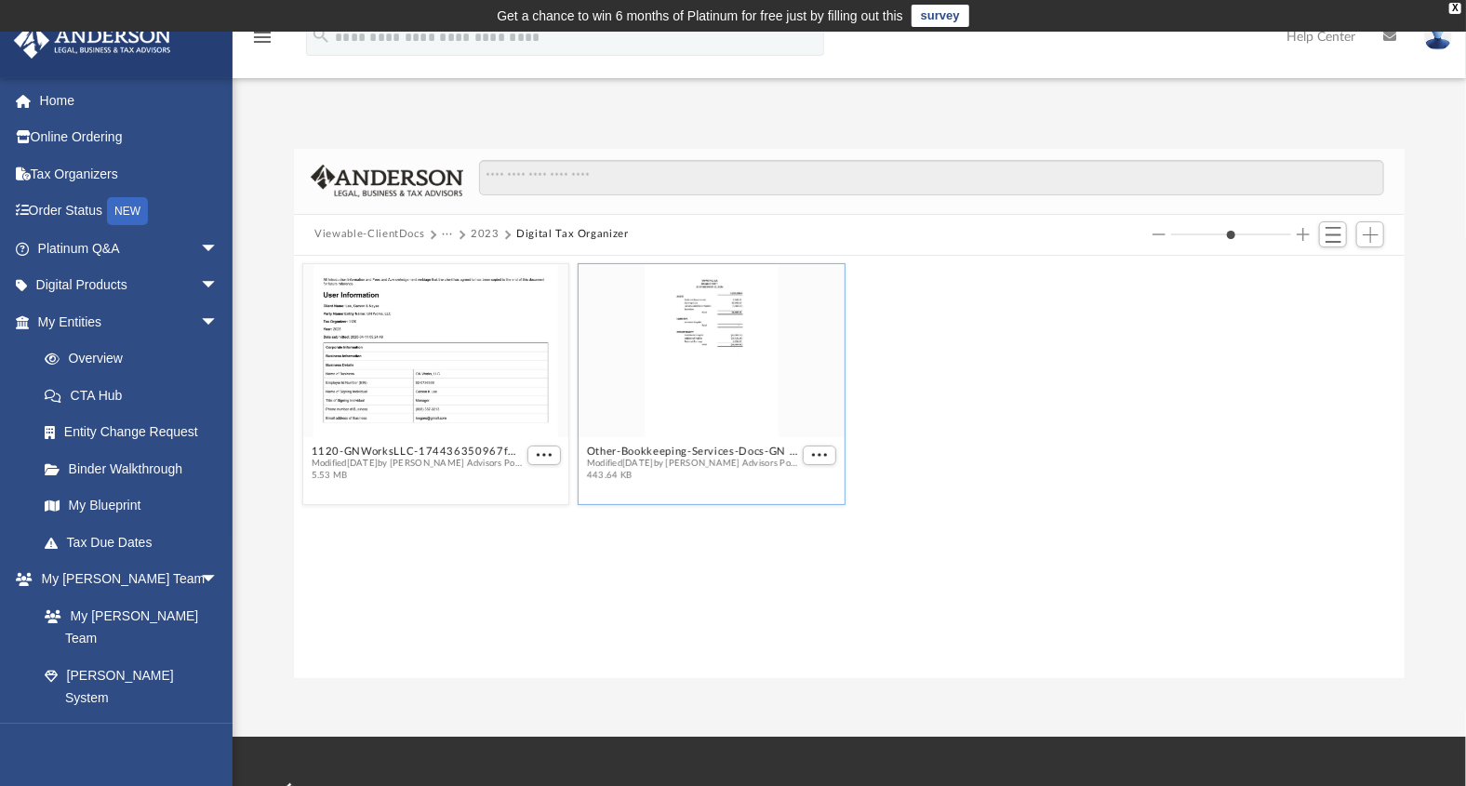
click at [708, 335] on div "grid" at bounding box center [711, 350] width 266 height 173
click at [707, 335] on div "grid" at bounding box center [711, 350] width 266 height 173
